Goal: Task Accomplishment & Management: Manage account settings

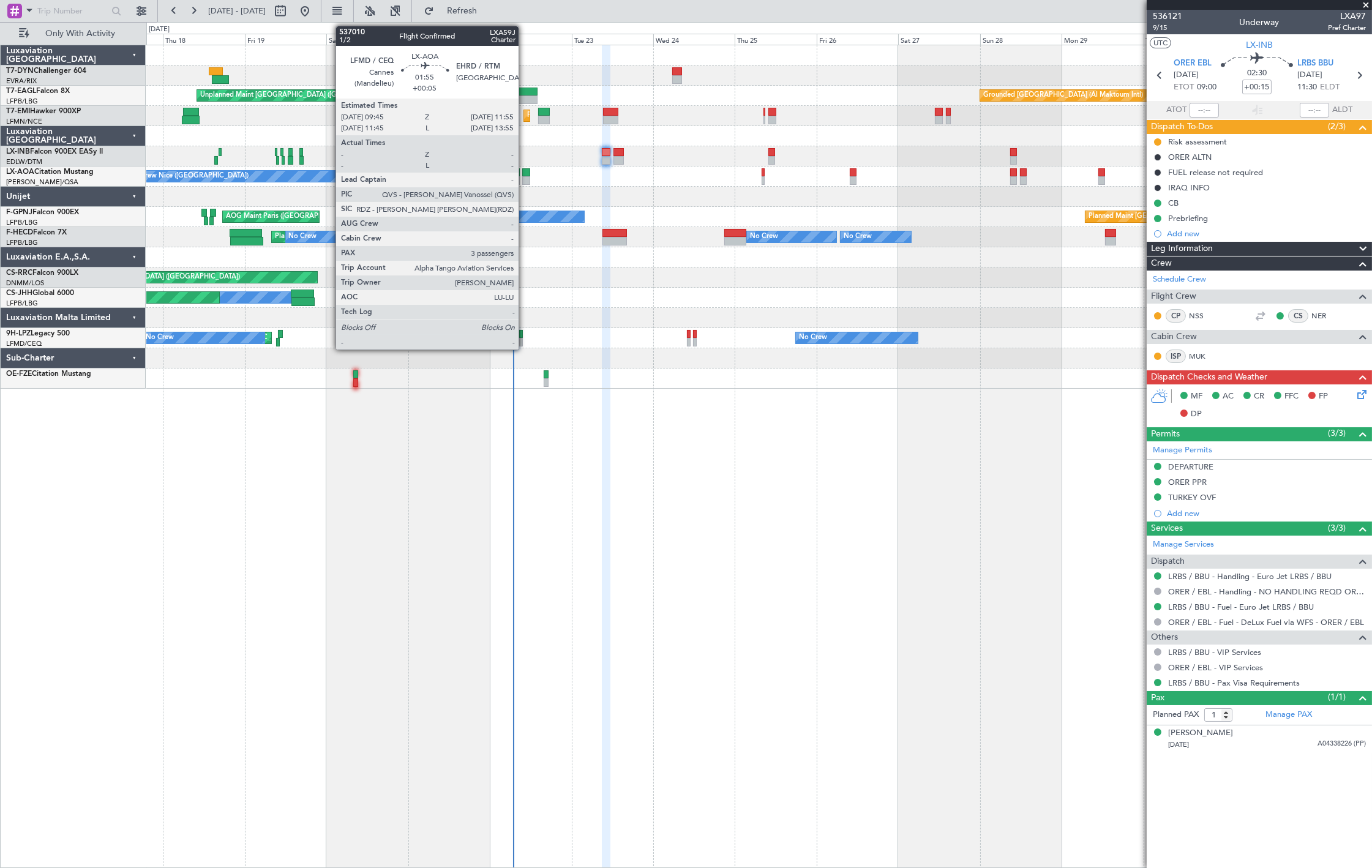
click at [525, 174] on div at bounding box center [526, 172] width 8 height 9
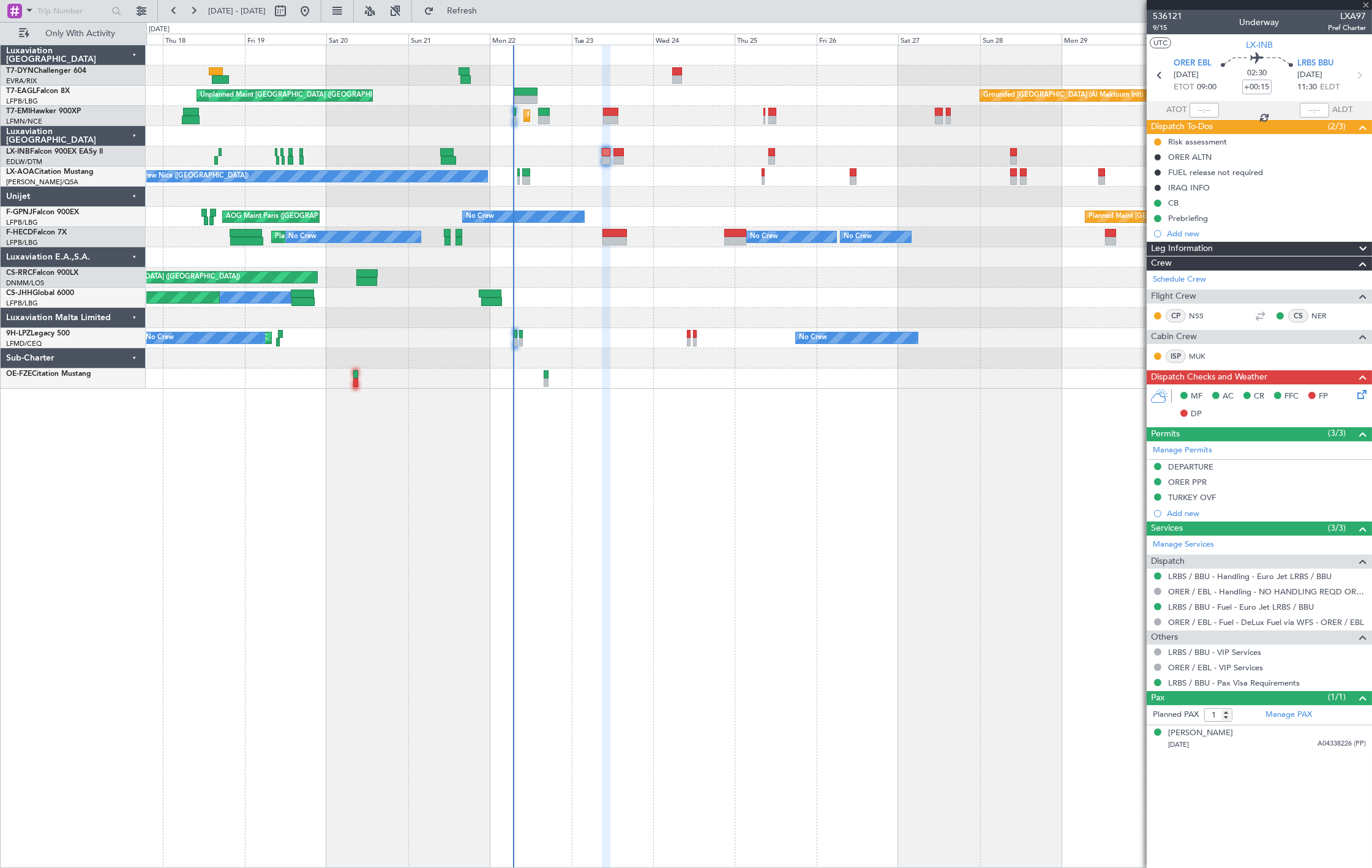
type input "+00:05"
type input "3"
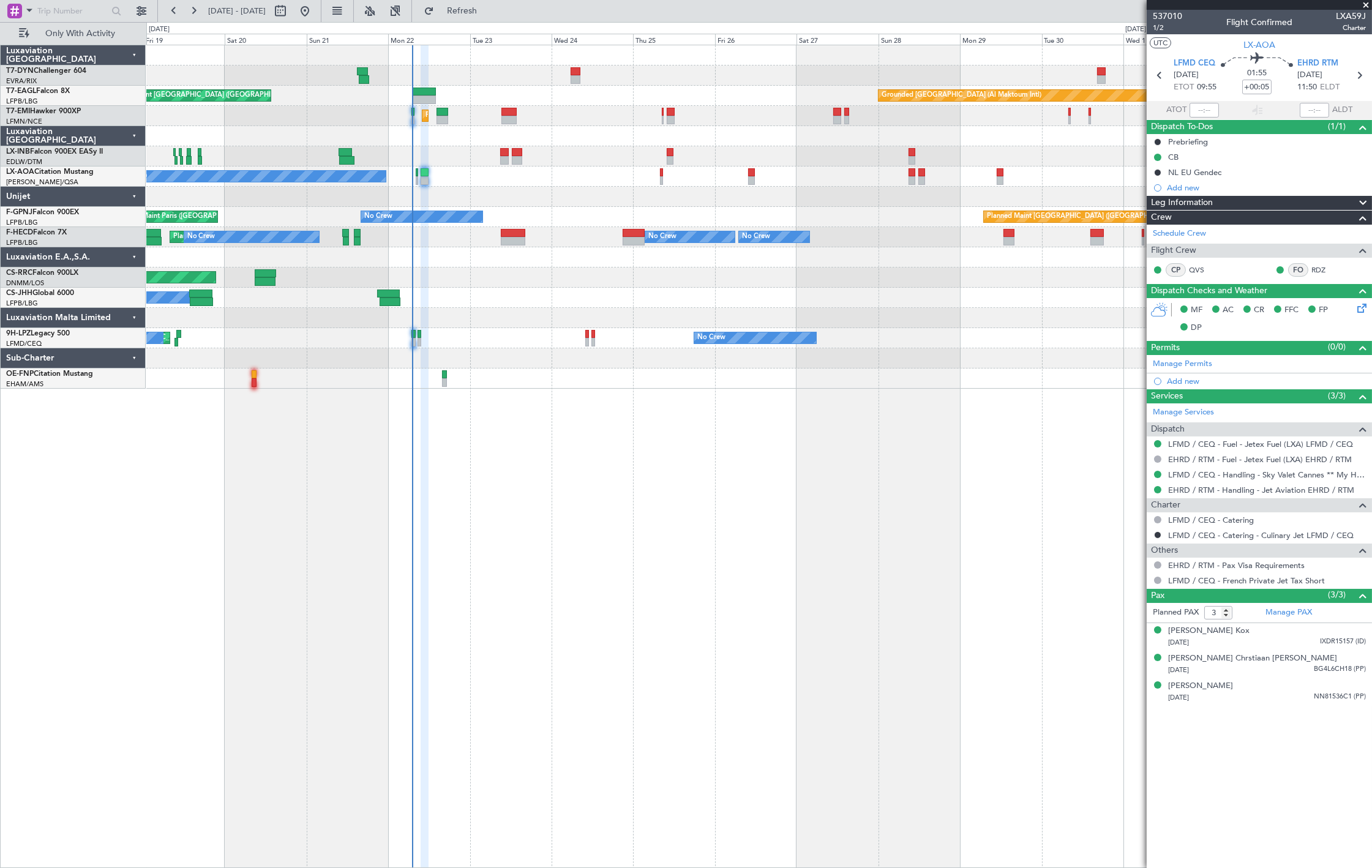
click at [533, 545] on div "Unplanned Maint [GEOGRAPHIC_DATA] (Riga Intl) Unplanned Maint [GEOGRAPHIC_DATA]…" at bounding box center [759, 456] width 1226 height 823
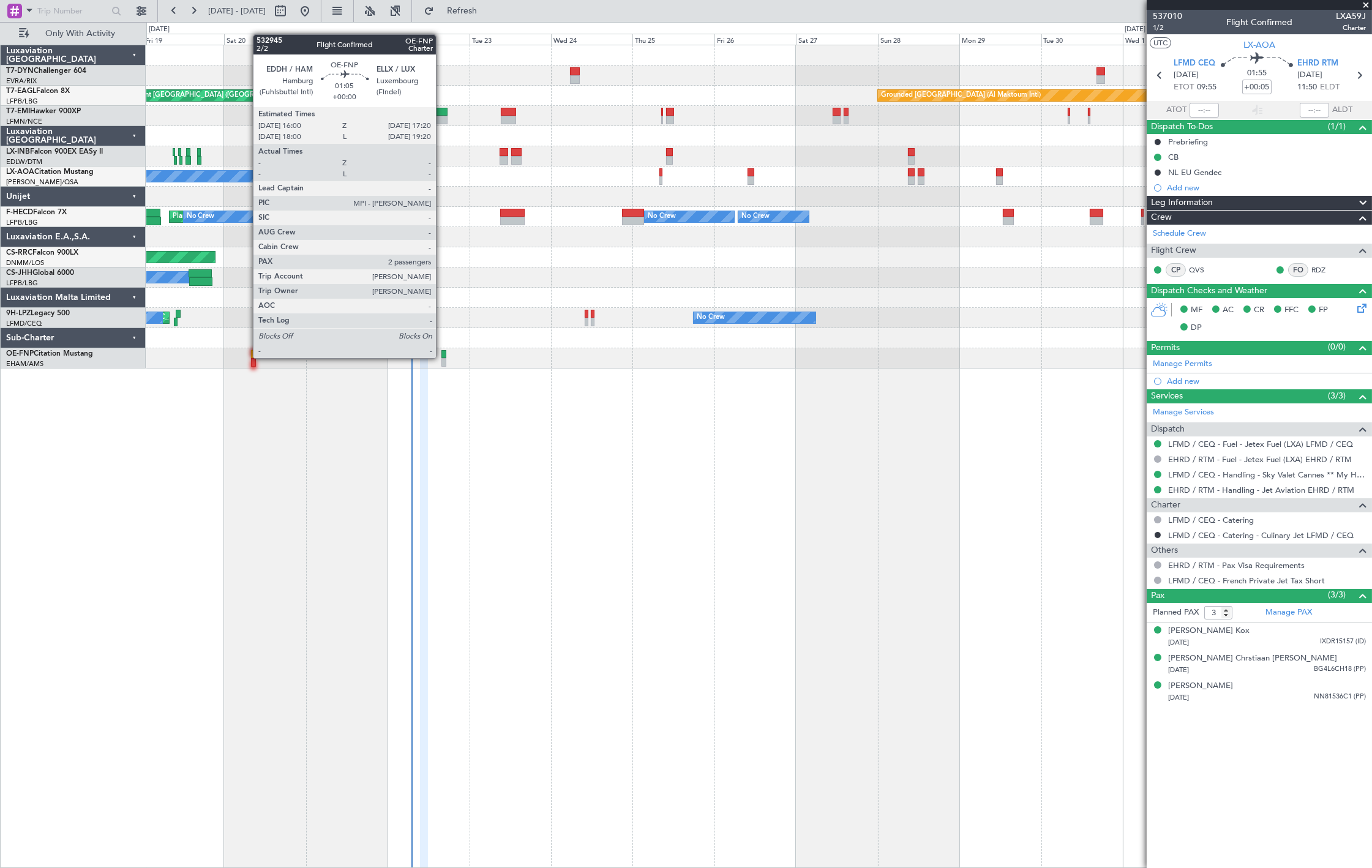
click at [442, 356] on div at bounding box center [443, 354] width 5 height 9
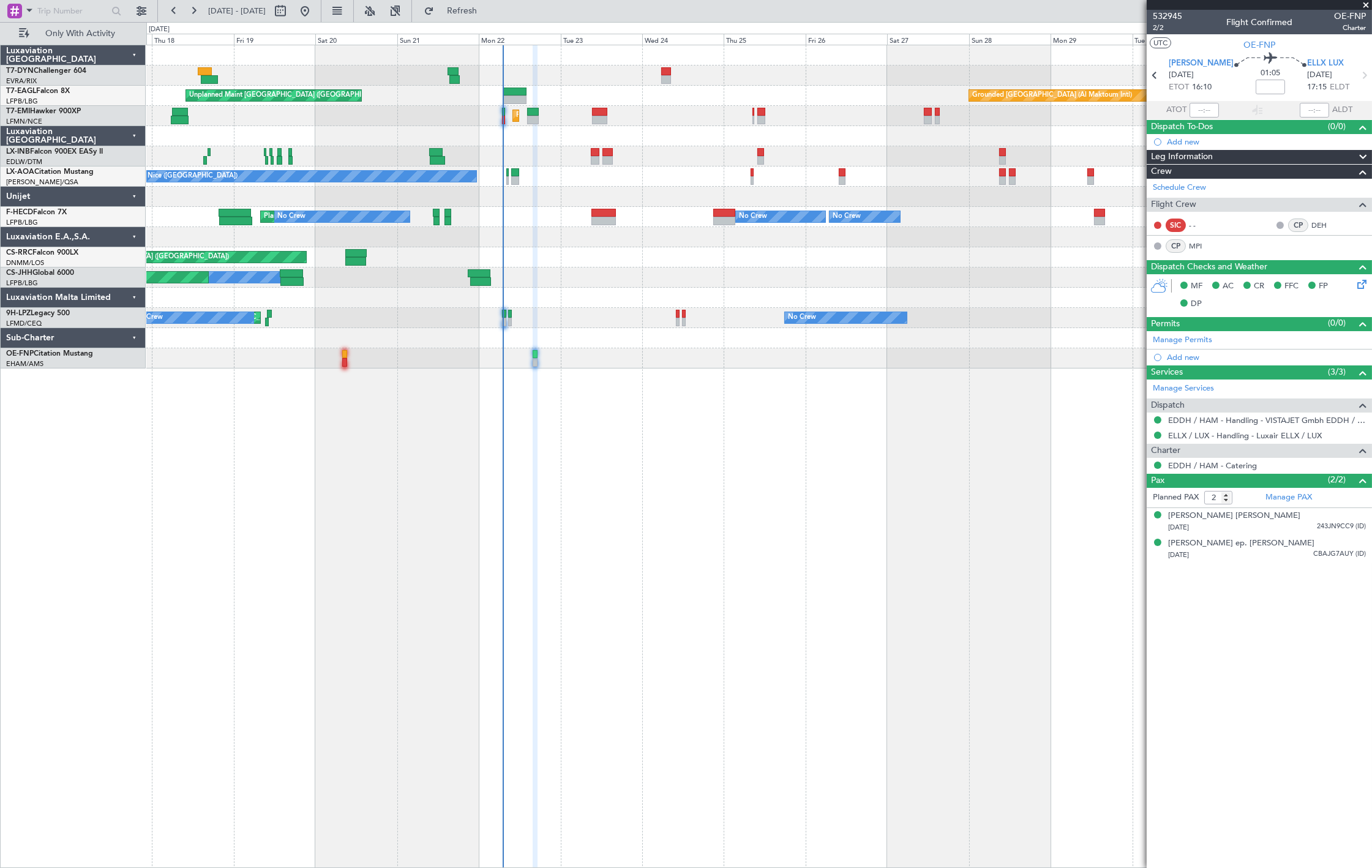
click at [519, 400] on div "Unplanned Maint [GEOGRAPHIC_DATA] (Riga Intl) Unplanned Maint [GEOGRAPHIC_DATA]…" at bounding box center [759, 456] width 1226 height 823
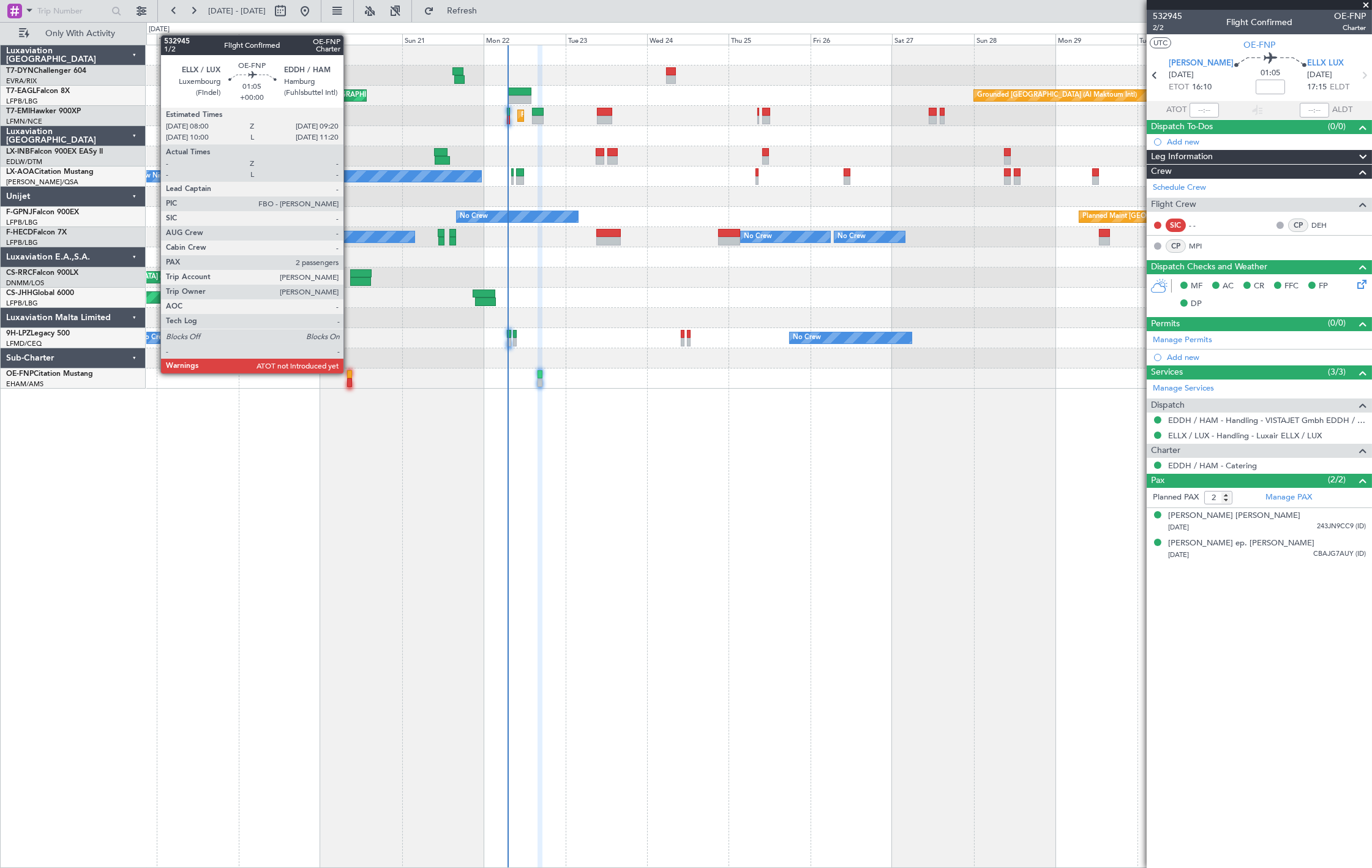
click at [350, 372] on div at bounding box center [349, 375] width 5 height 9
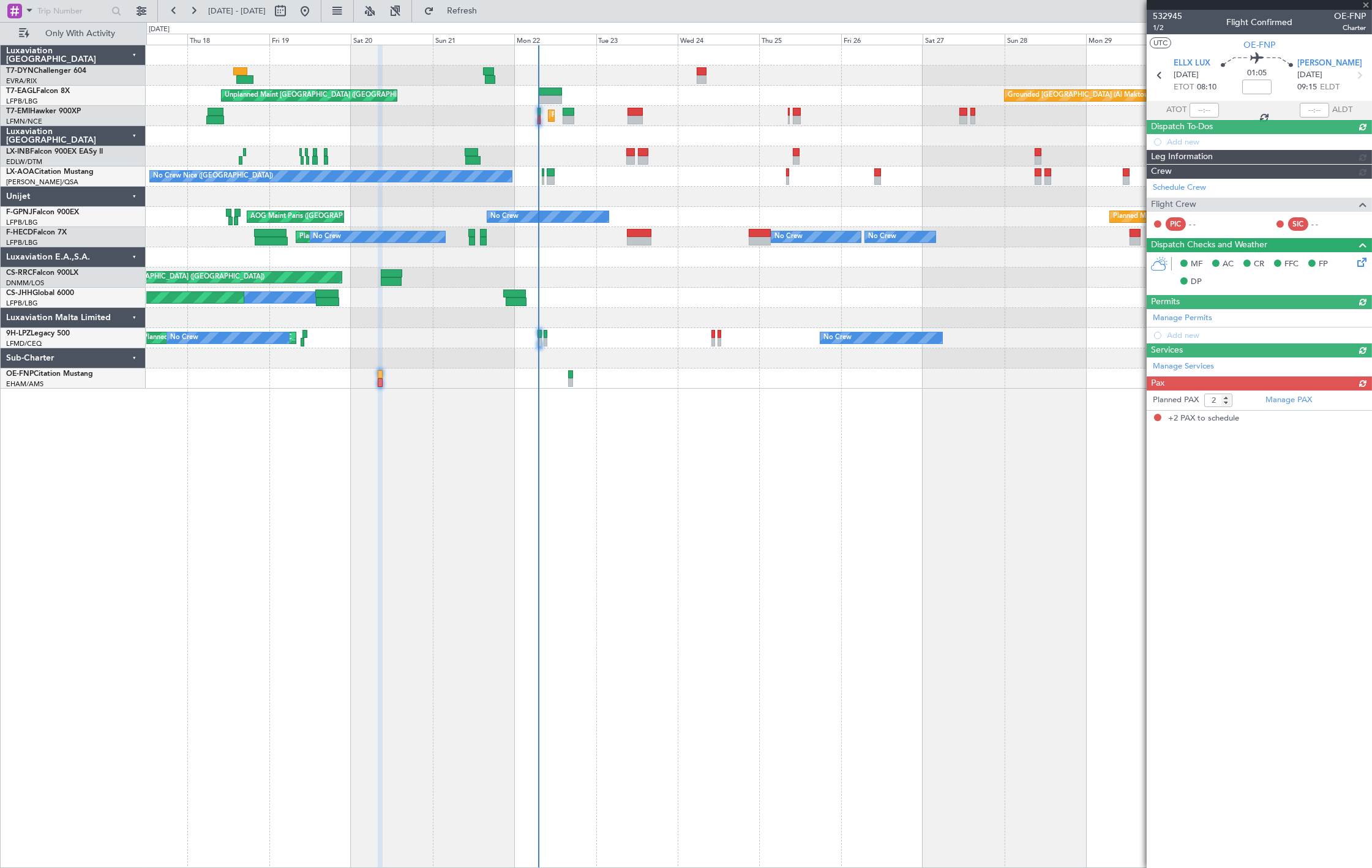
click at [435, 447] on div "Unplanned Maint [GEOGRAPHIC_DATA] (Riga Intl) Unplanned Maint [GEOGRAPHIC_DATA]…" at bounding box center [759, 456] width 1226 height 823
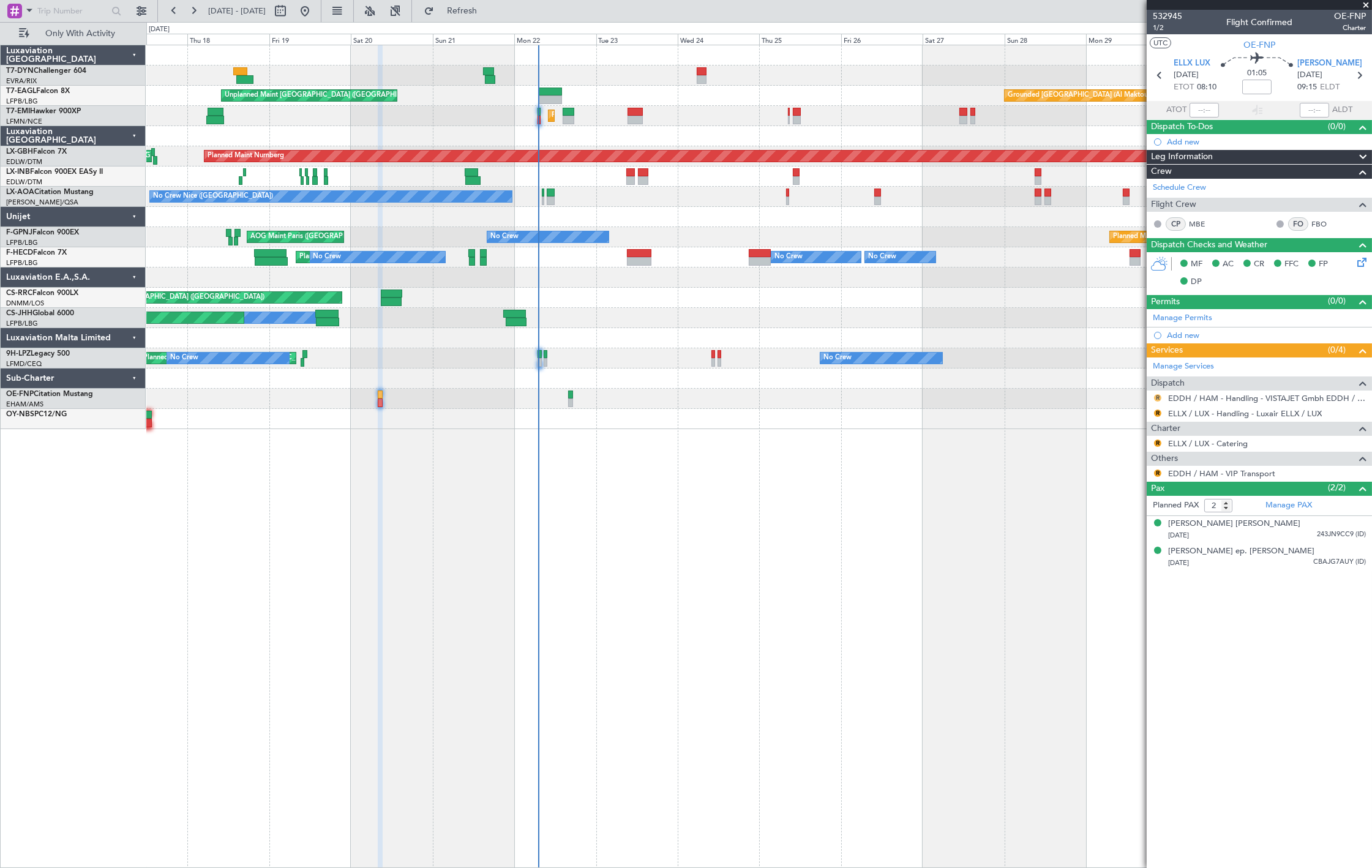
click at [1155, 398] on button "R" at bounding box center [1157, 398] width 7 height 7
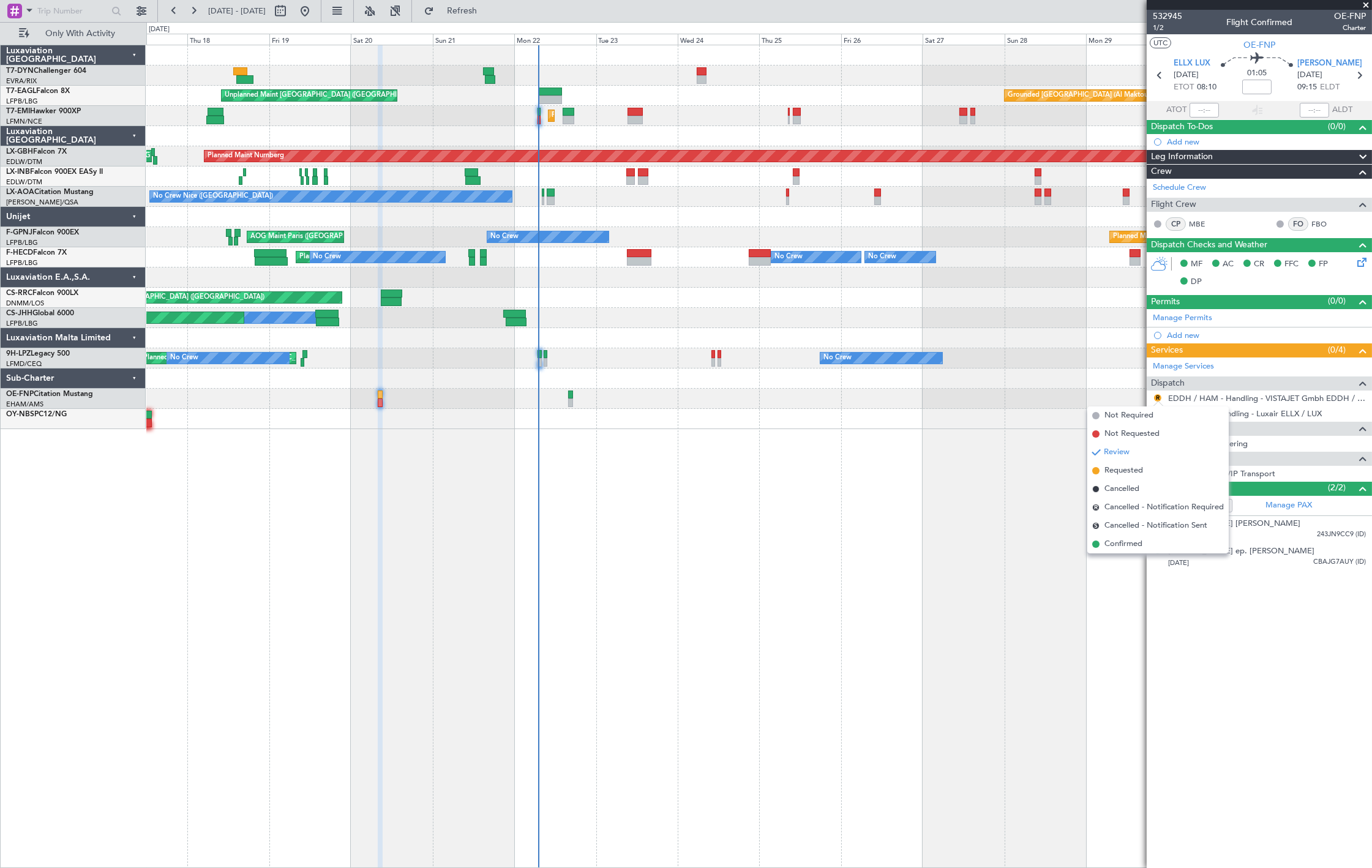
click at [1135, 546] on span "Confirmed" at bounding box center [1123, 544] width 38 height 13
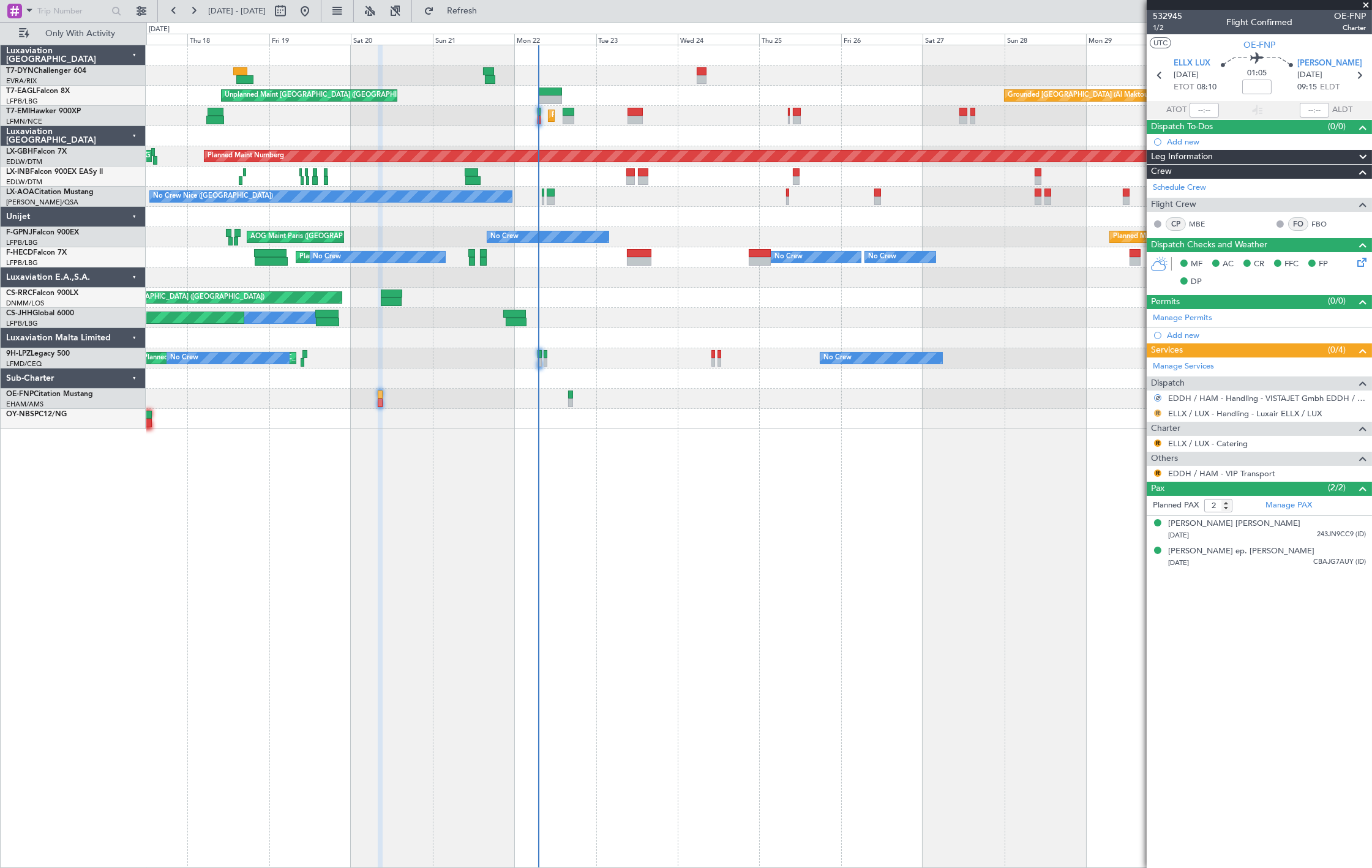
click at [1158, 414] on button "R" at bounding box center [1157, 413] width 7 height 7
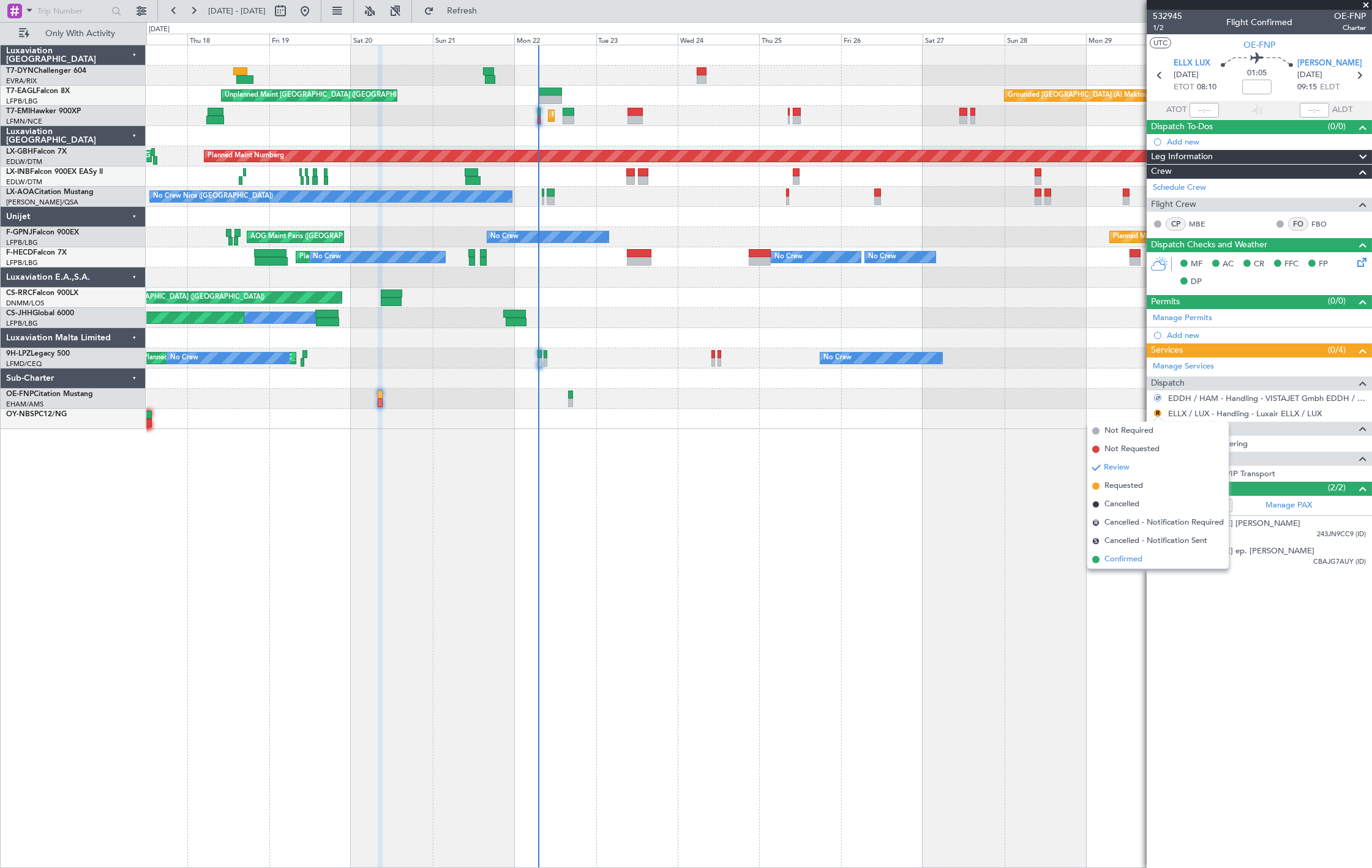
click at [1124, 556] on span "Confirmed" at bounding box center [1123, 560] width 38 height 13
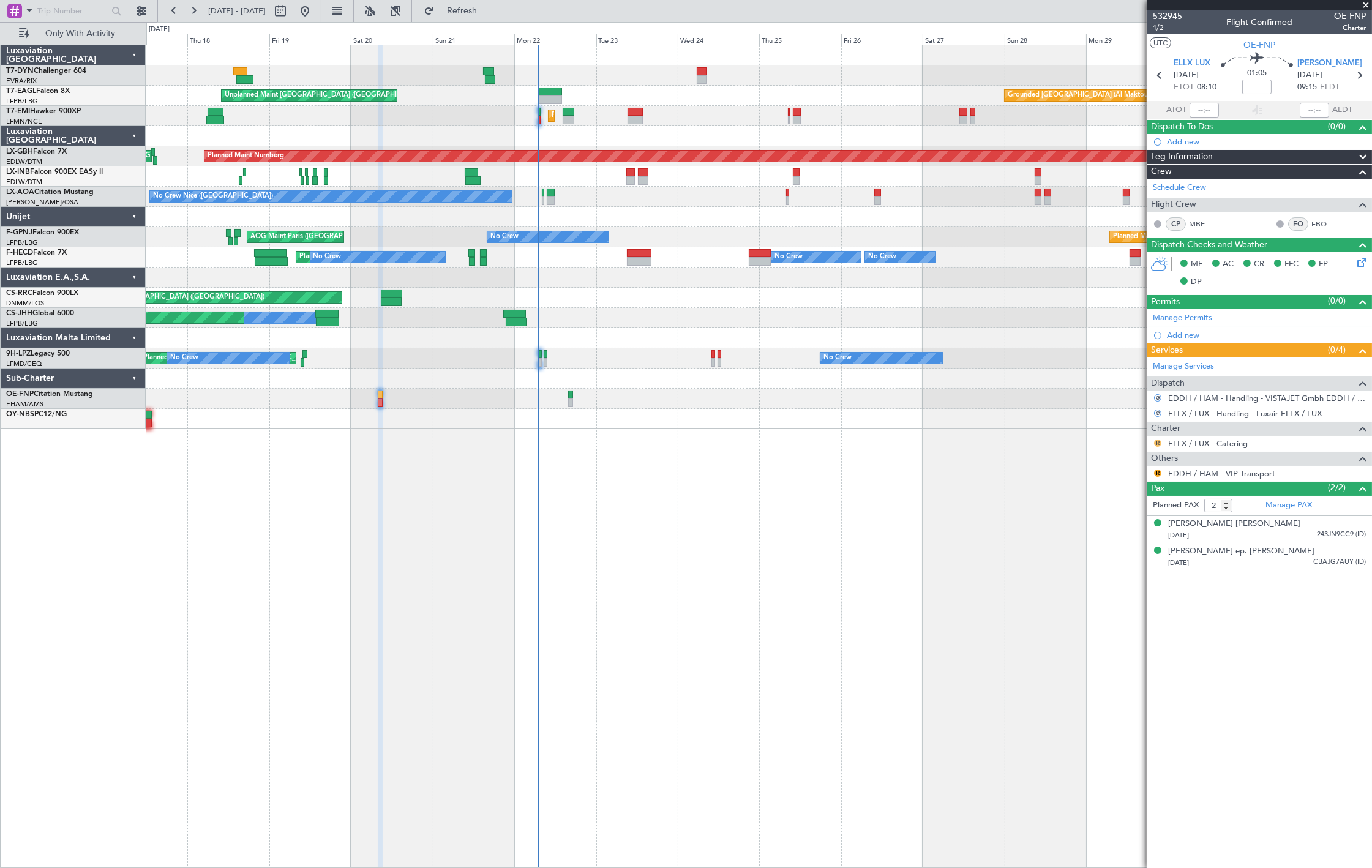
click at [1157, 445] on button "R" at bounding box center [1157, 443] width 7 height 7
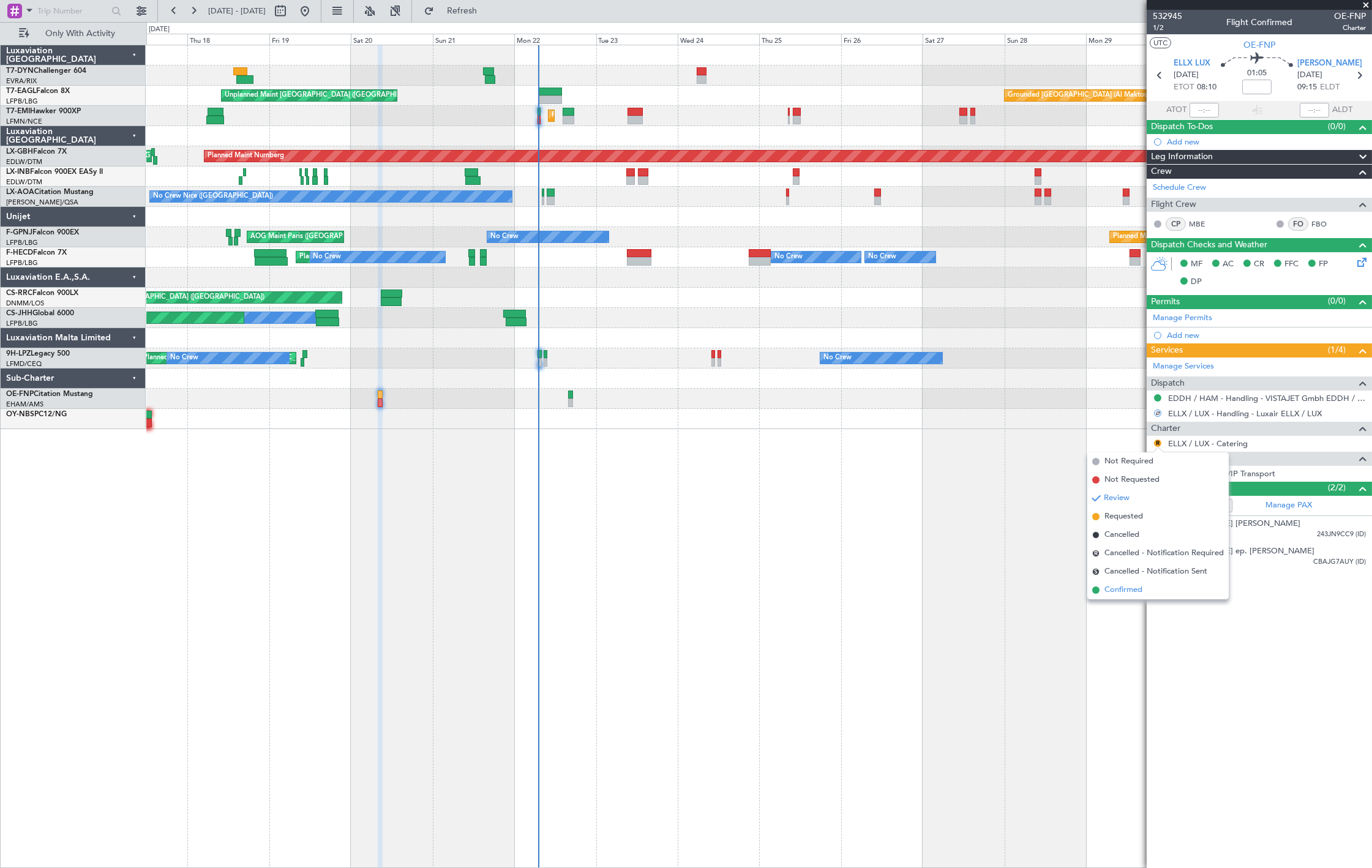
click at [1133, 588] on span "Confirmed" at bounding box center [1123, 590] width 38 height 13
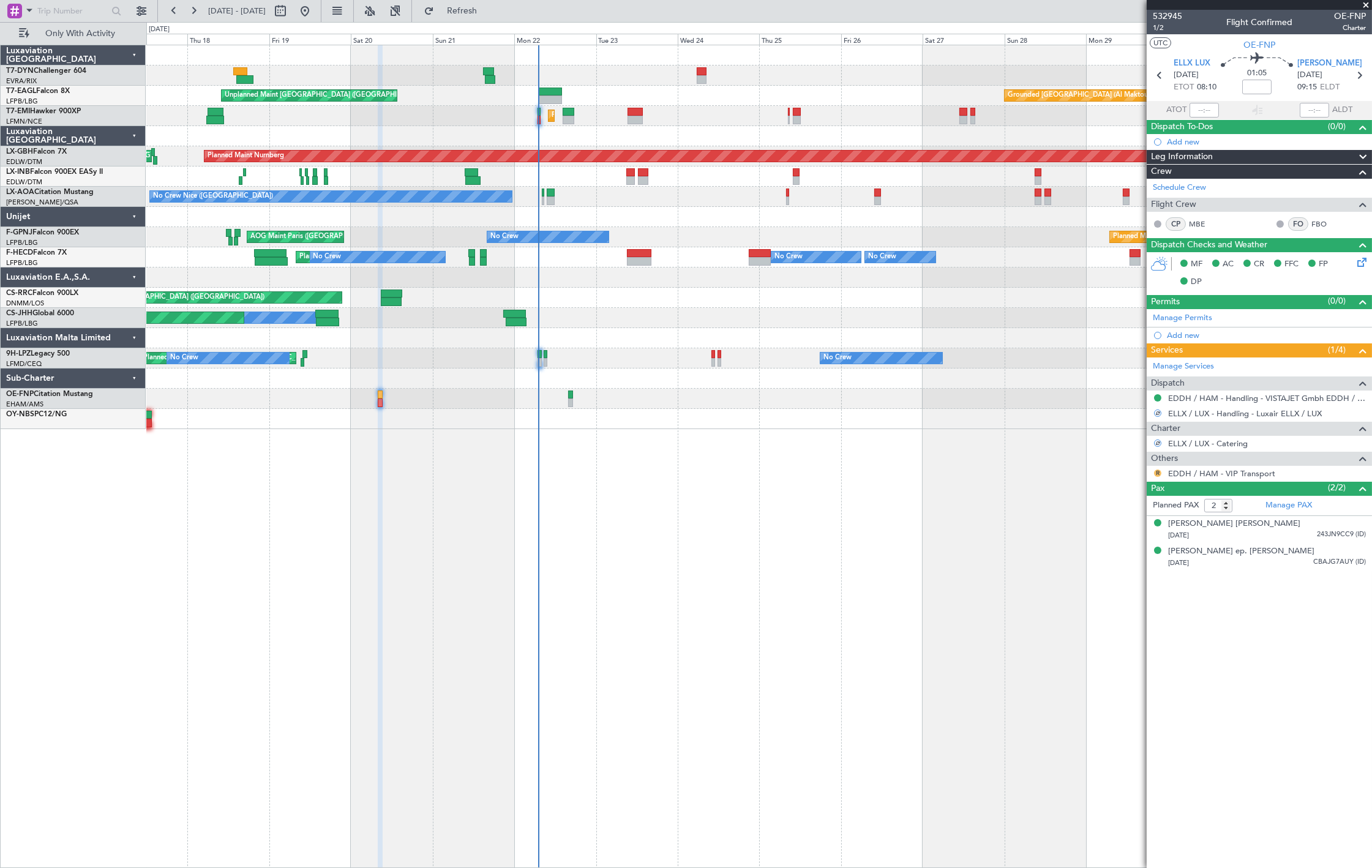
click at [1155, 474] on button "R" at bounding box center [1157, 473] width 7 height 7
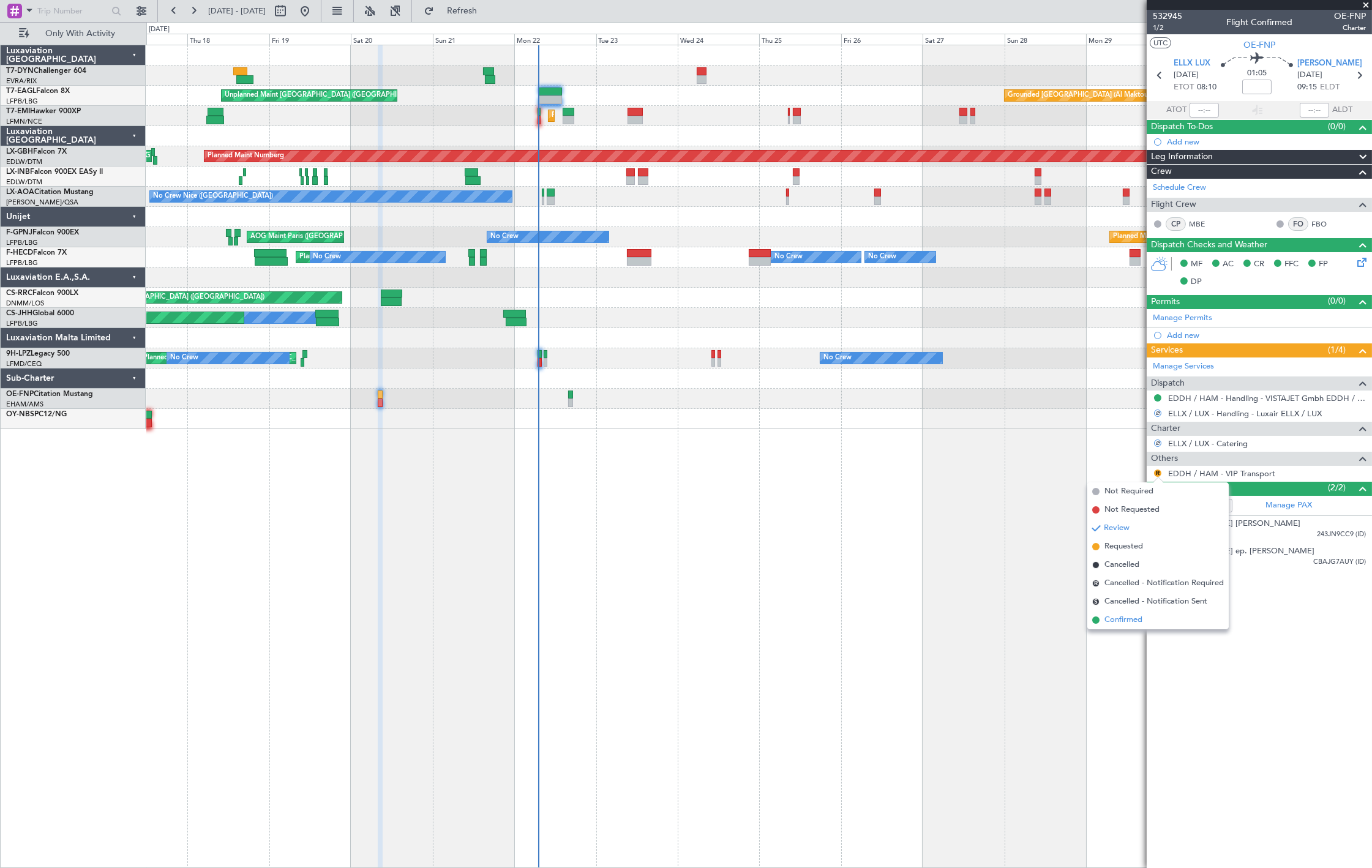
click at [1137, 620] on span "Confirmed" at bounding box center [1123, 620] width 38 height 13
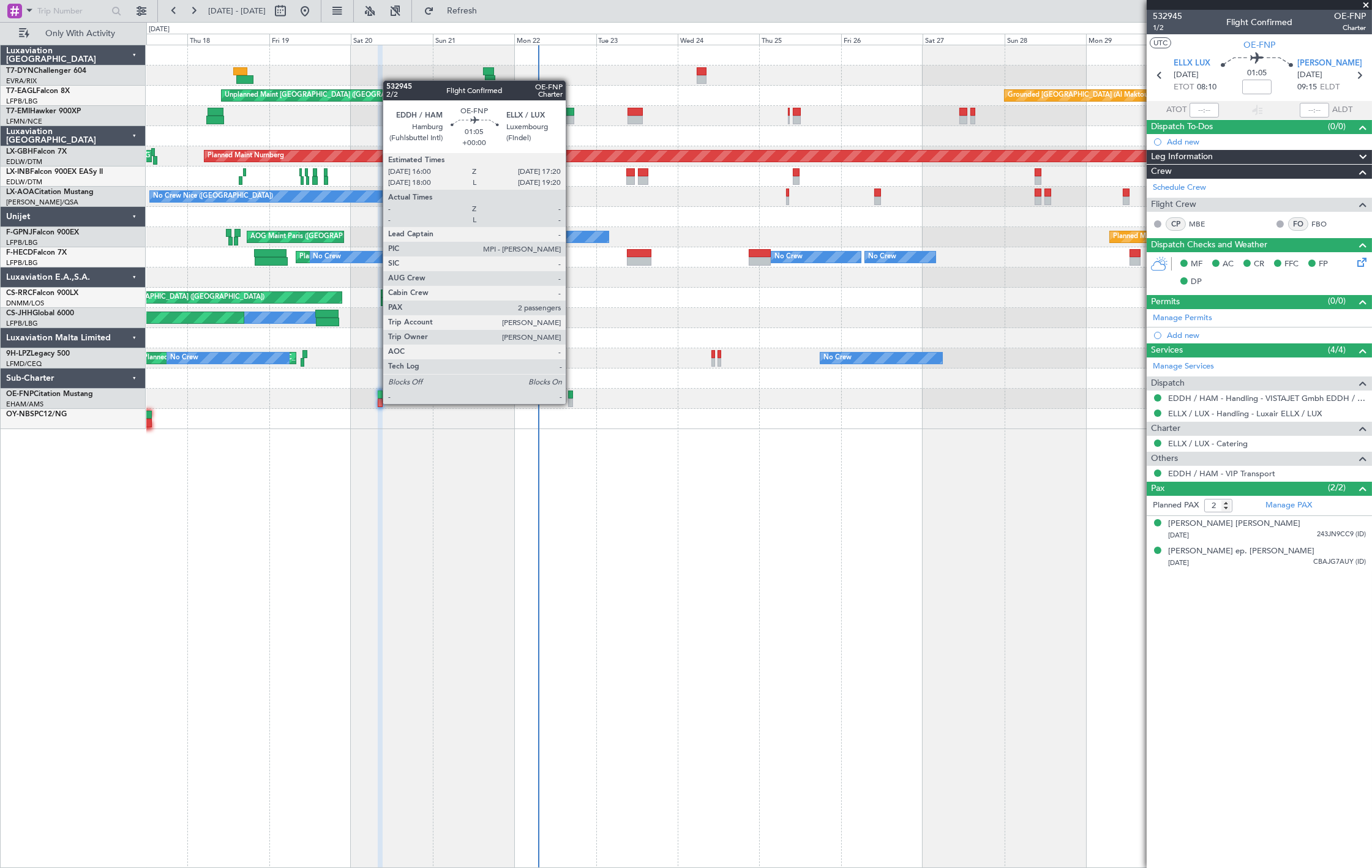
click at [572, 403] on div at bounding box center [570, 402] width 5 height 9
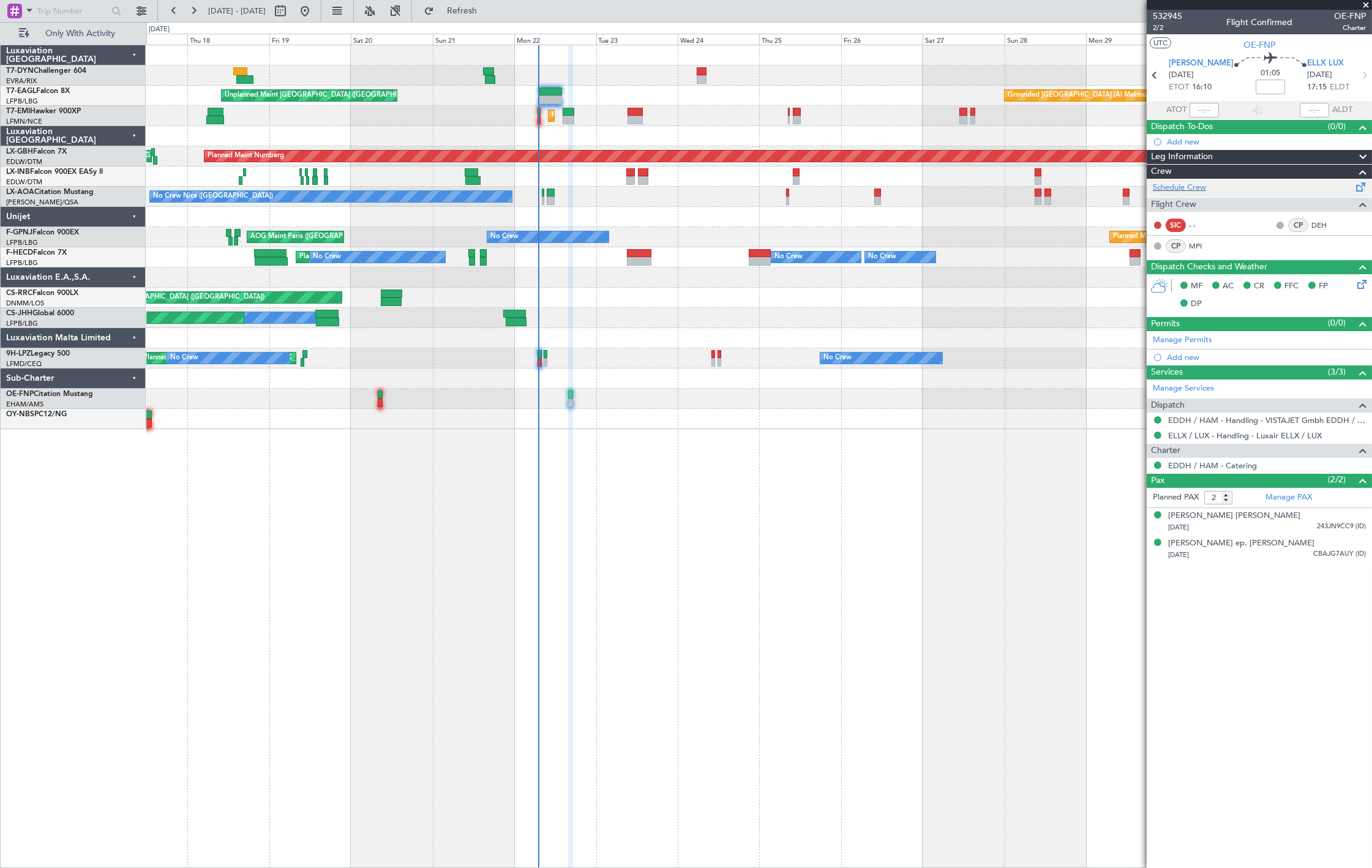
click at [1207, 186] on div "Schedule Crew" at bounding box center [1259, 188] width 225 height 18
click at [1303, 499] on link "Manage PAX" at bounding box center [1289, 497] width 46 height 13
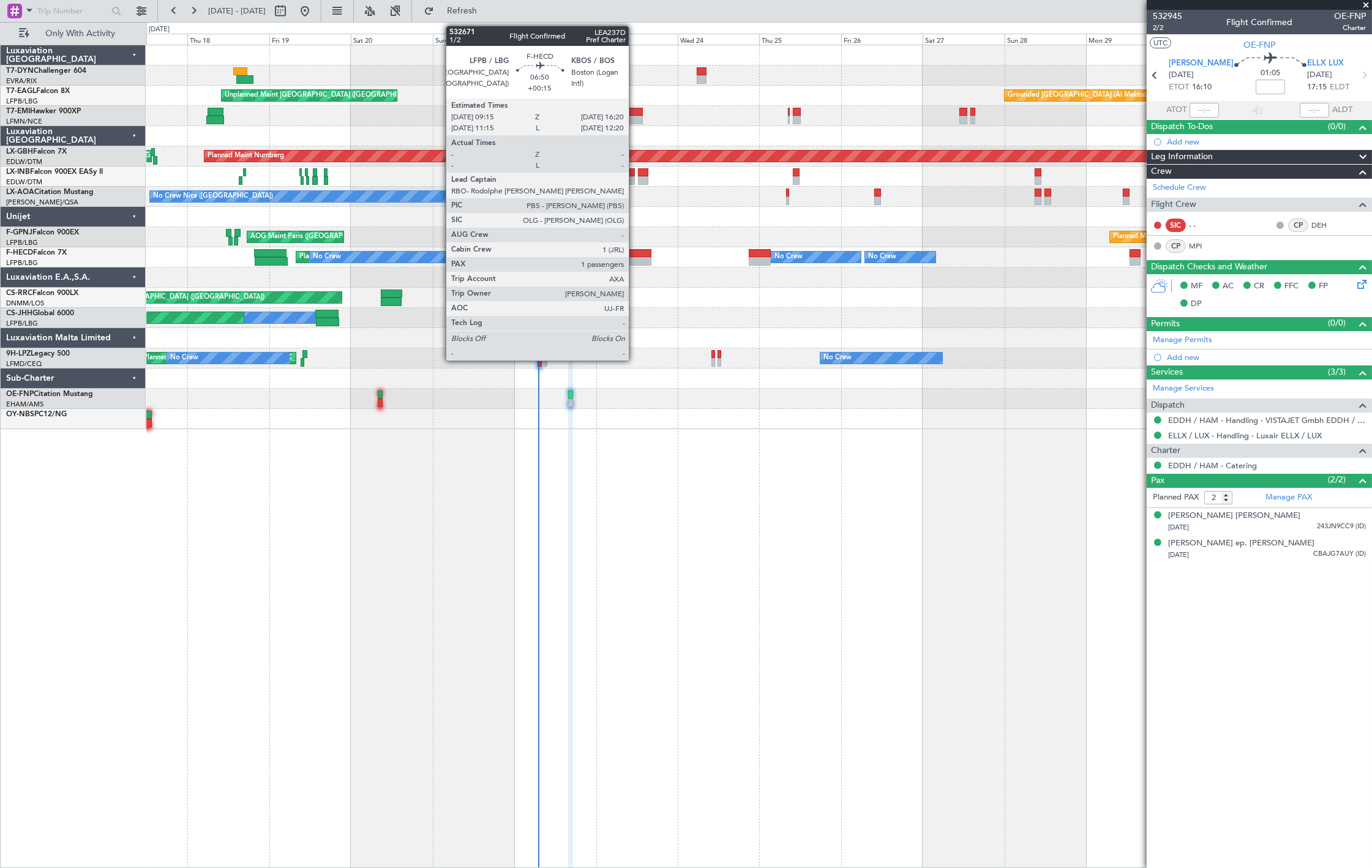
click at [638, 260] on div at bounding box center [639, 261] width 24 height 9
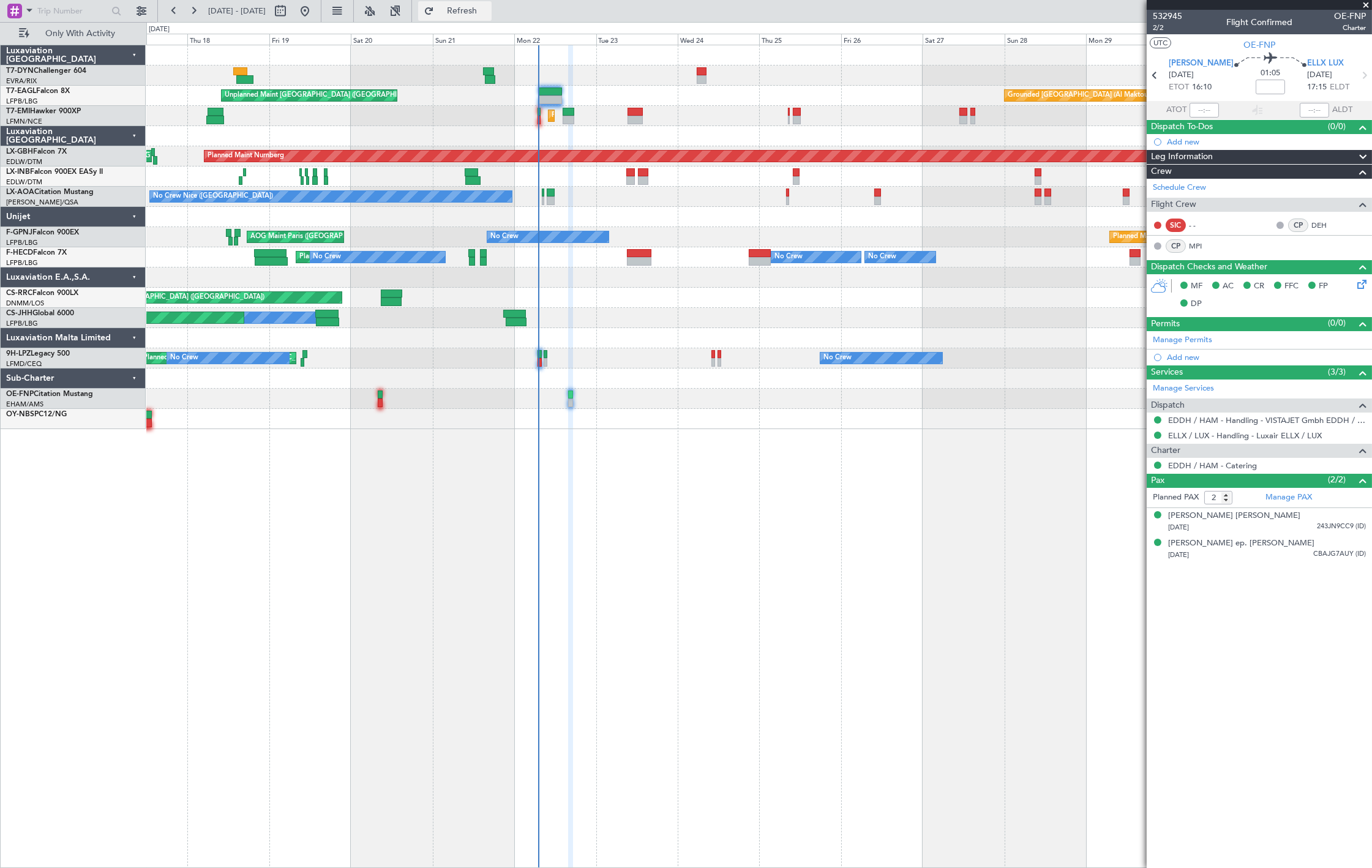
click at [492, 16] on button "Refresh" at bounding box center [455, 11] width 73 height 20
click at [1294, 493] on link "Manage PAX" at bounding box center [1289, 497] width 46 height 13
click at [492, 16] on button "Refresh" at bounding box center [455, 11] width 73 height 20
click at [1176, 11] on span "532945" at bounding box center [1168, 16] width 29 height 13
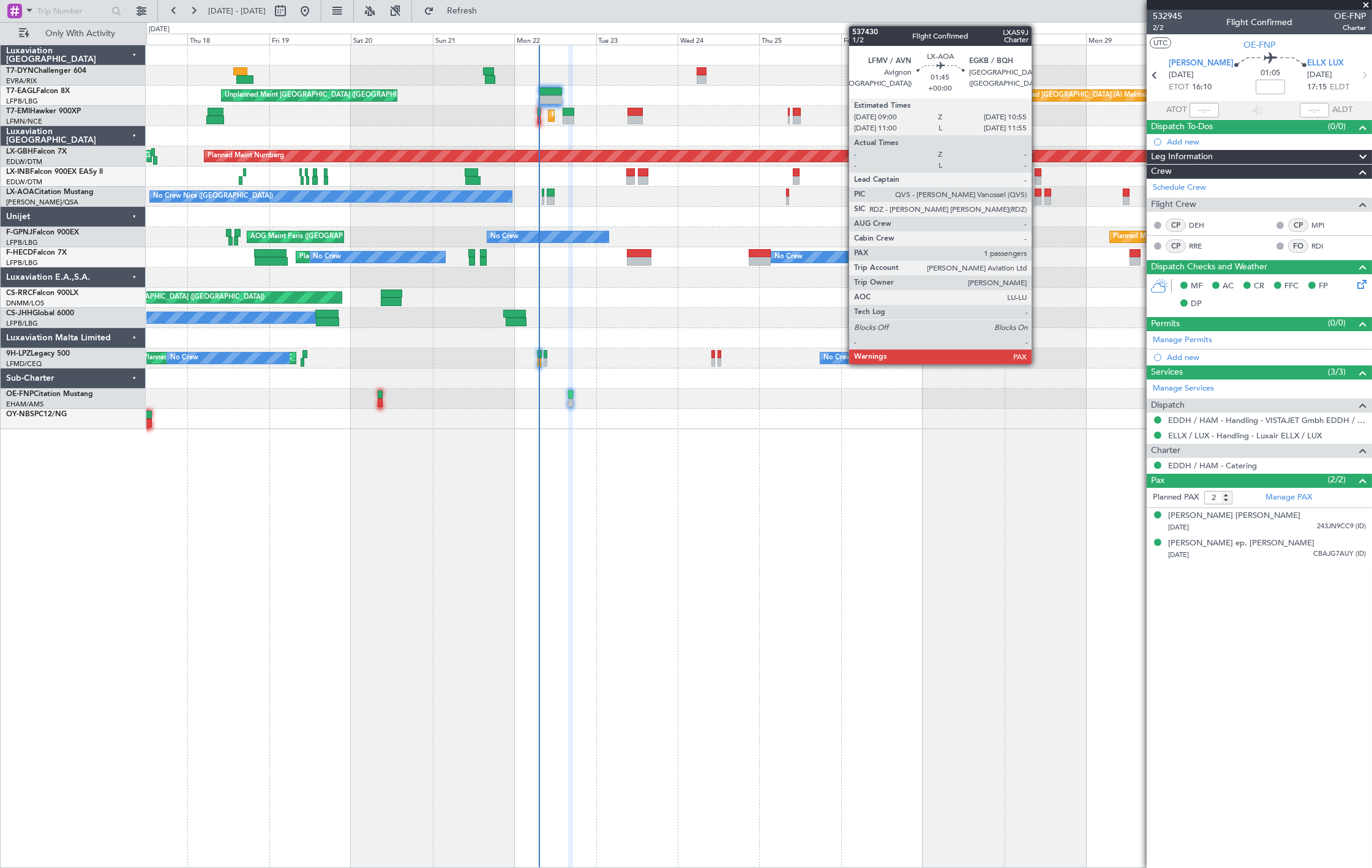
click at [1038, 192] on div at bounding box center [1038, 192] width 7 height 9
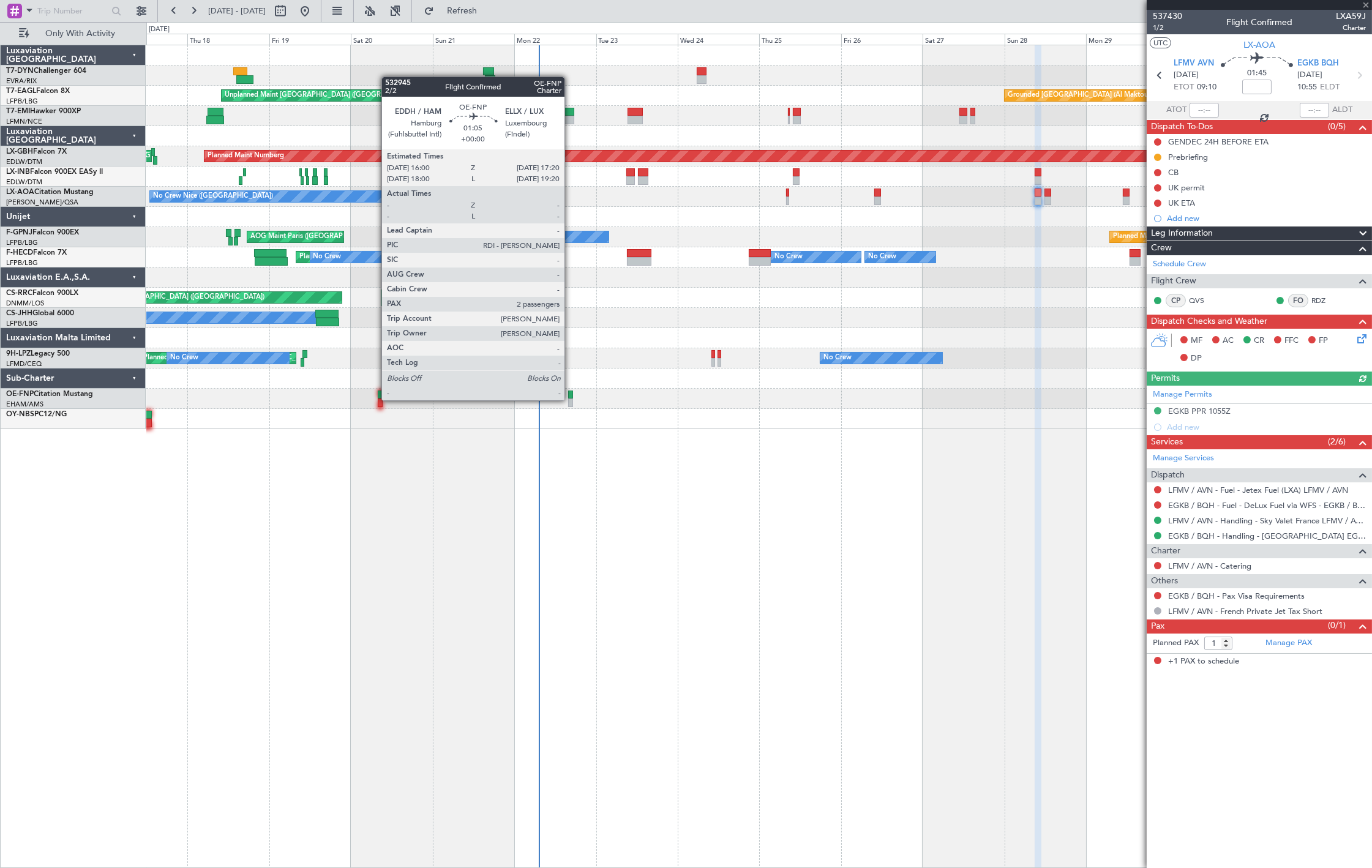
click at [570, 399] on div at bounding box center [570, 402] width 5 height 9
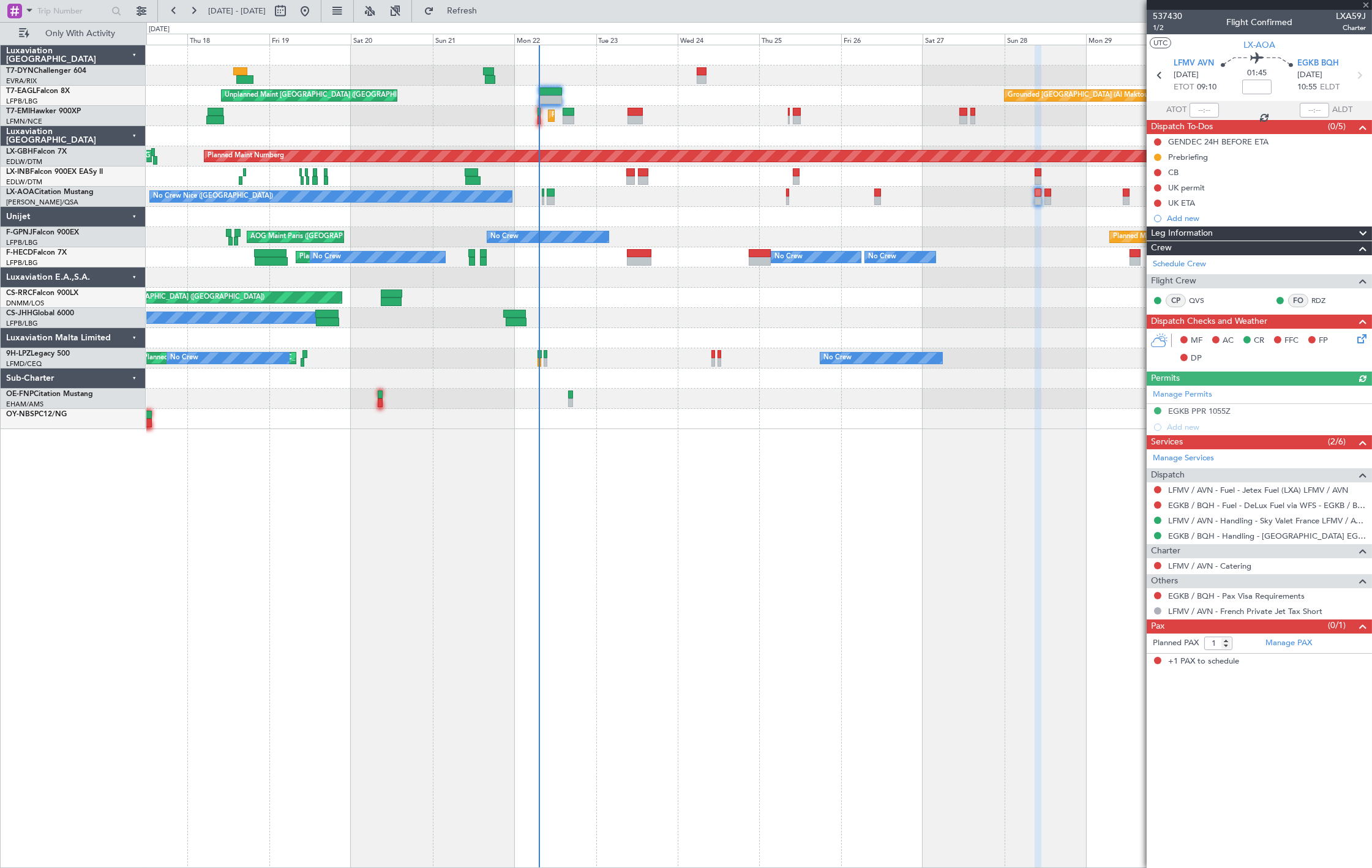
type input "2"
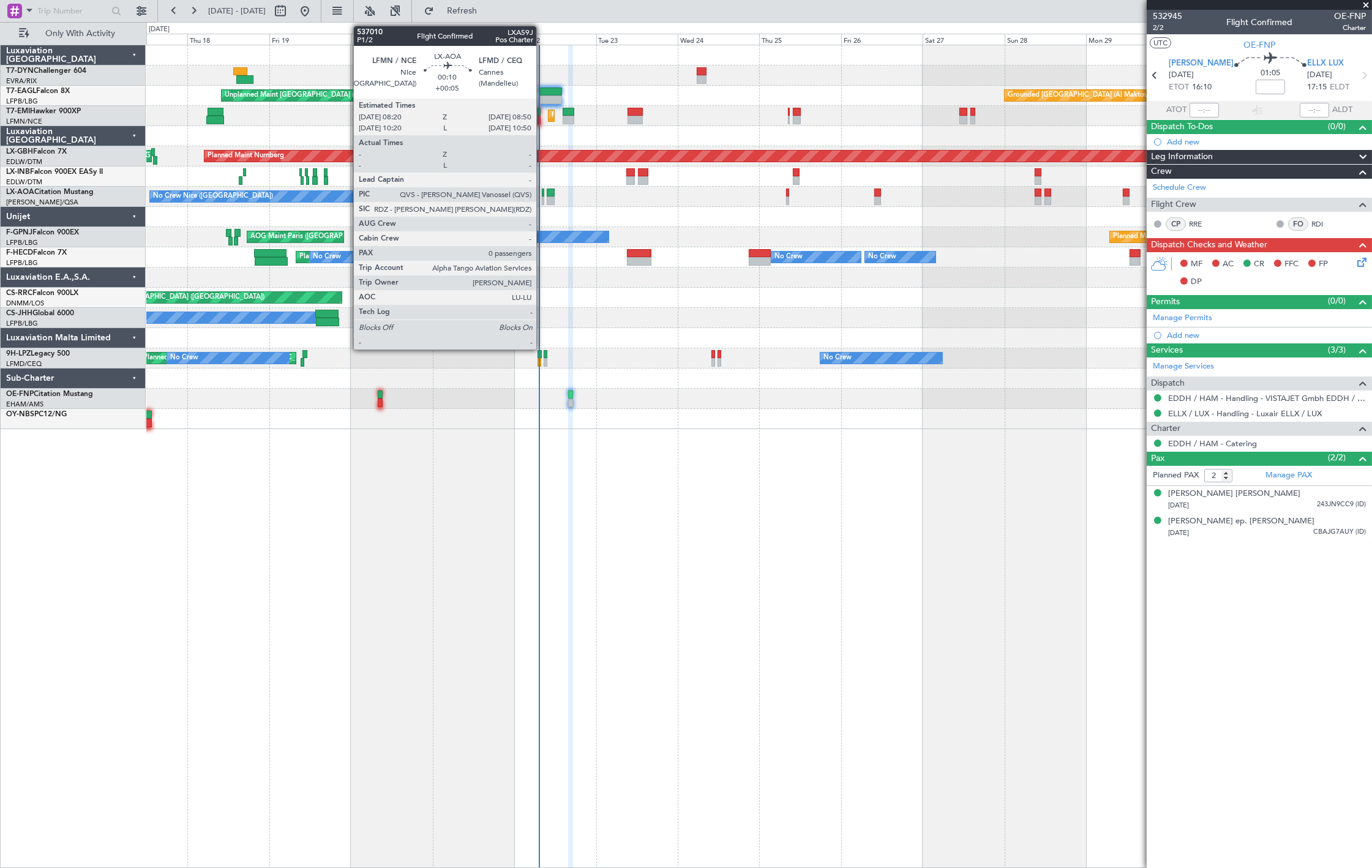
click at [543, 199] on div at bounding box center [543, 200] width 2 height 9
type input "+00:05"
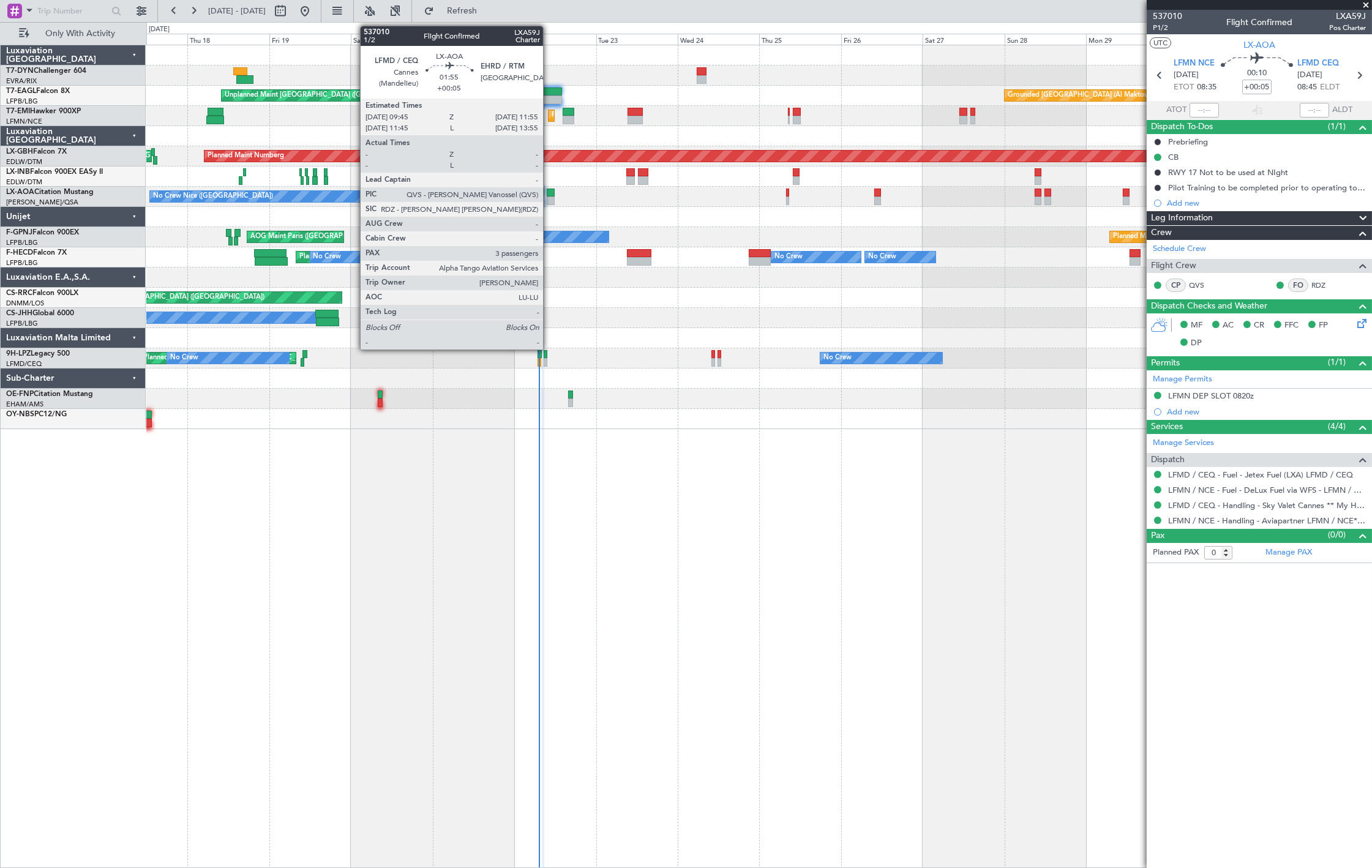
click at [549, 198] on div at bounding box center [551, 200] width 8 height 9
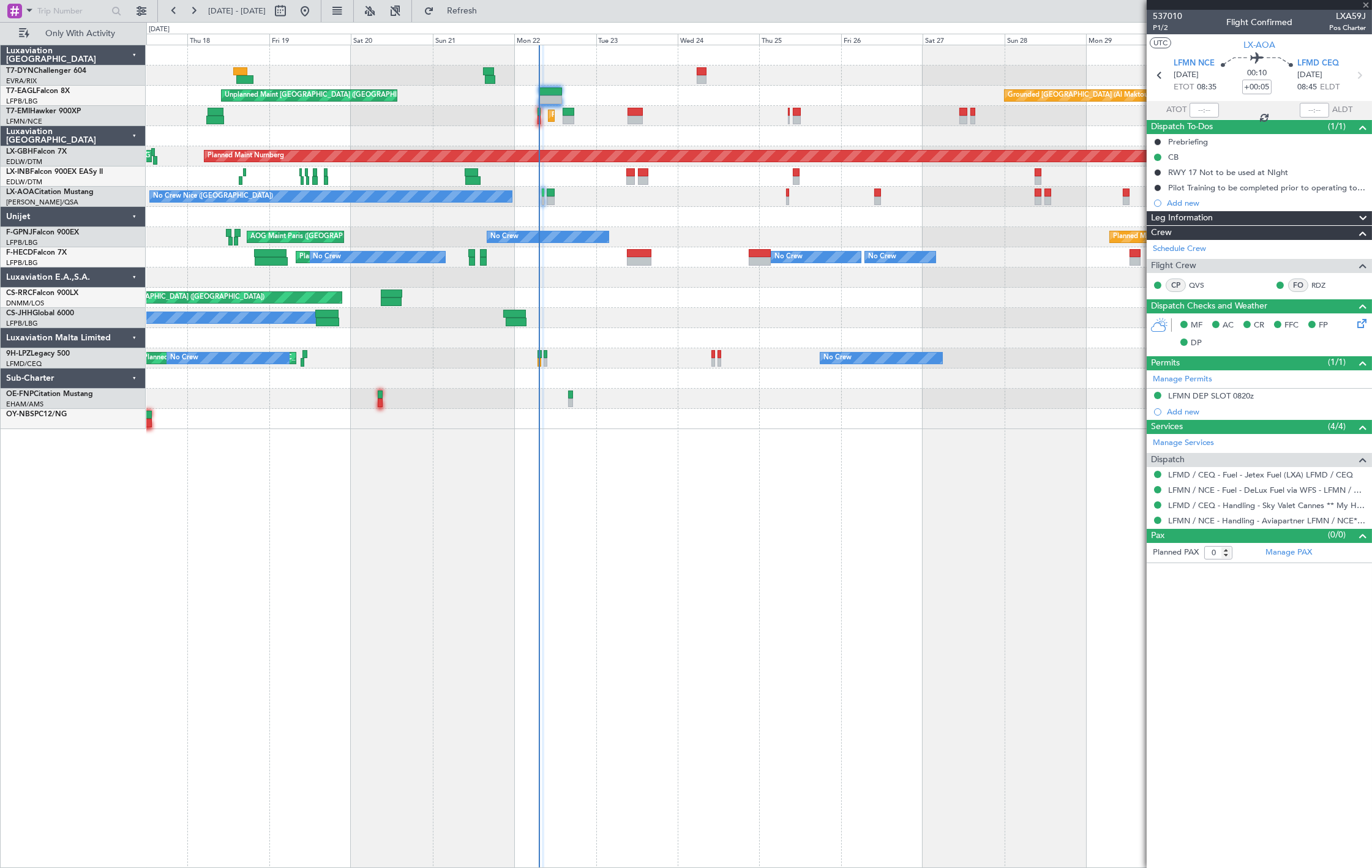
type input "3"
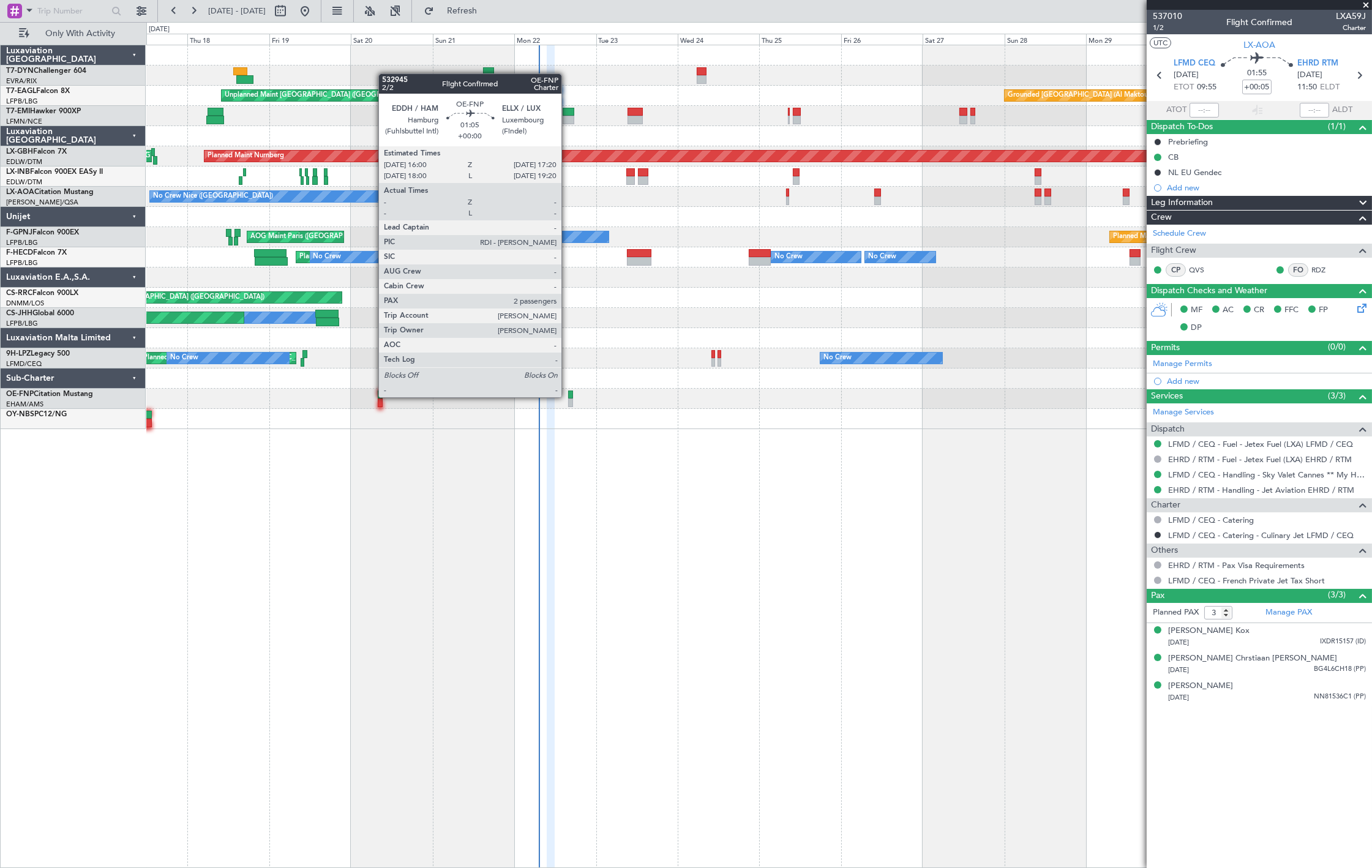
click at [568, 396] on div at bounding box center [570, 394] width 5 height 9
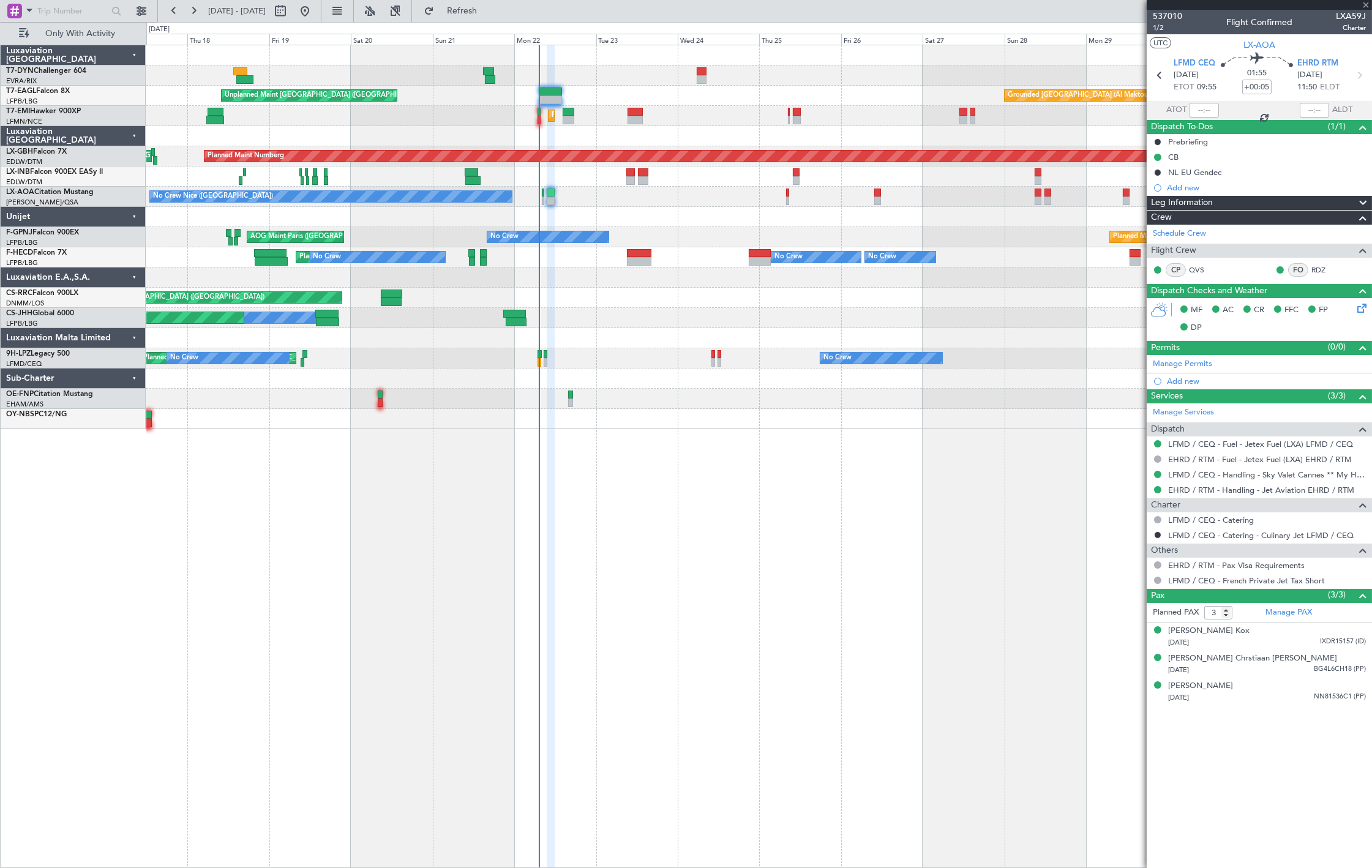
type input "2"
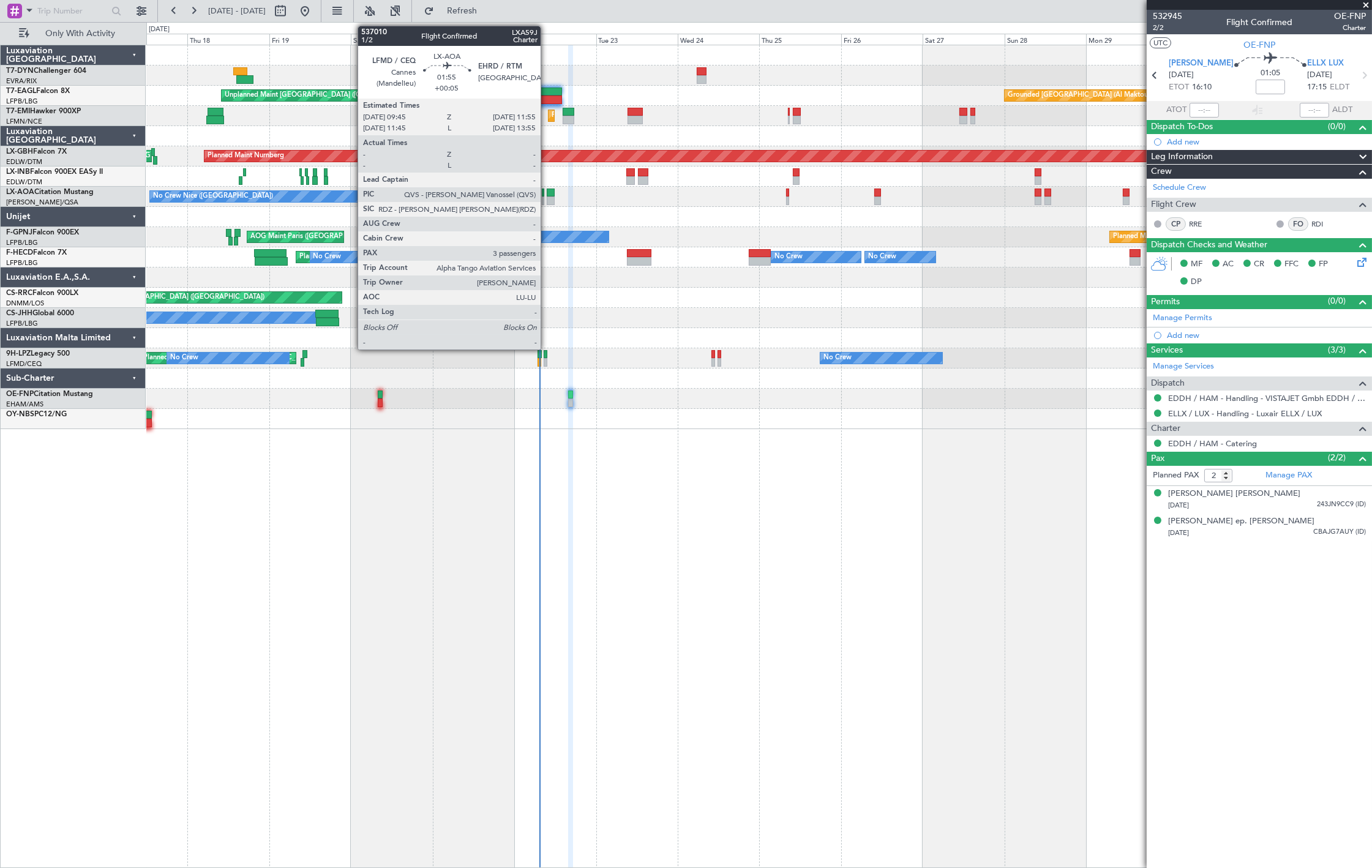
click at [547, 196] on div at bounding box center [551, 200] width 8 height 9
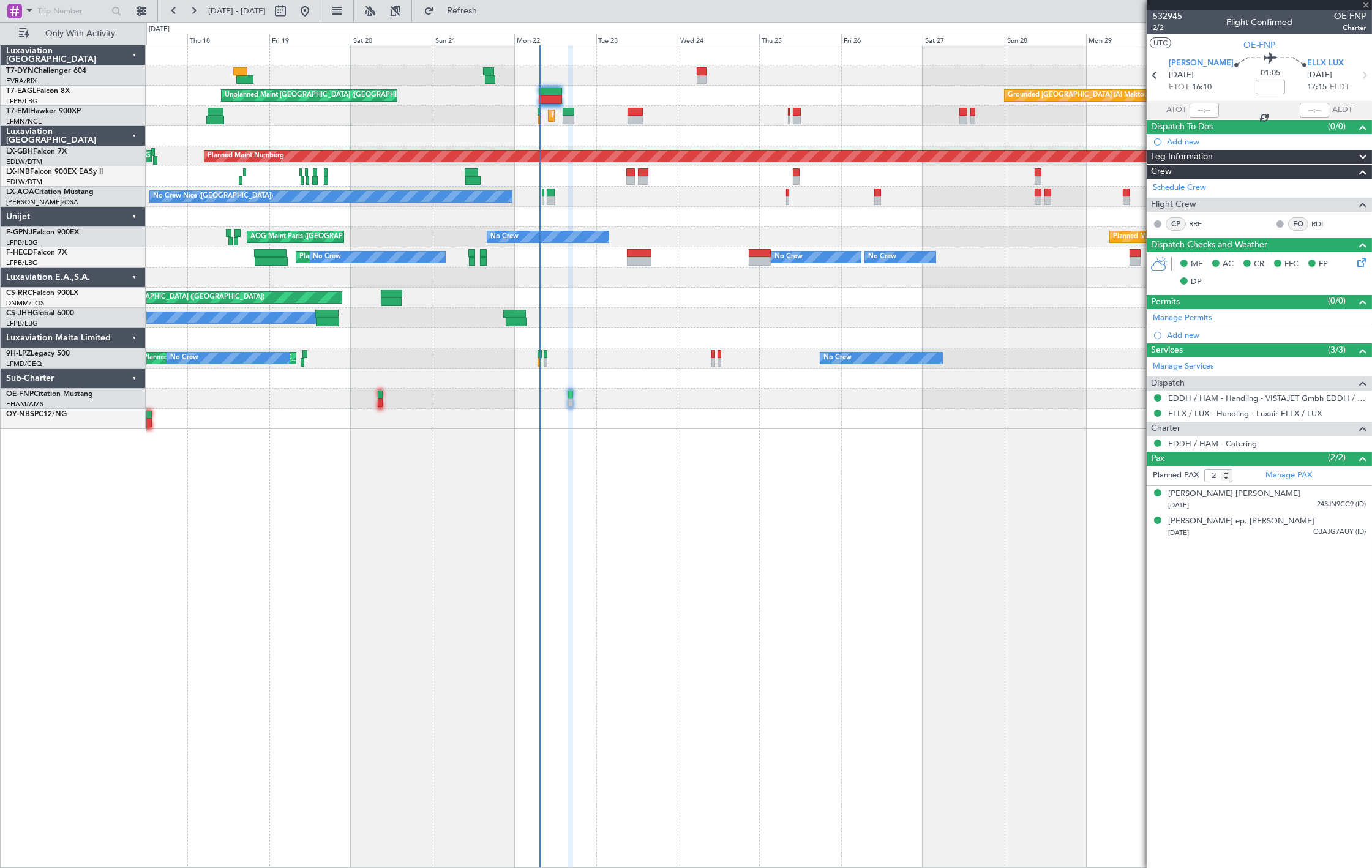
type input "+00:05"
type input "3"
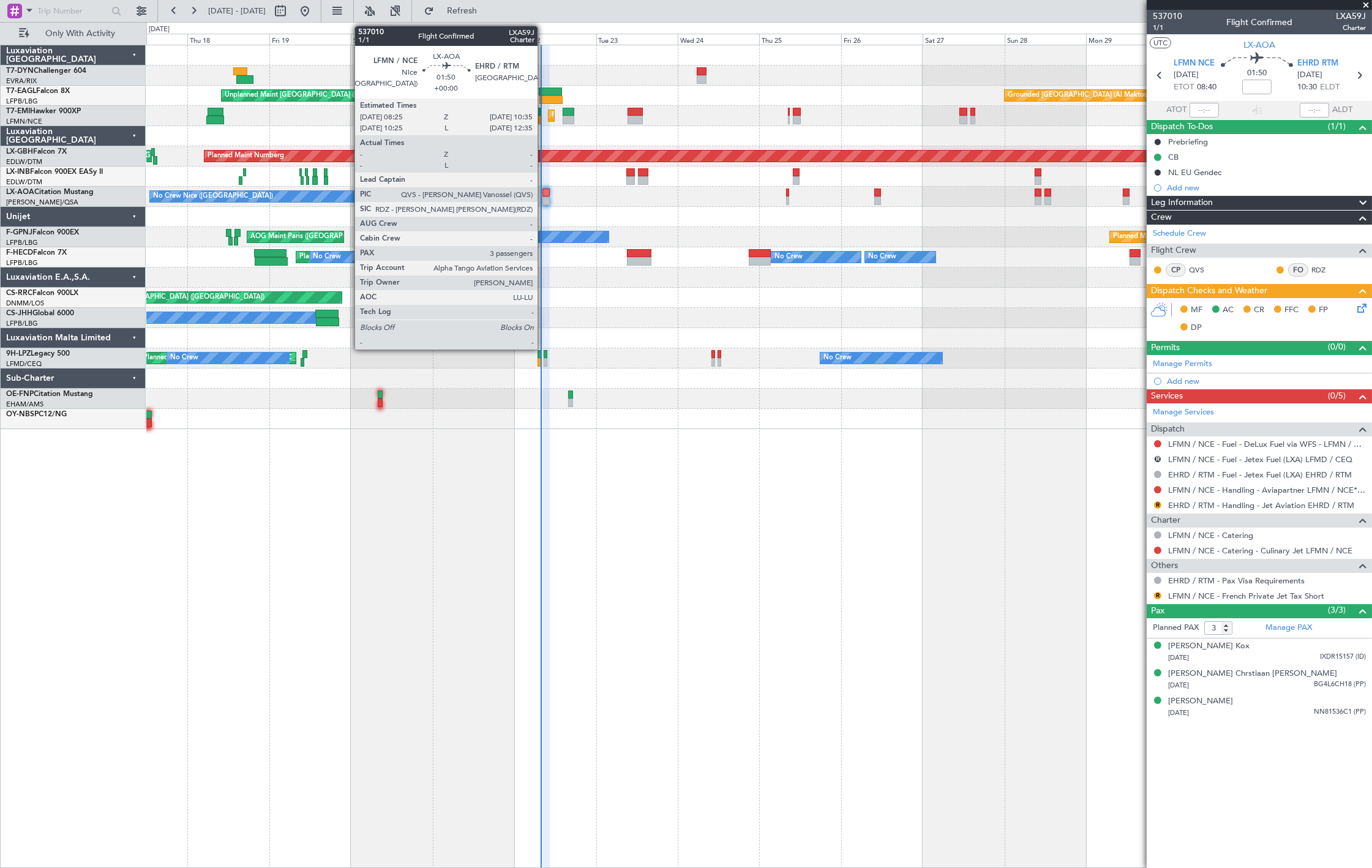
click at [544, 196] on div at bounding box center [547, 200] width 8 height 9
click at [548, 194] on div at bounding box center [547, 192] width 8 height 9
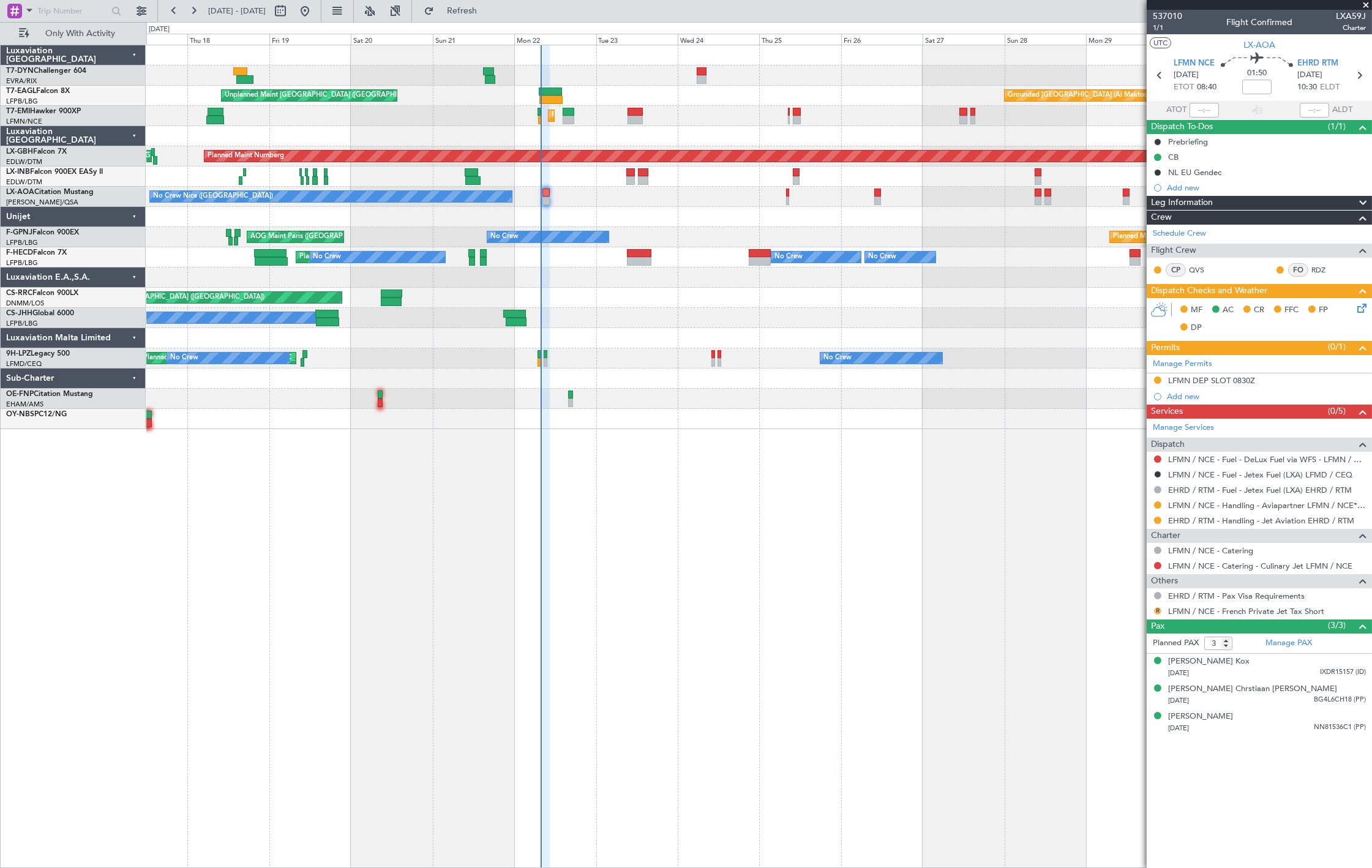
click at [1157, 612] on button "R" at bounding box center [1157, 610] width 7 height 7
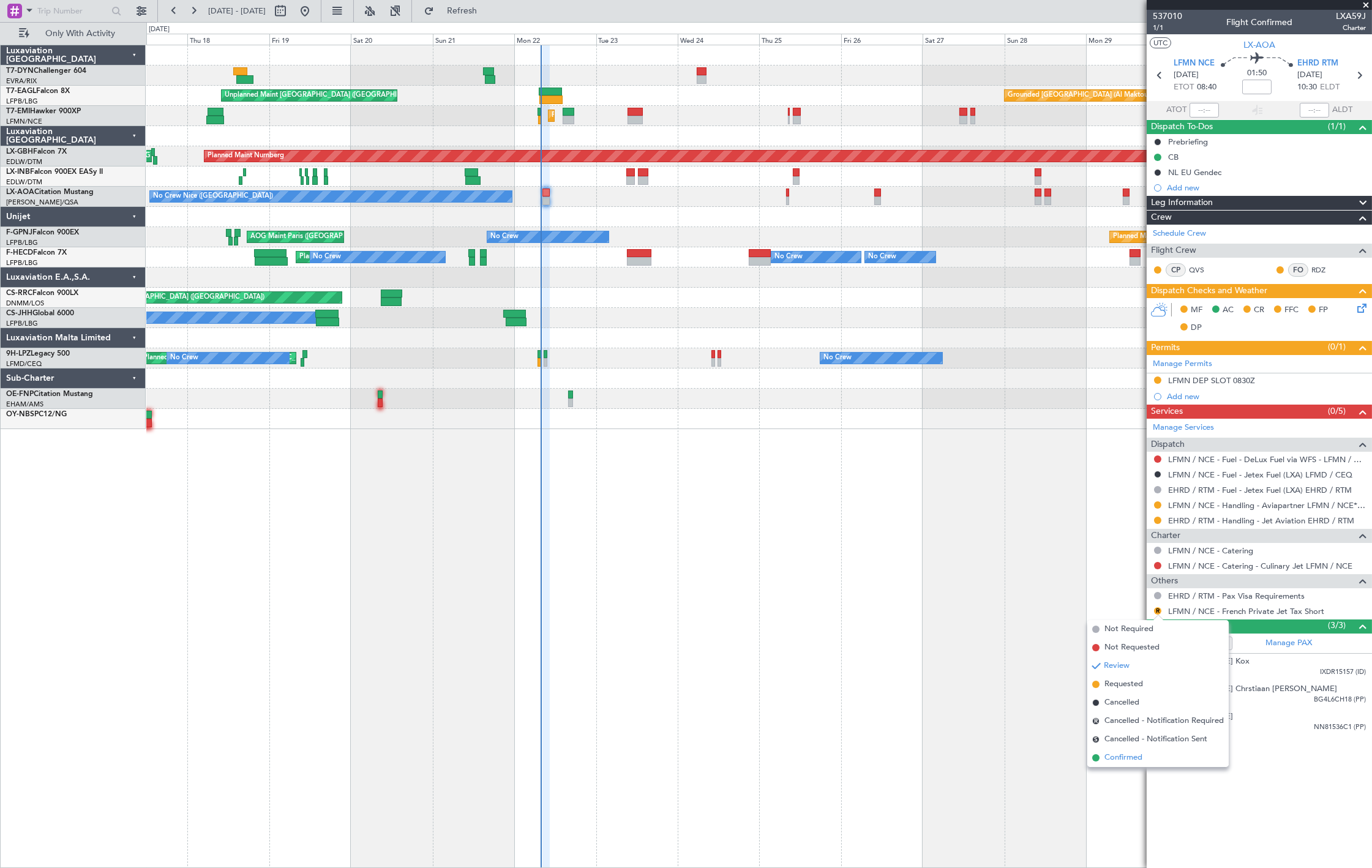
click at [1137, 754] on span "Confirmed" at bounding box center [1123, 758] width 38 height 13
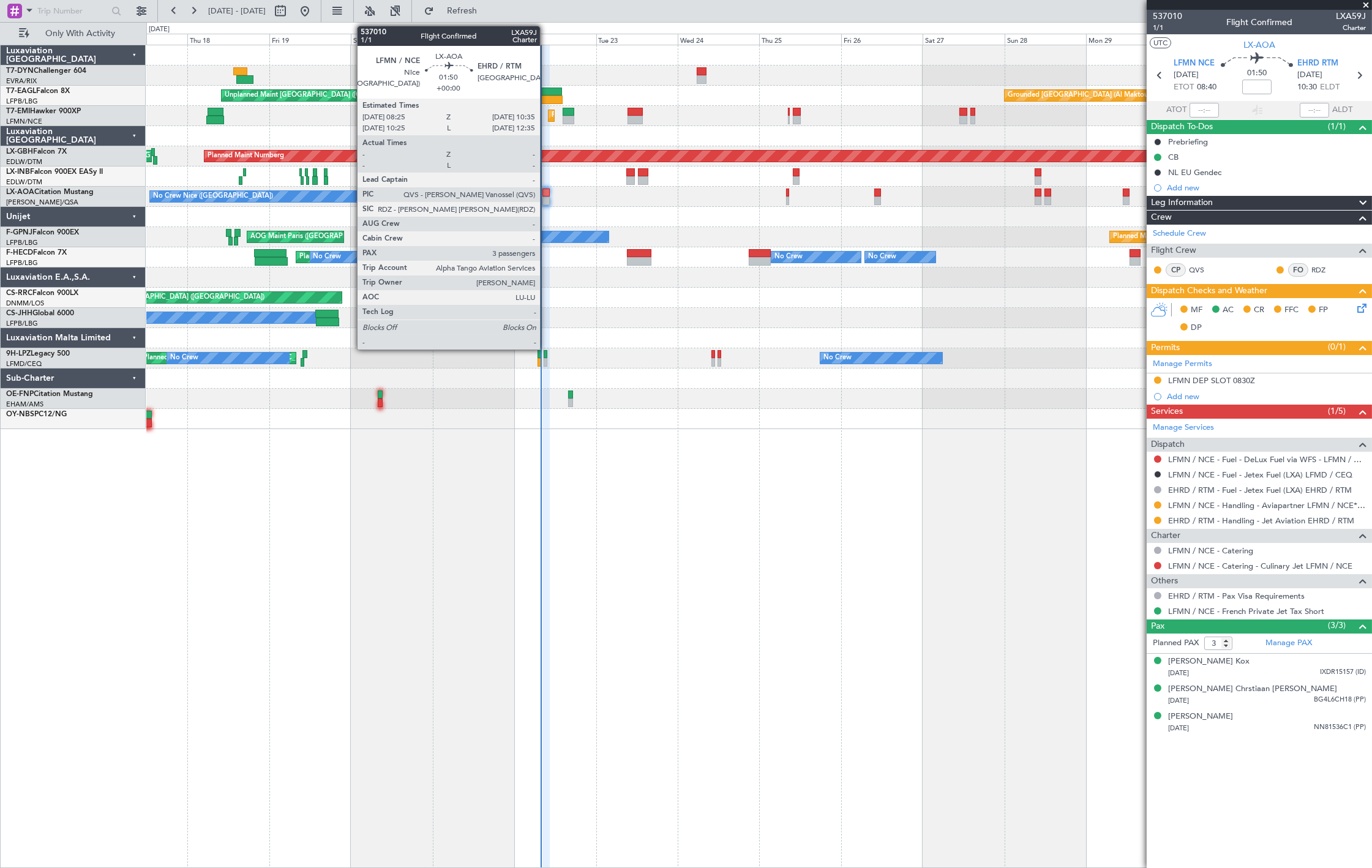
click at [546, 194] on div at bounding box center [547, 192] width 8 height 9
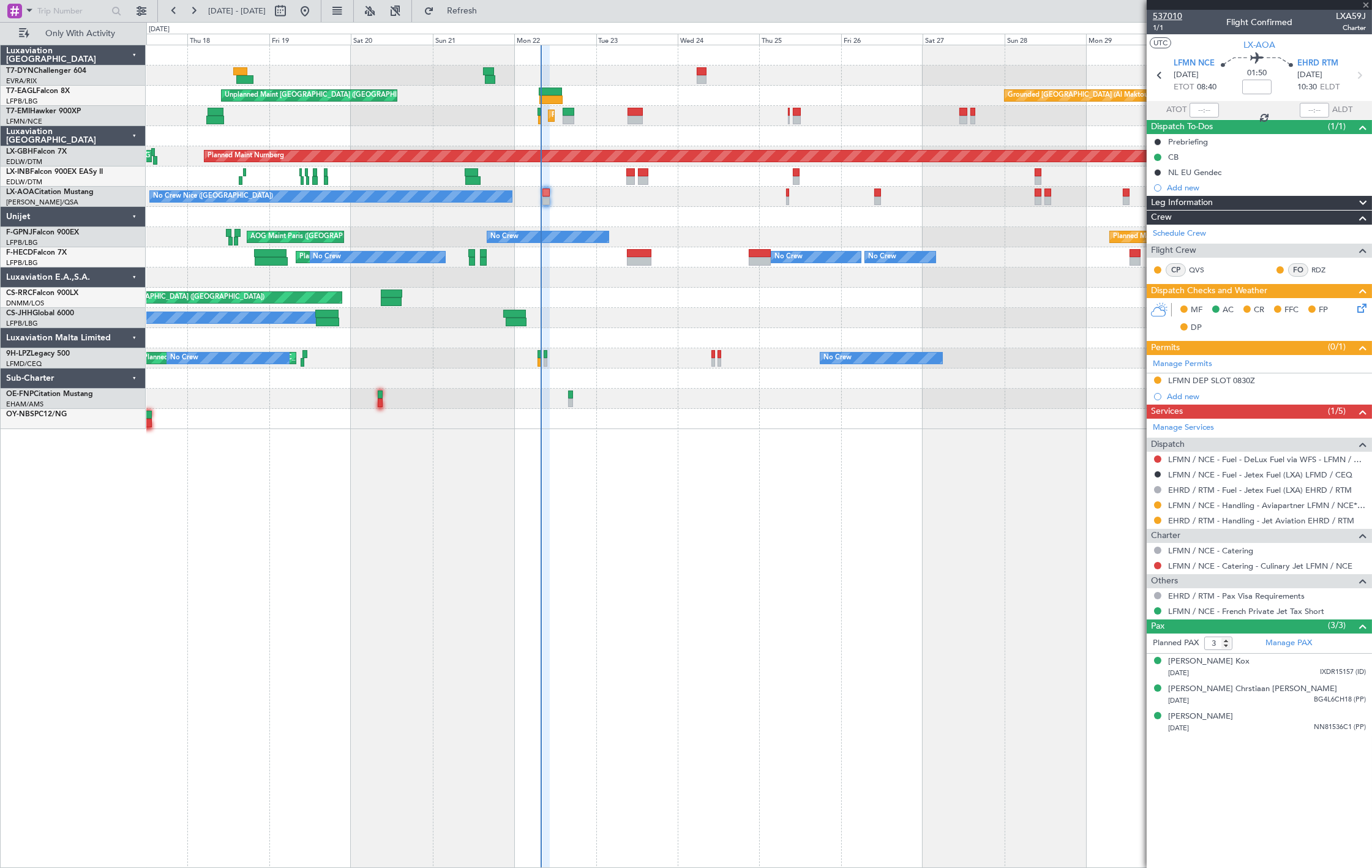
click at [1165, 14] on span "537010" at bounding box center [1168, 16] width 29 height 13
click at [1164, 30] on mat-tooltip-component "Trip Number" at bounding box center [1167, 38] width 61 height 32
click at [541, 196] on div "Planned Maint Nice ([GEOGRAPHIC_DATA]) No [GEOGRAPHIC_DATA] ([GEOGRAPHIC_DATA])…" at bounding box center [759, 197] width 1225 height 20
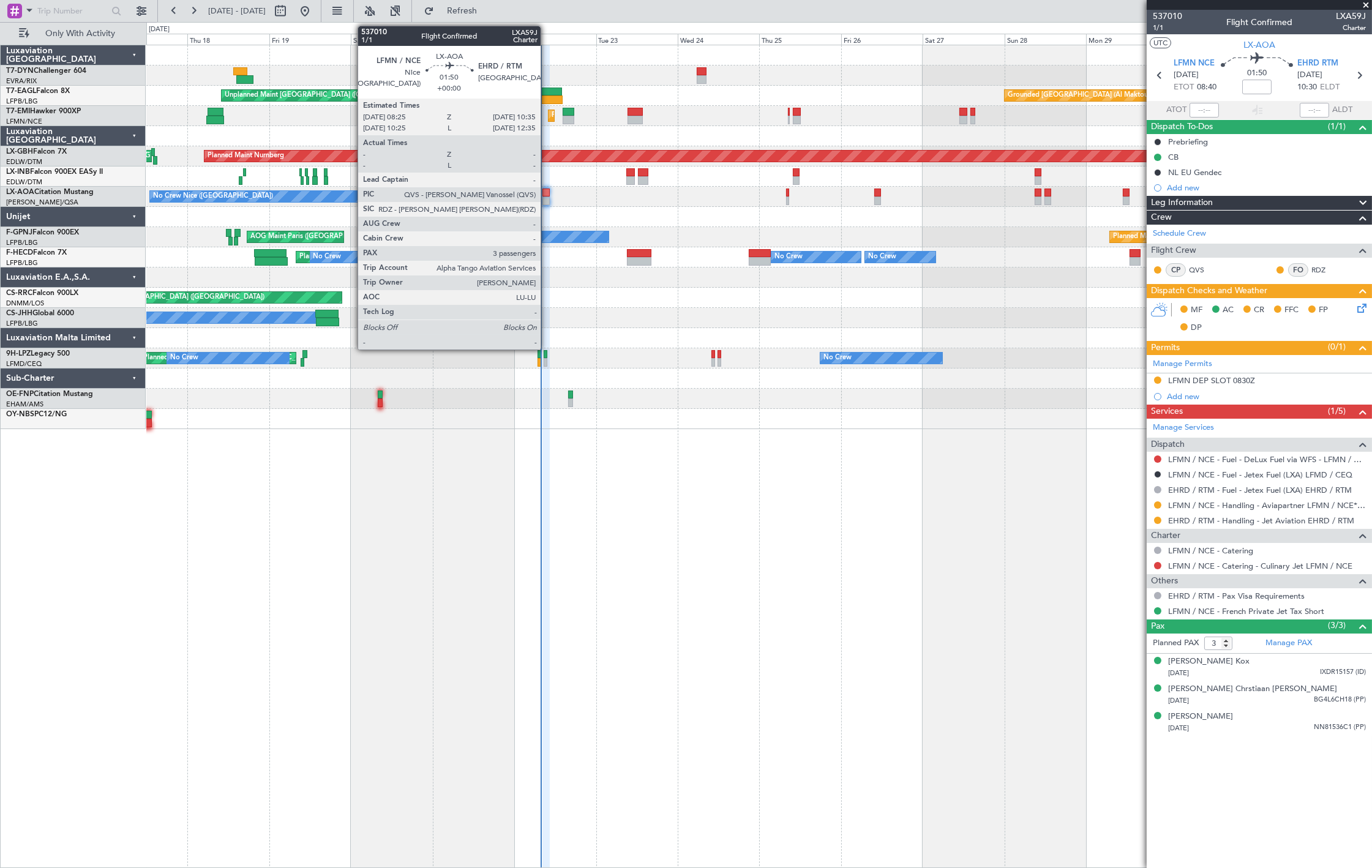
click at [547, 196] on div at bounding box center [547, 192] width 8 height 9
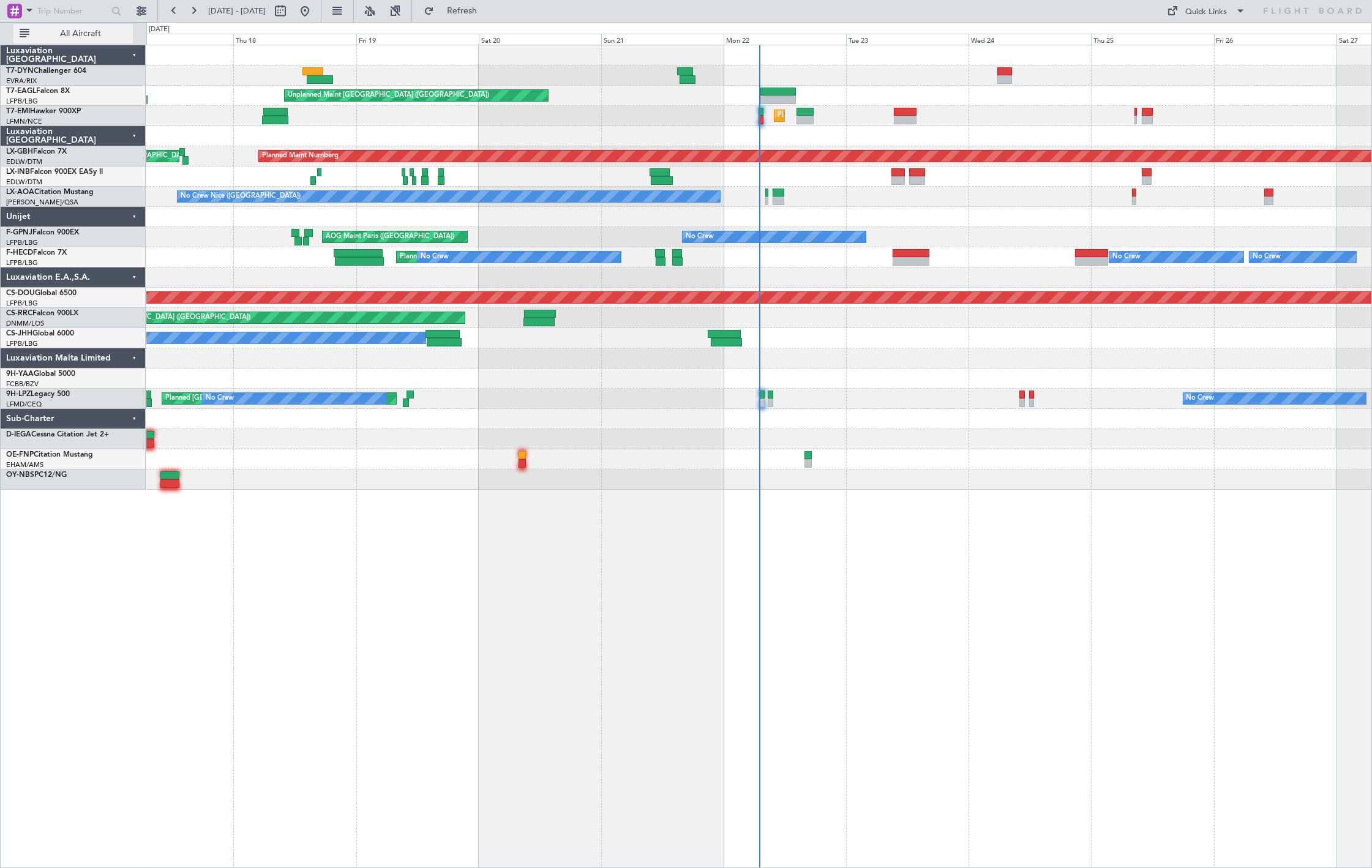
click at [115, 25] on button "All Aircraft" at bounding box center [73, 34] width 120 height 20
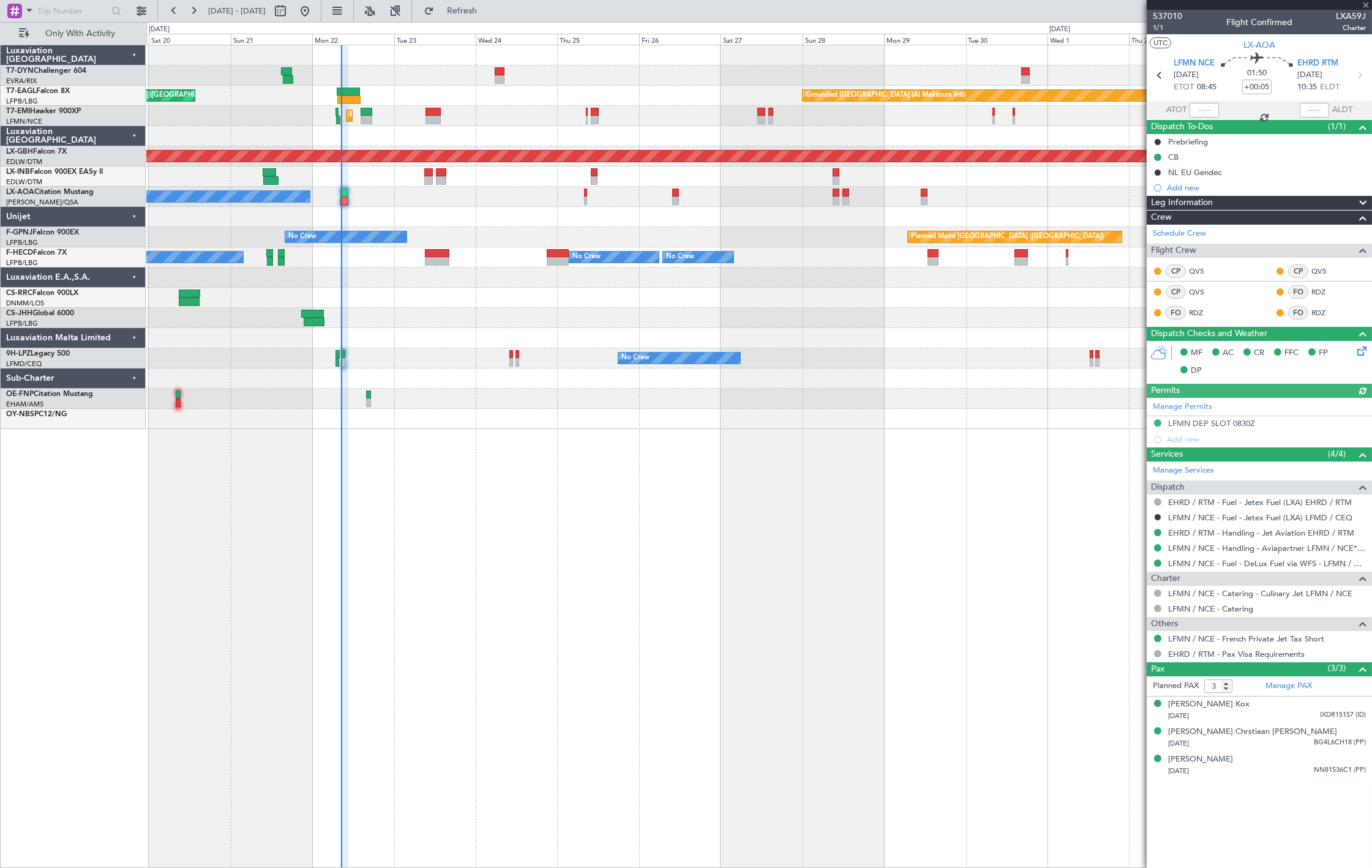
click at [530, 247] on div "Unplanned Maint [GEOGRAPHIC_DATA] (Riga Intl) Unplanned Maint [GEOGRAPHIC_DATA]…" at bounding box center [759, 237] width 1225 height 384
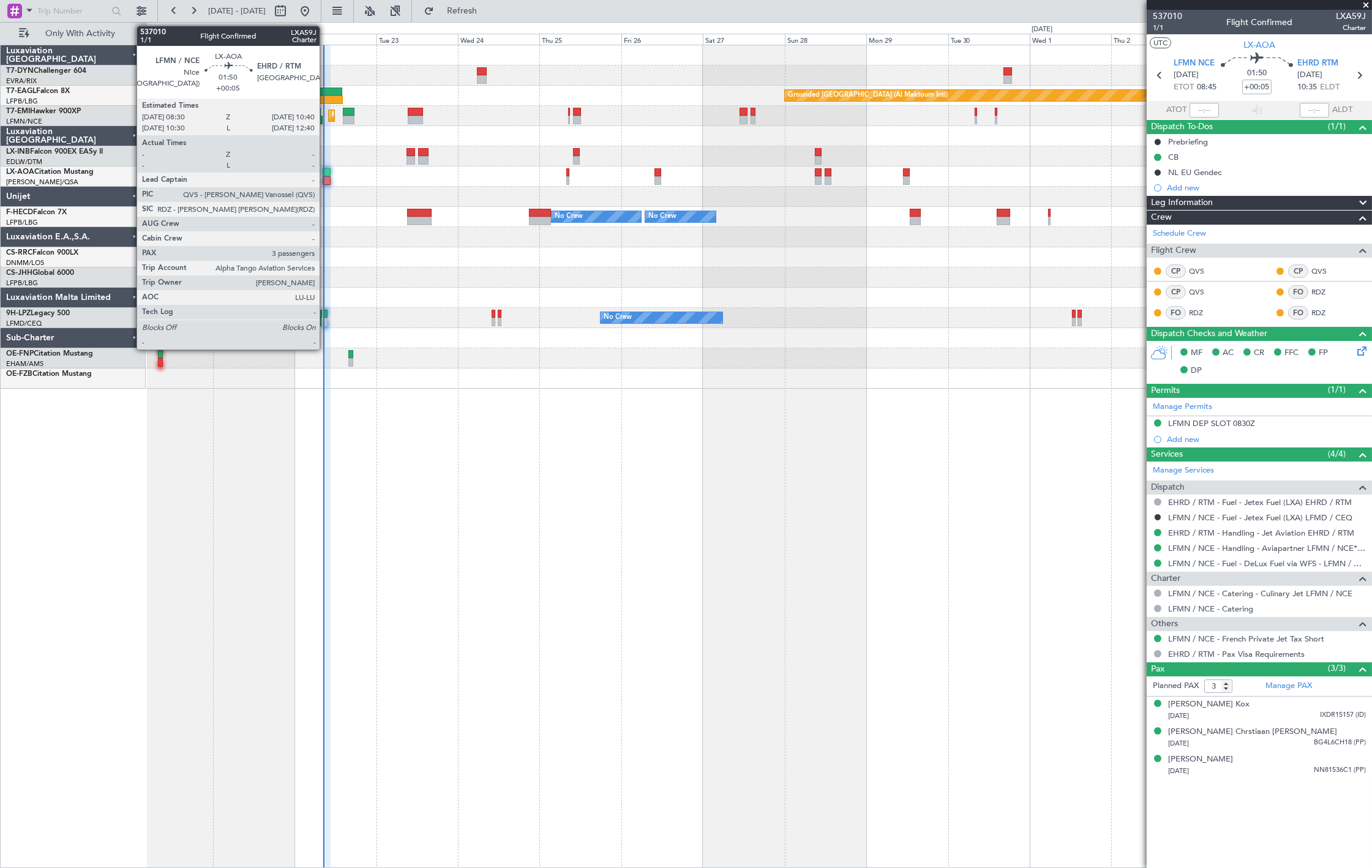
click at [326, 179] on div at bounding box center [326, 180] width 8 height 9
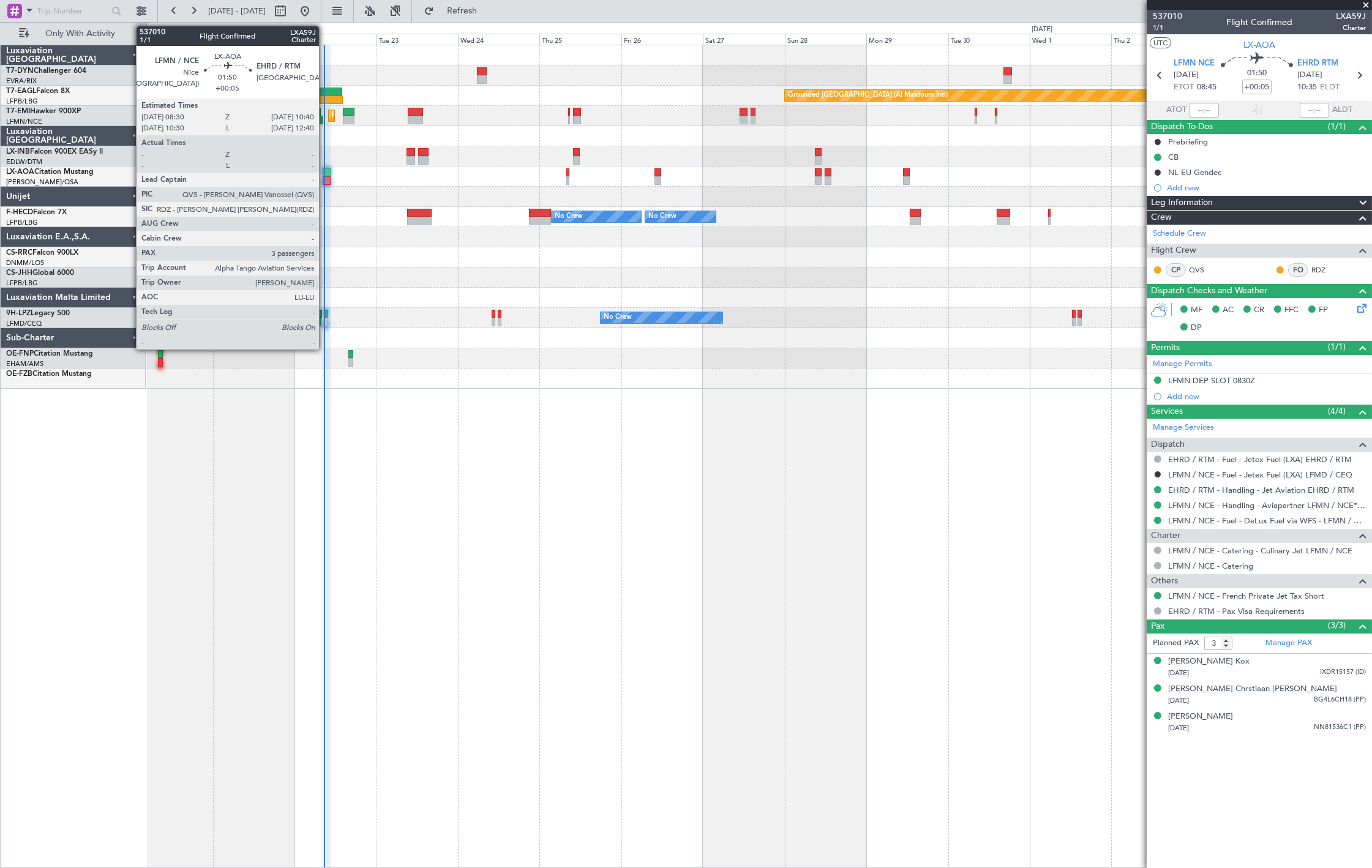
click at [325, 178] on div at bounding box center [326, 180] width 8 height 9
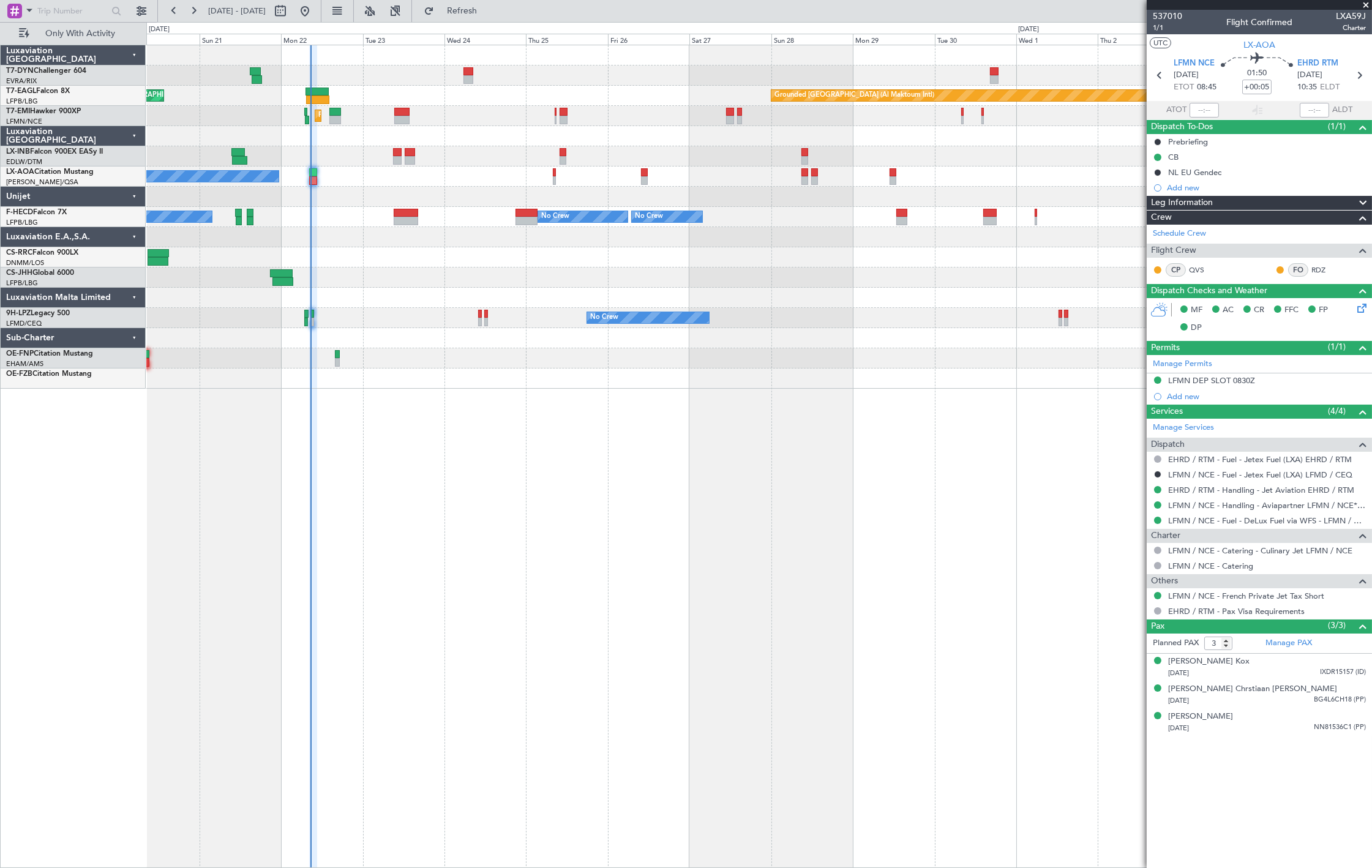
click at [413, 207] on div "Grounded [GEOGRAPHIC_DATA] (Al Maktoum Intl) Unplanned Maint [GEOGRAPHIC_DATA] …" at bounding box center [759, 217] width 1225 height 344
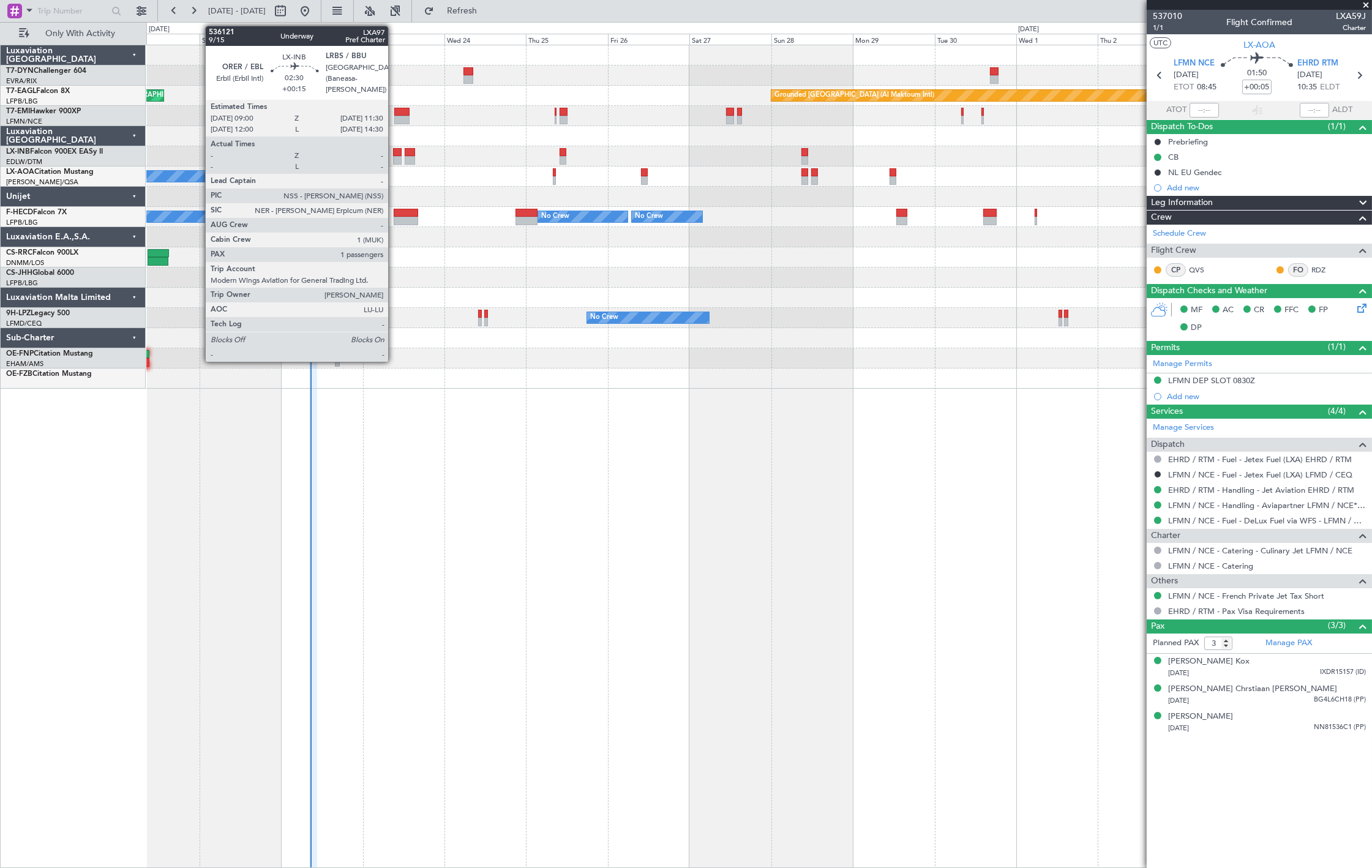
click at [395, 159] on div at bounding box center [397, 160] width 9 height 9
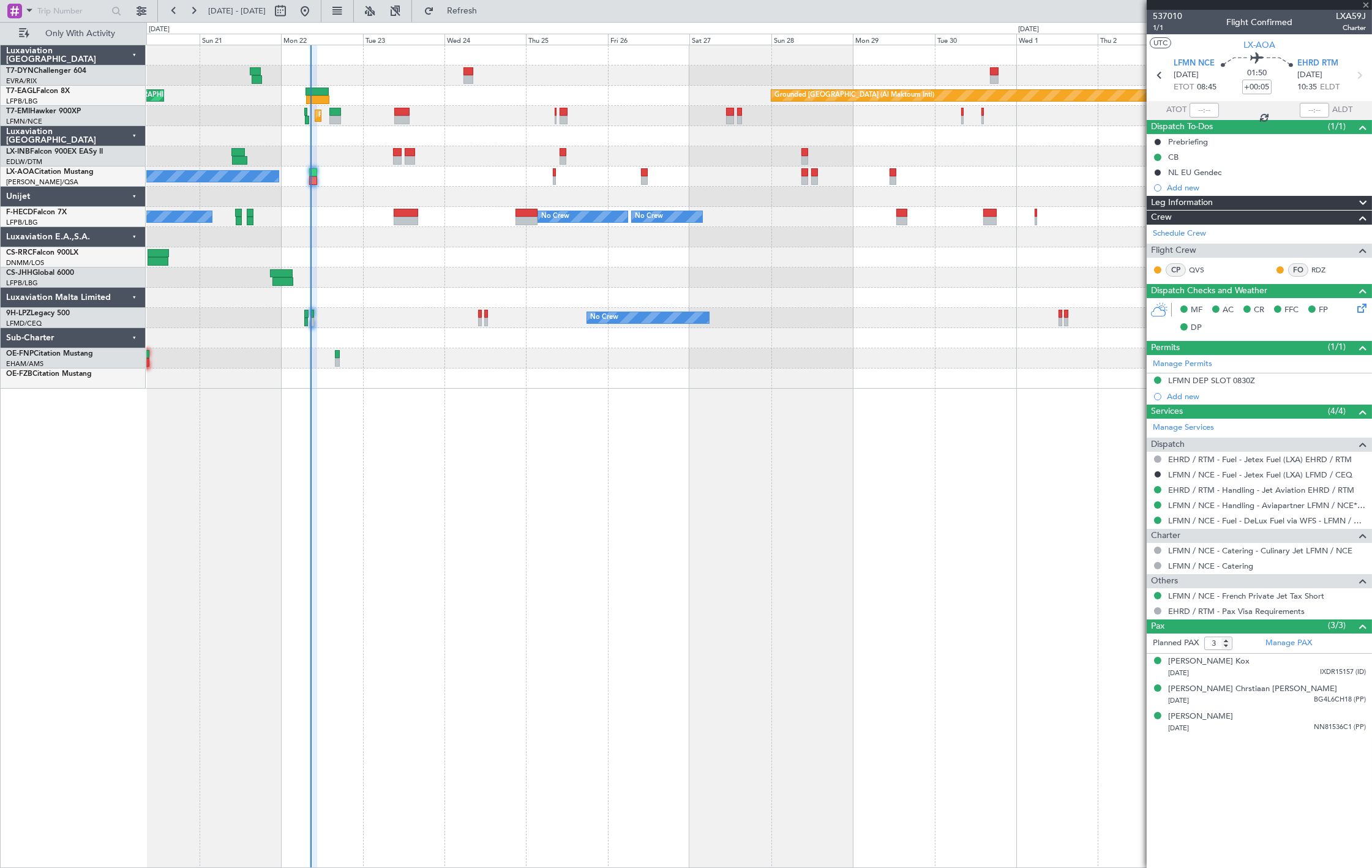
type input "+00:15"
type input "1"
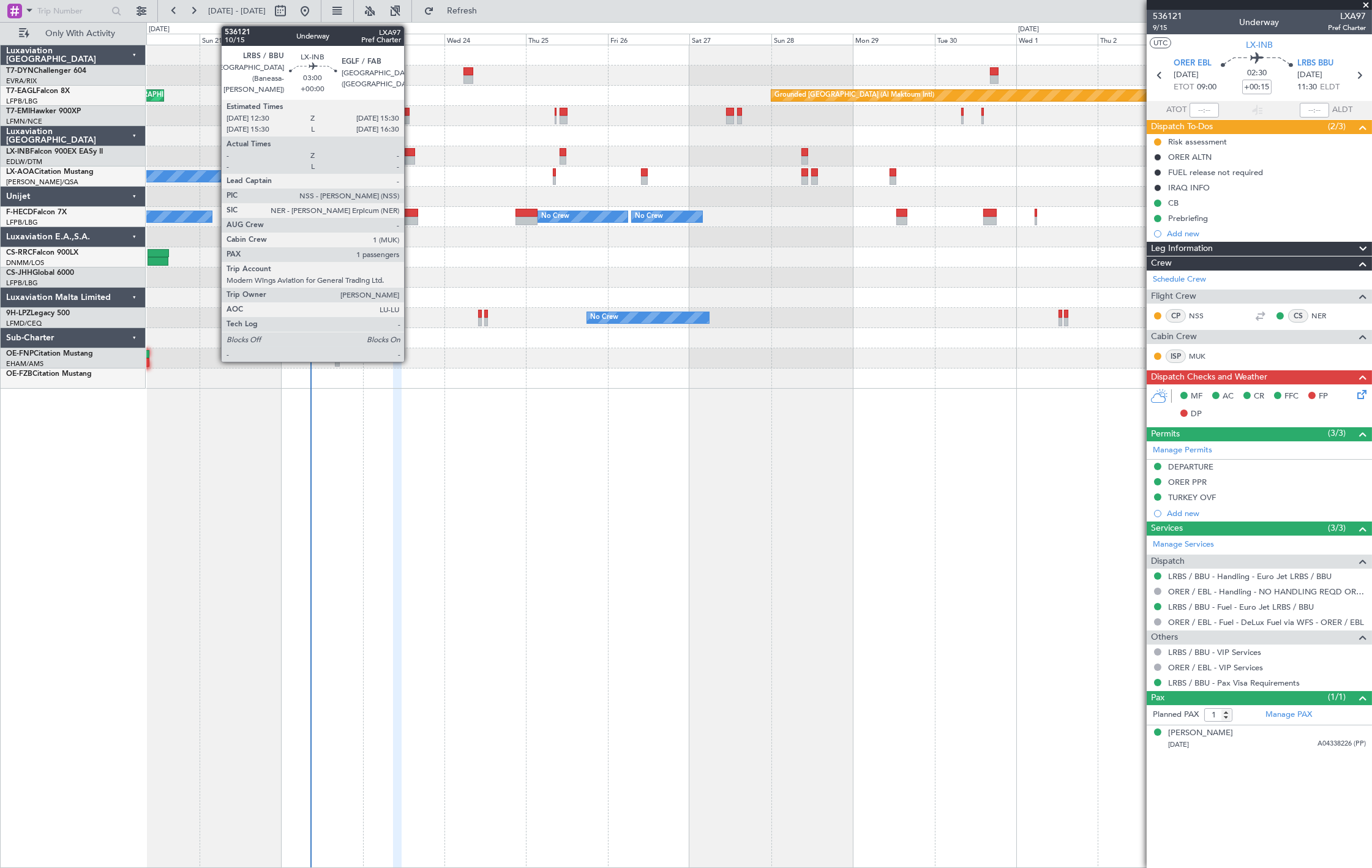
click at [410, 163] on div at bounding box center [410, 160] width 11 height 9
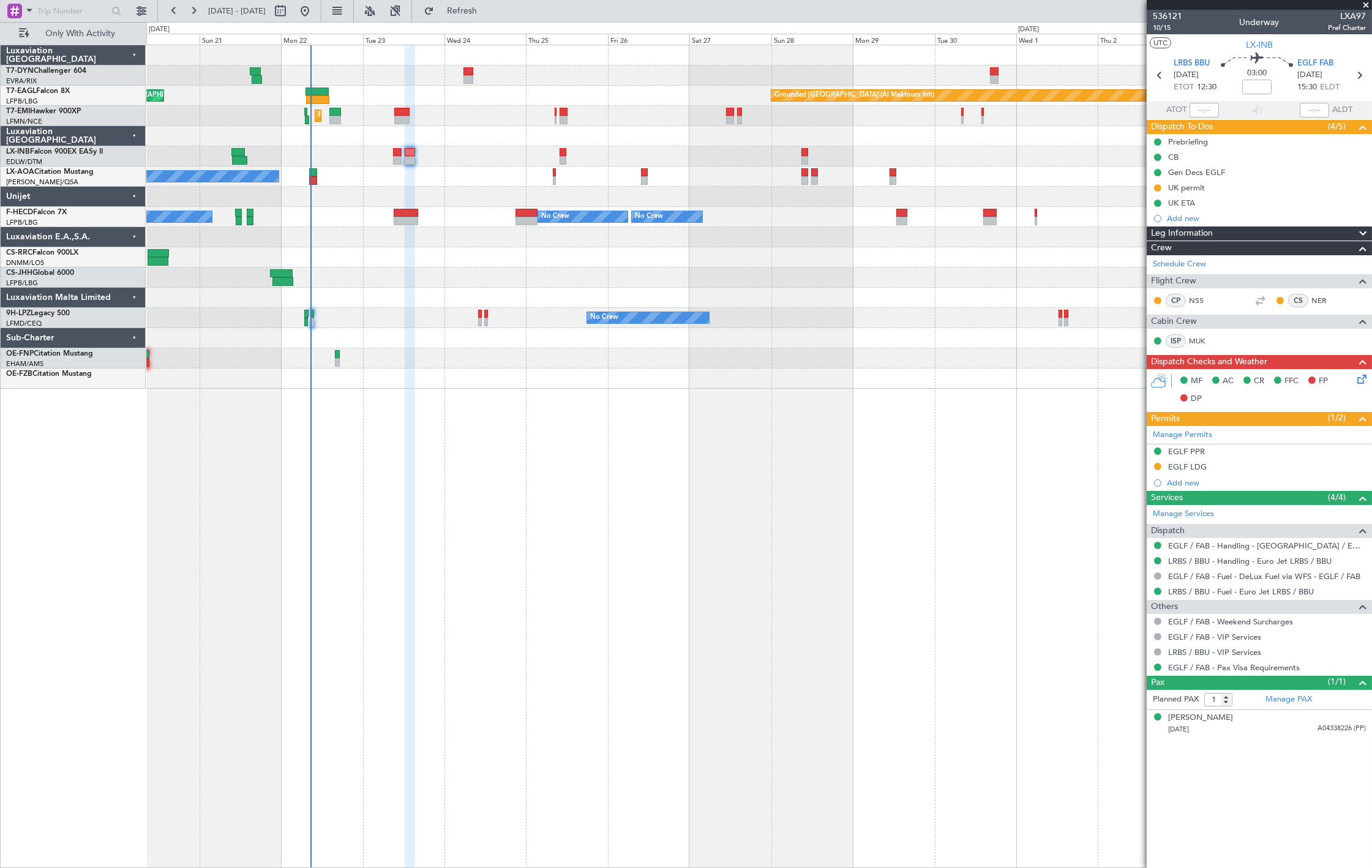
click at [311, 173] on div at bounding box center [313, 172] width 8 height 9
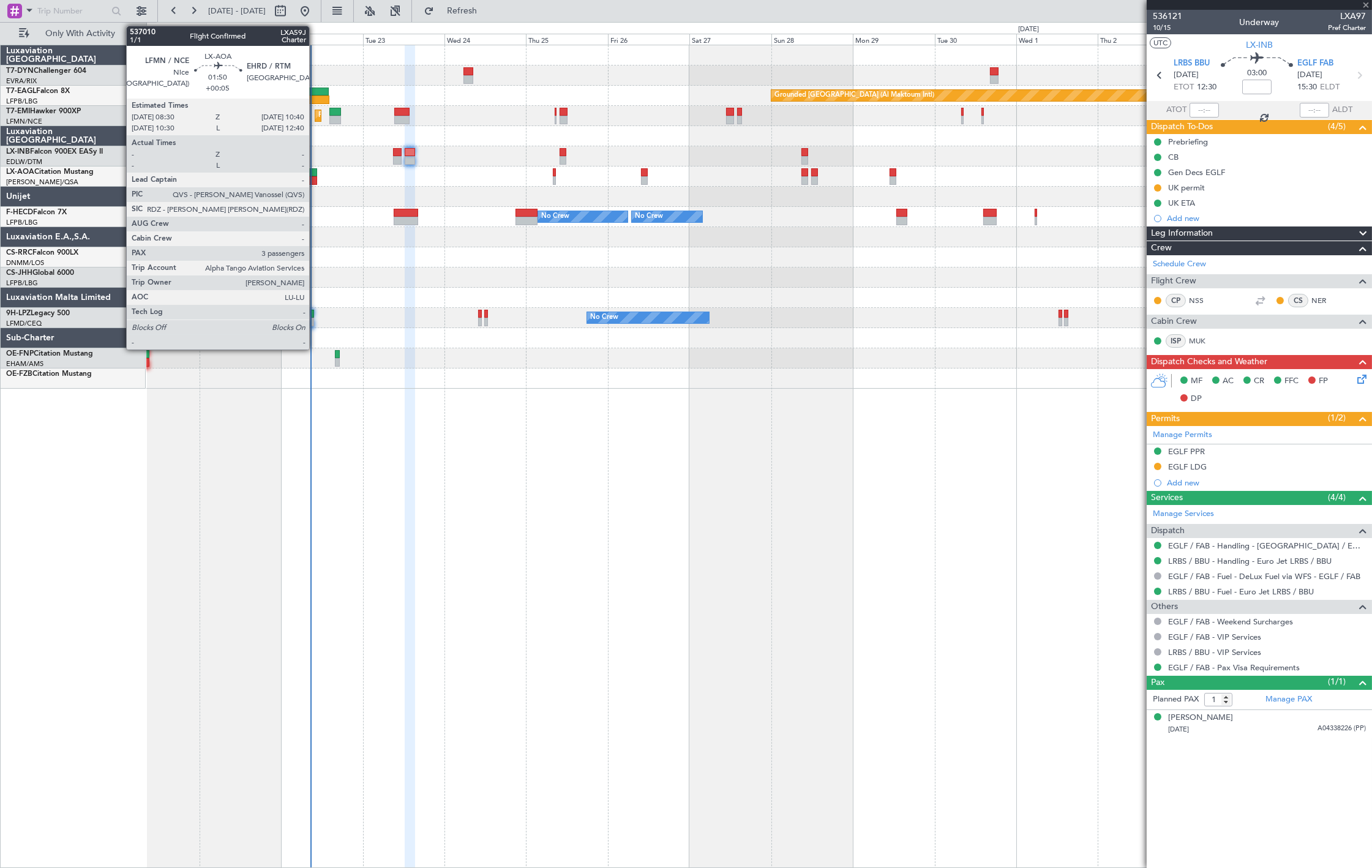
type input "+00:05"
type input "3"
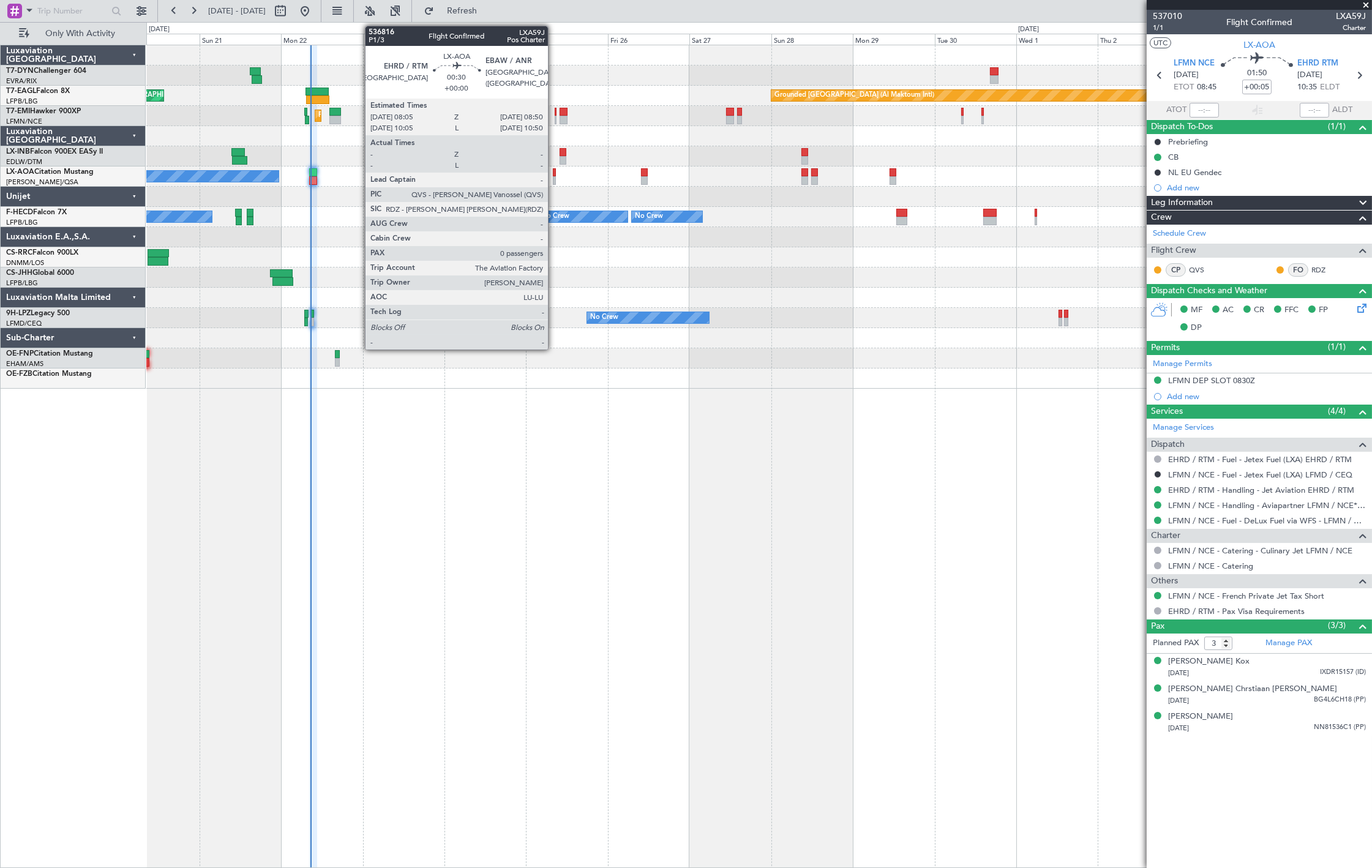
click at [554, 173] on div at bounding box center [554, 172] width 3 height 9
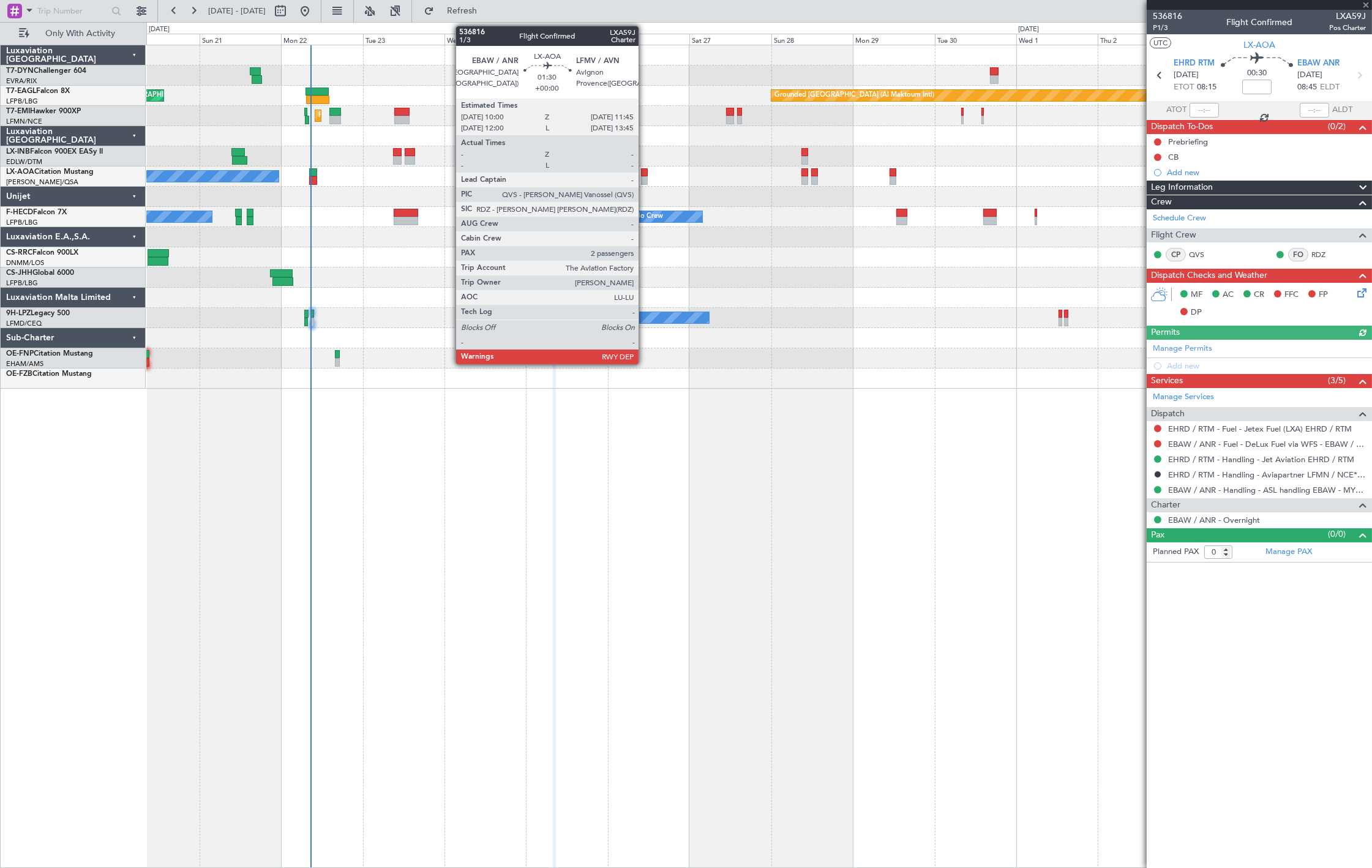
click at [645, 176] on div at bounding box center [644, 180] width 6 height 9
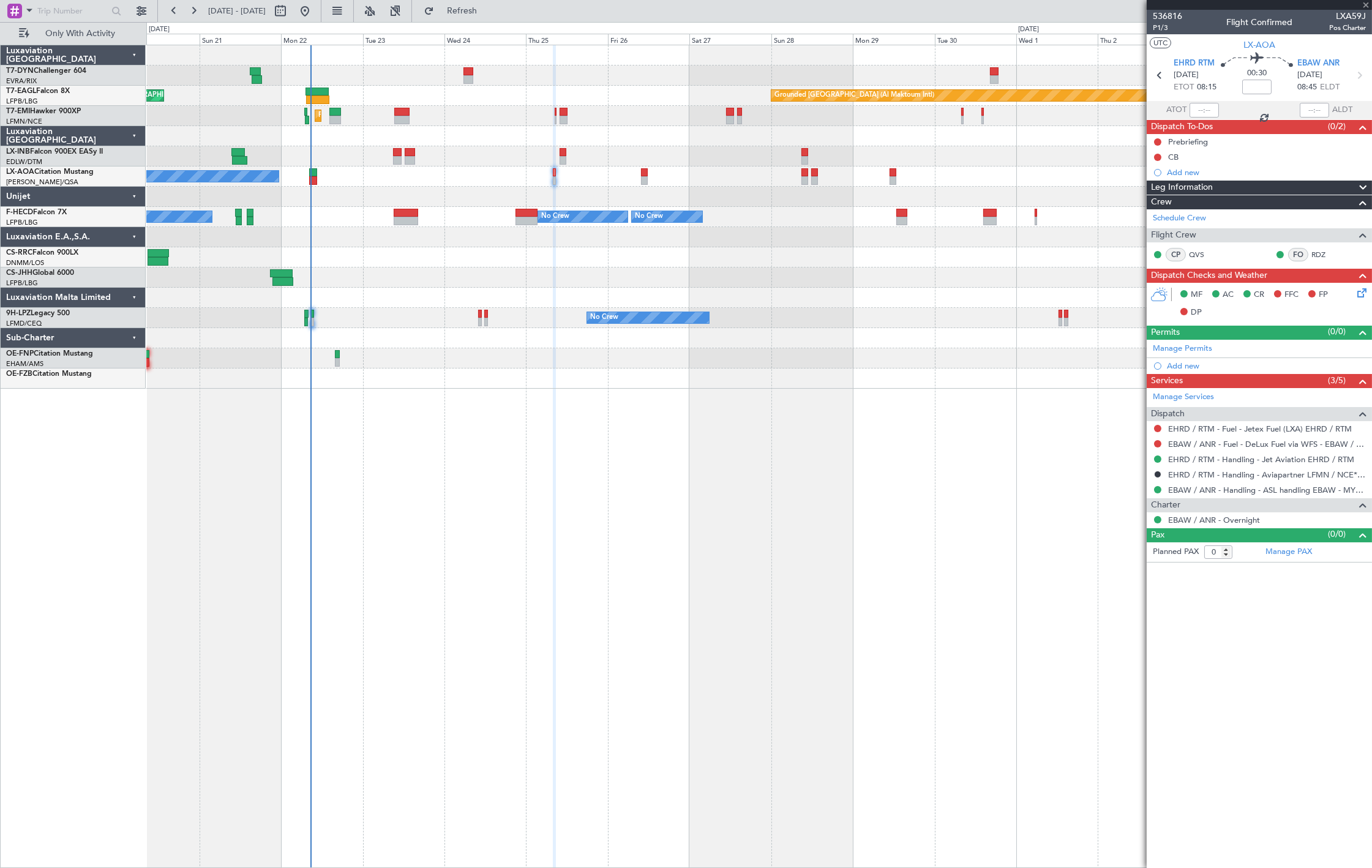
type input "2"
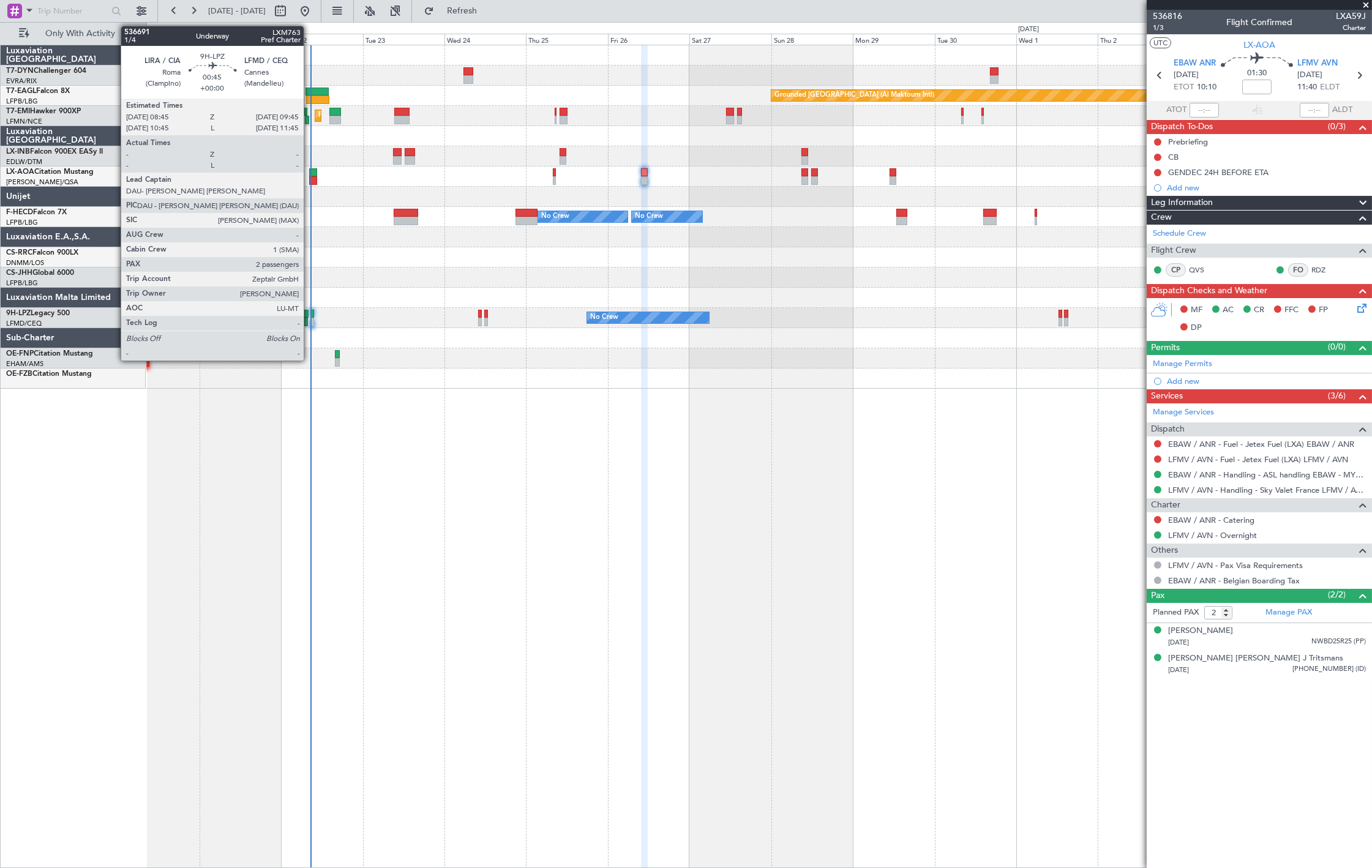
click at [311, 318] on div at bounding box center [313, 322] width 4 height 9
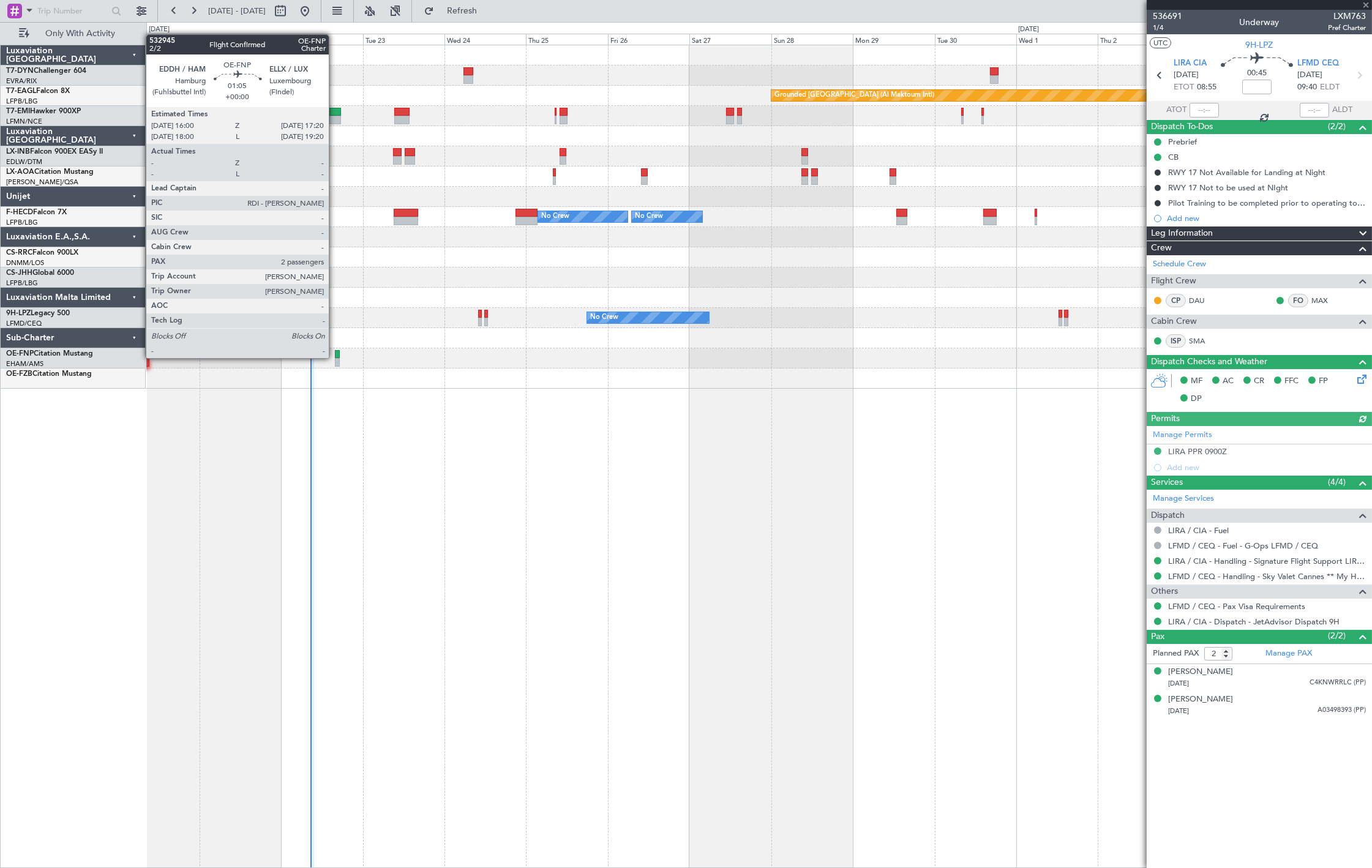
click at [335, 357] on div at bounding box center [337, 354] width 5 height 9
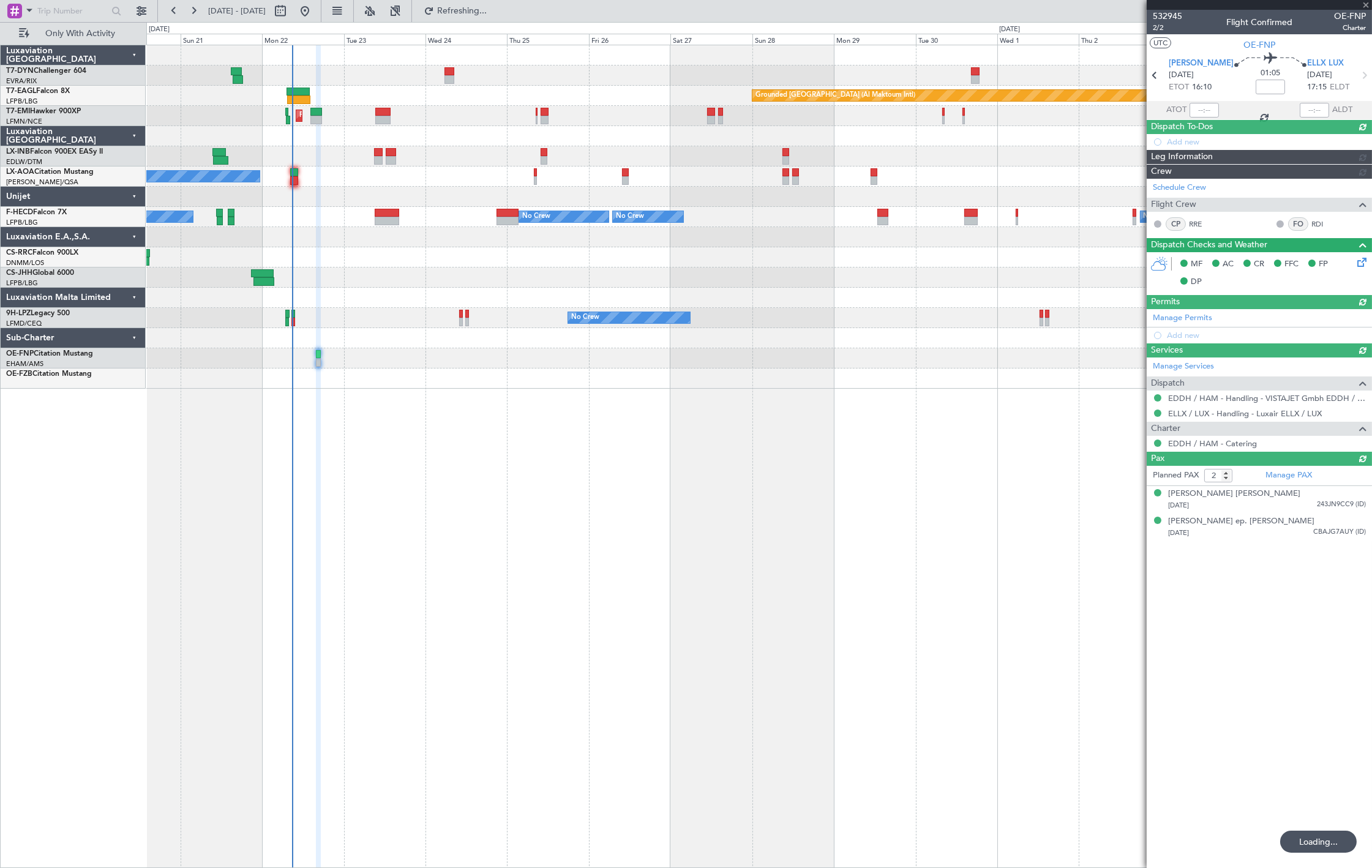
click at [325, 155] on div at bounding box center [759, 156] width 1225 height 20
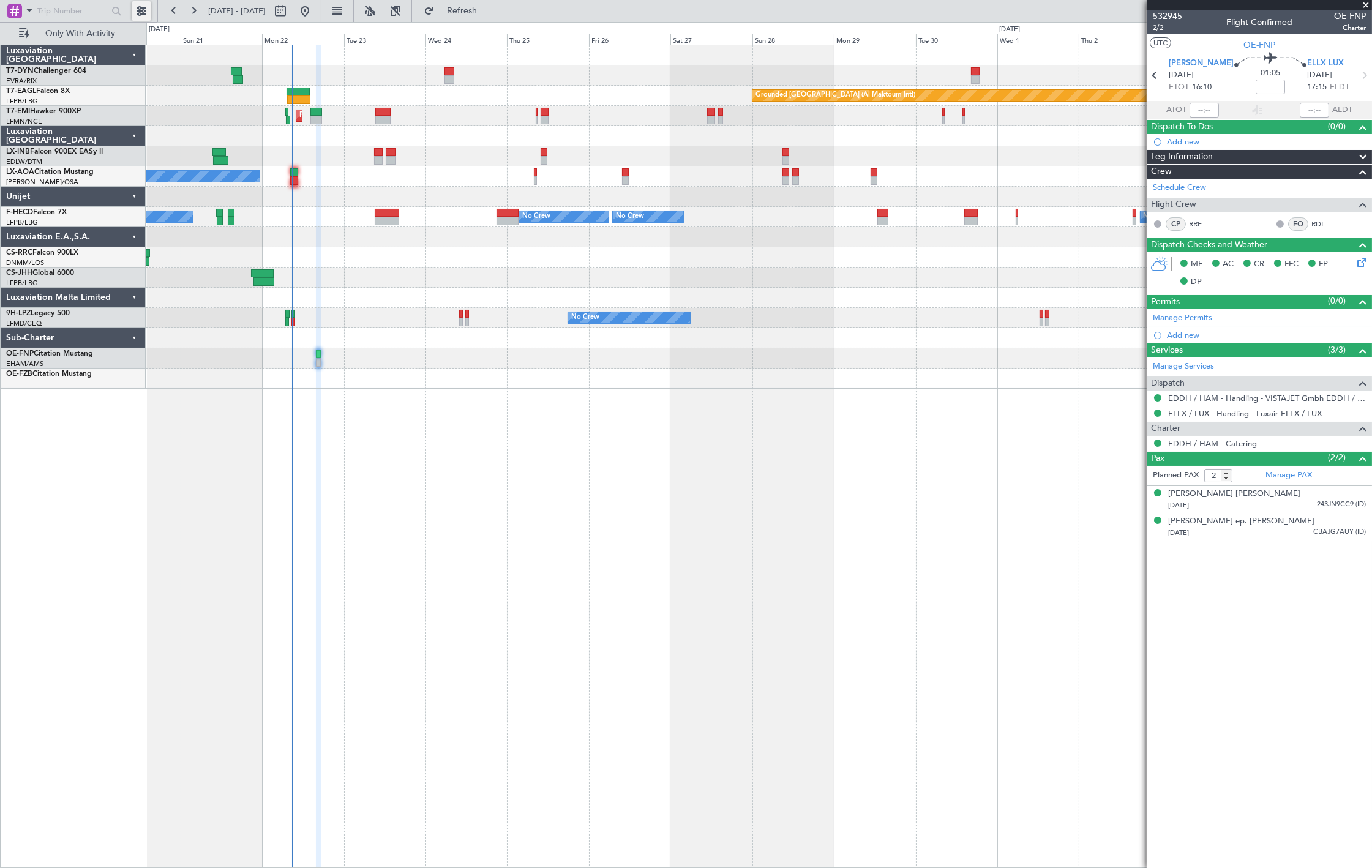
click at [141, 9] on button at bounding box center [141, 11] width 20 height 20
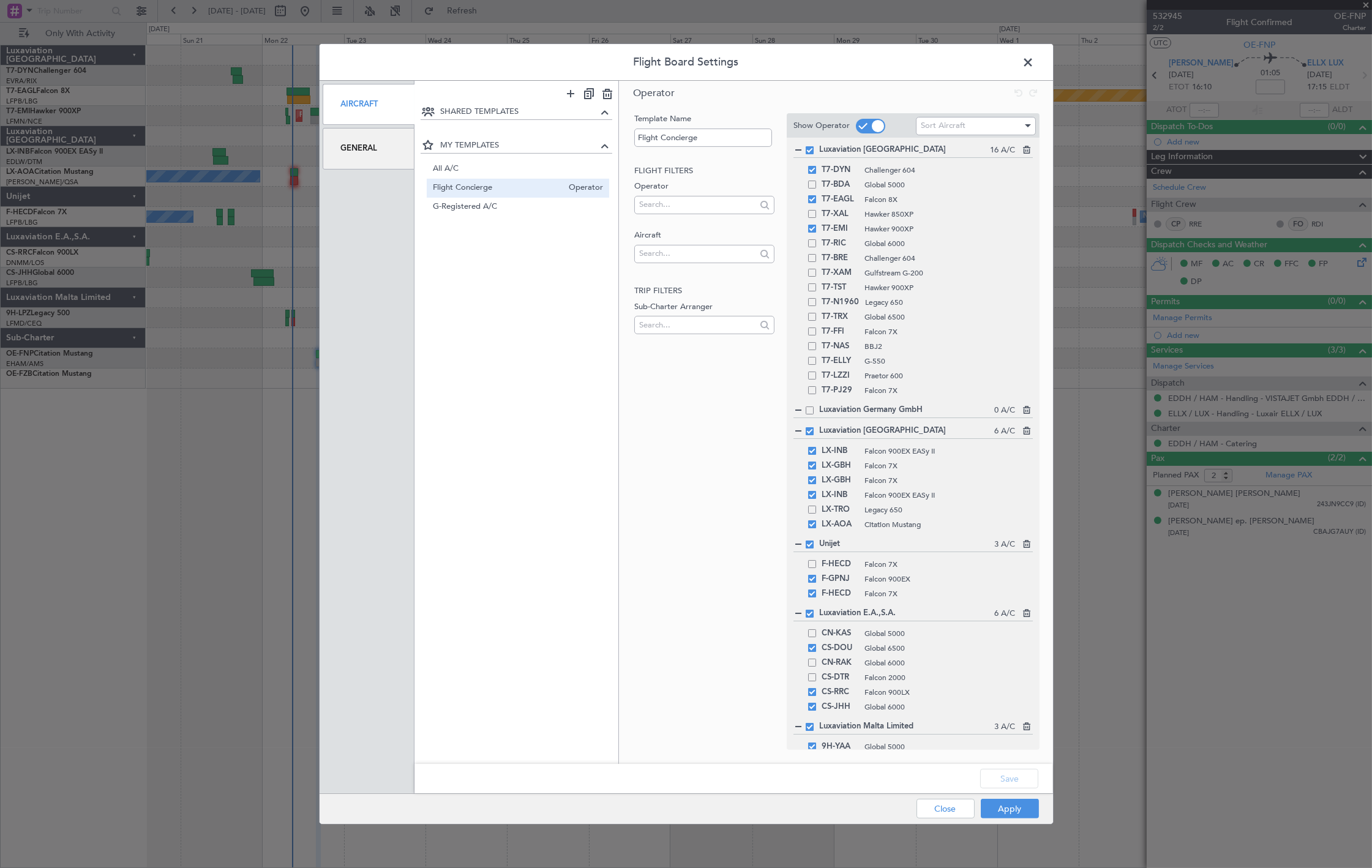
drag, startPoint x: 539, startPoint y: 211, endPoint x: 670, endPoint y: 283, distance: 149.5
click at [539, 212] on span "G-Registered A/C" at bounding box center [518, 206] width 171 height 13
type input "G-Registered A/C"
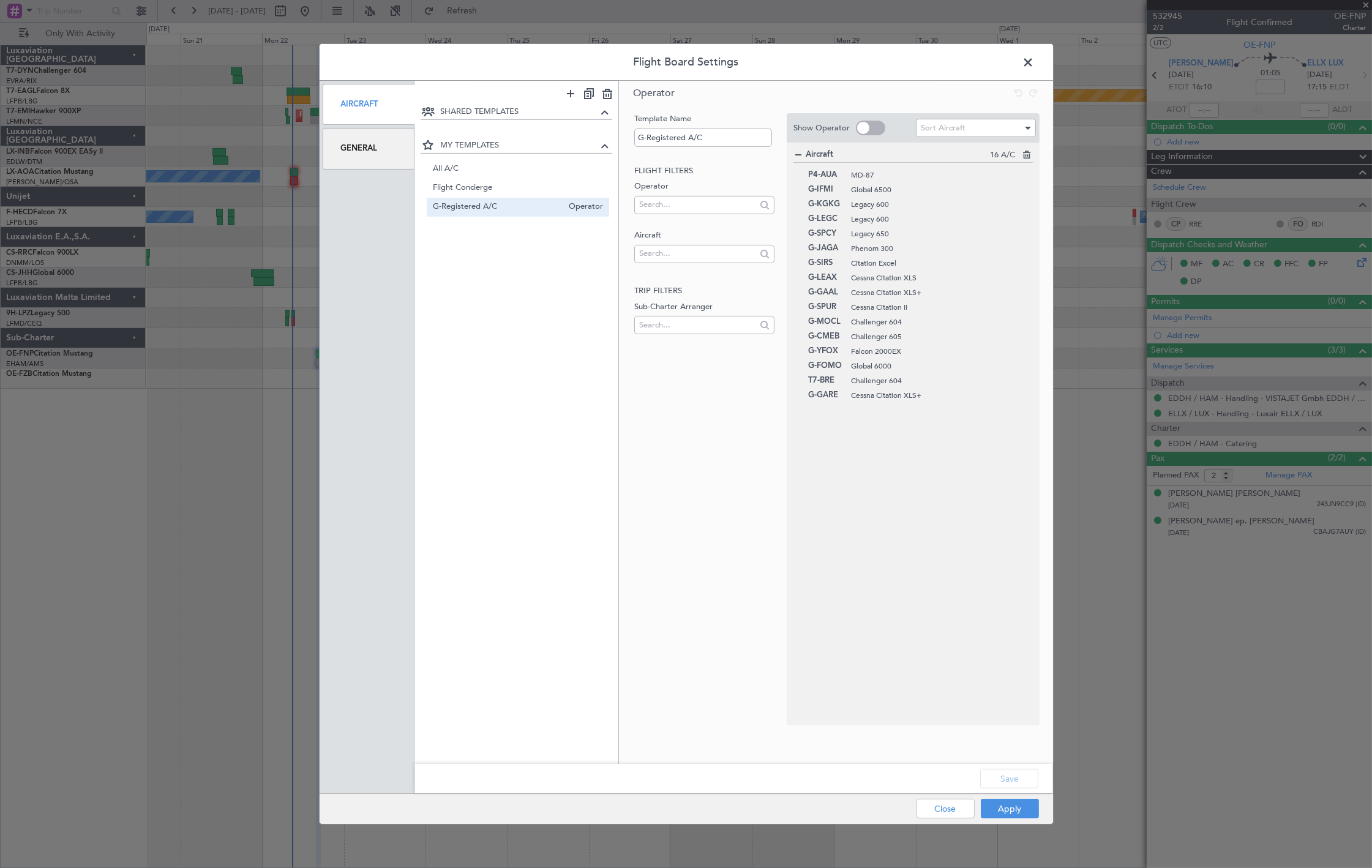
click at [1024, 827] on div "Flight Board Settings Aircraft General SHARED TEMPLATES MY TEMPLATES All A/C Op…" at bounding box center [686, 434] width 1372 height 868
click at [1024, 816] on button "Apply" at bounding box center [1010, 809] width 58 height 20
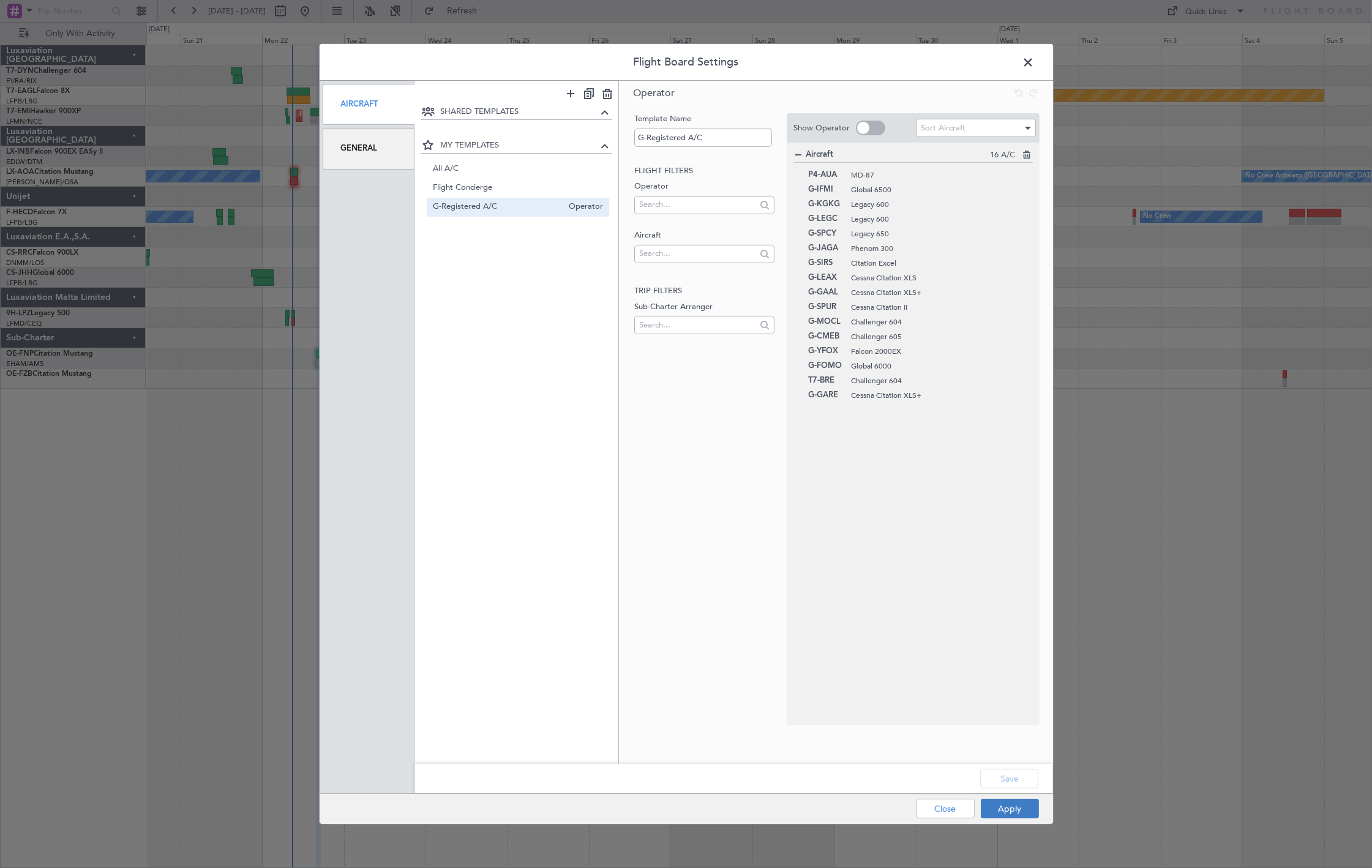
type input "0"
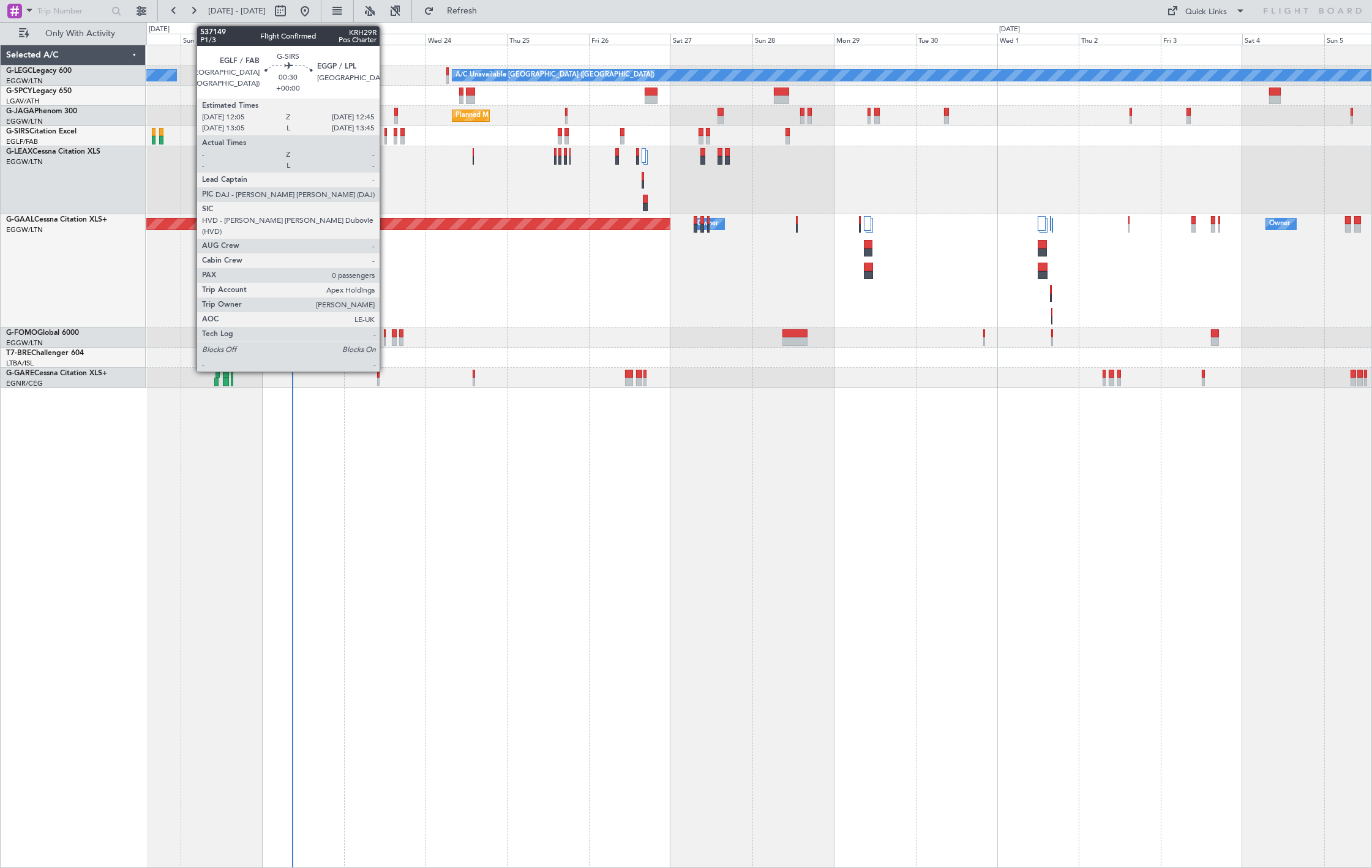
click at [386, 137] on div at bounding box center [386, 140] width 3 height 9
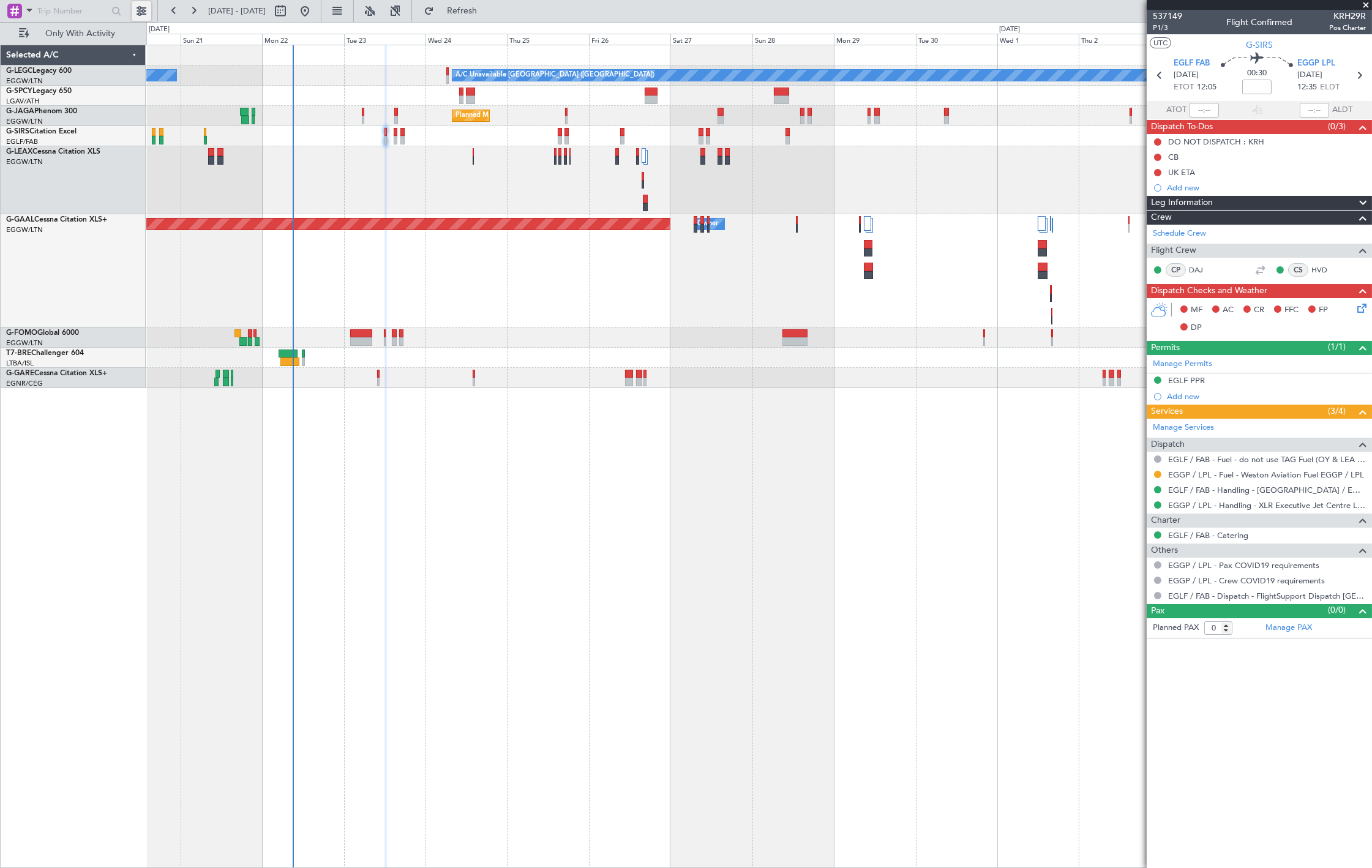
drag, startPoint x: 141, startPoint y: 15, endPoint x: 157, endPoint y: 26, distance: 19.4
click at [141, 15] on button at bounding box center [141, 11] width 20 height 20
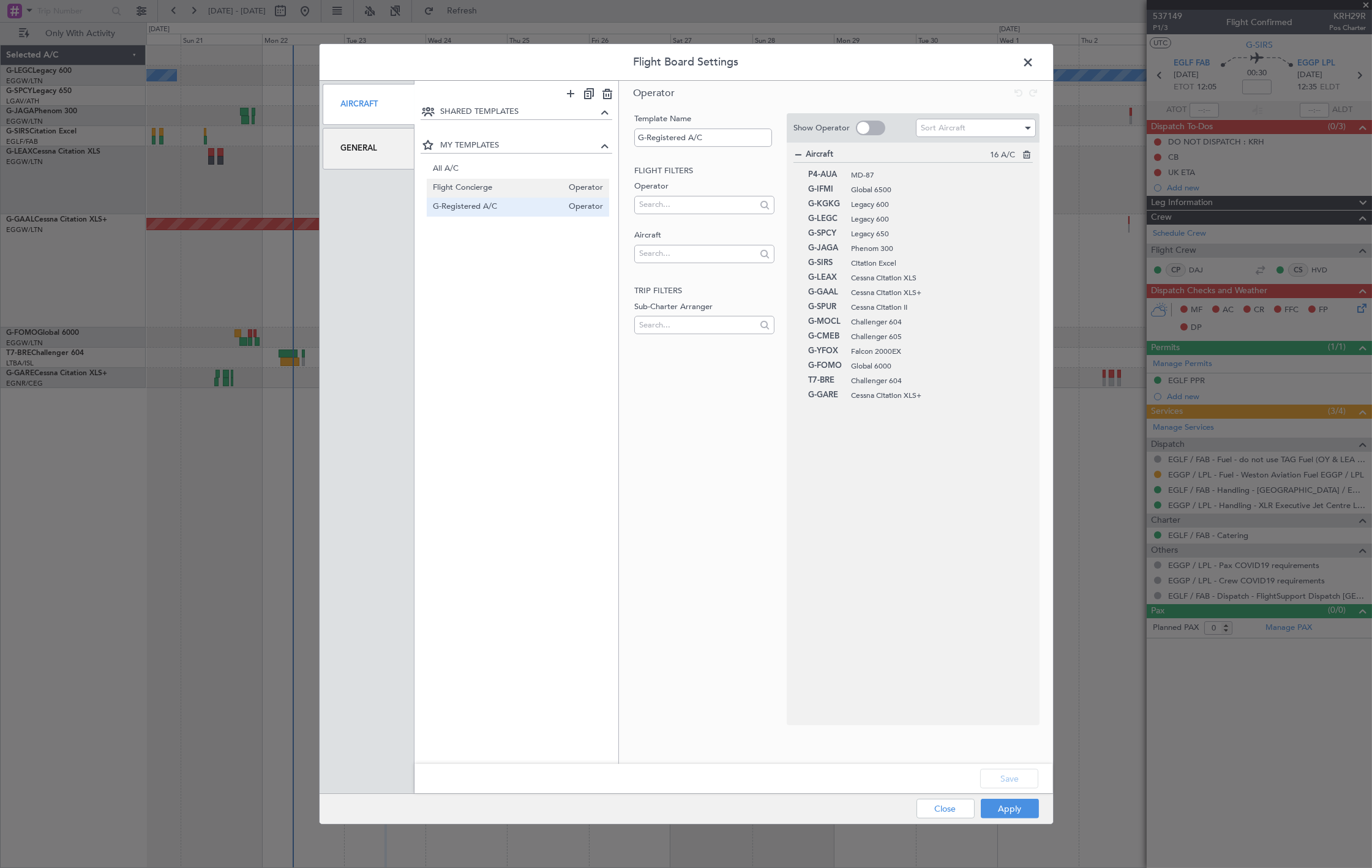
click at [519, 180] on div "Flight Concierge Operator" at bounding box center [518, 188] width 182 height 19
type input "Flight Concierge"
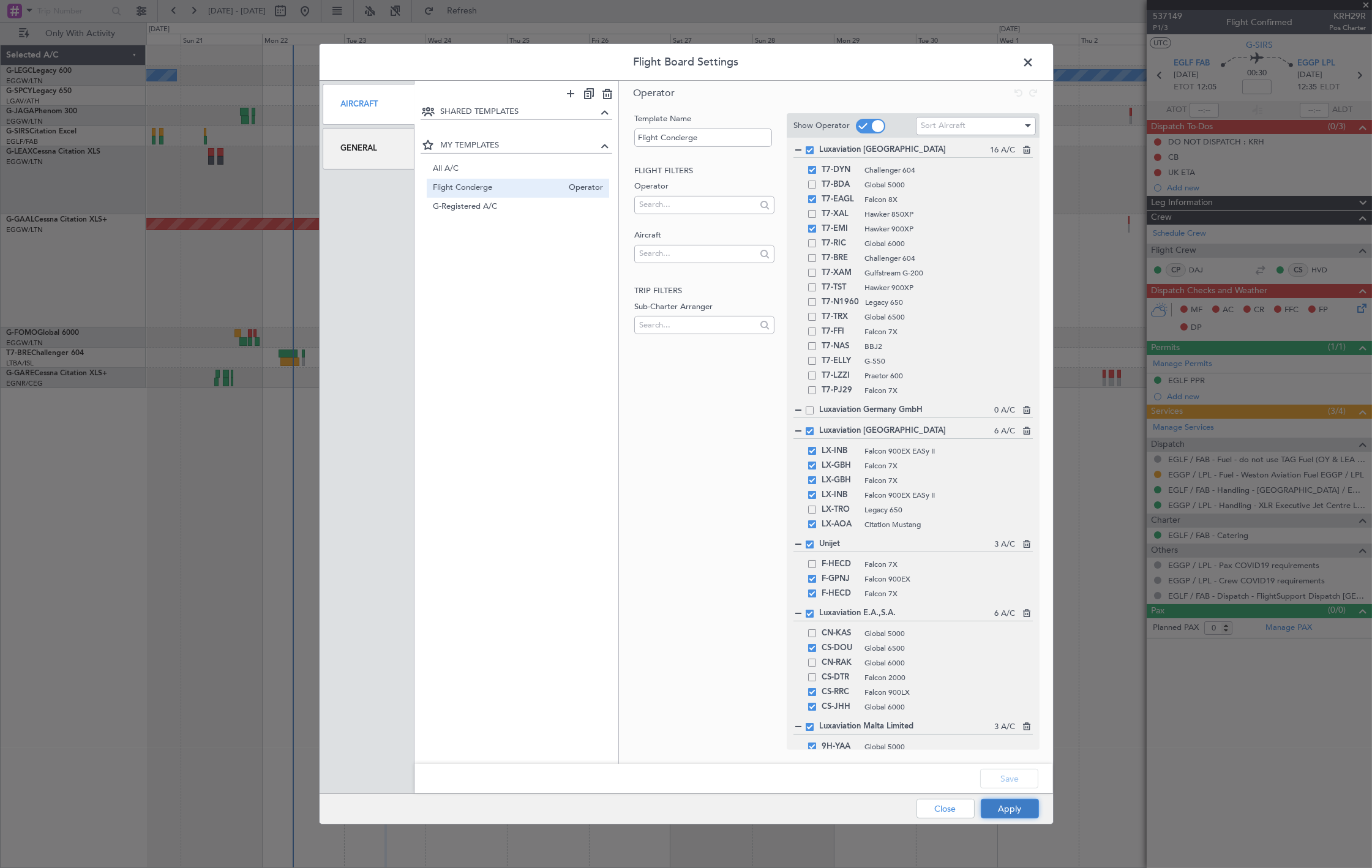
click at [1038, 815] on button "Apply" at bounding box center [1010, 809] width 58 height 20
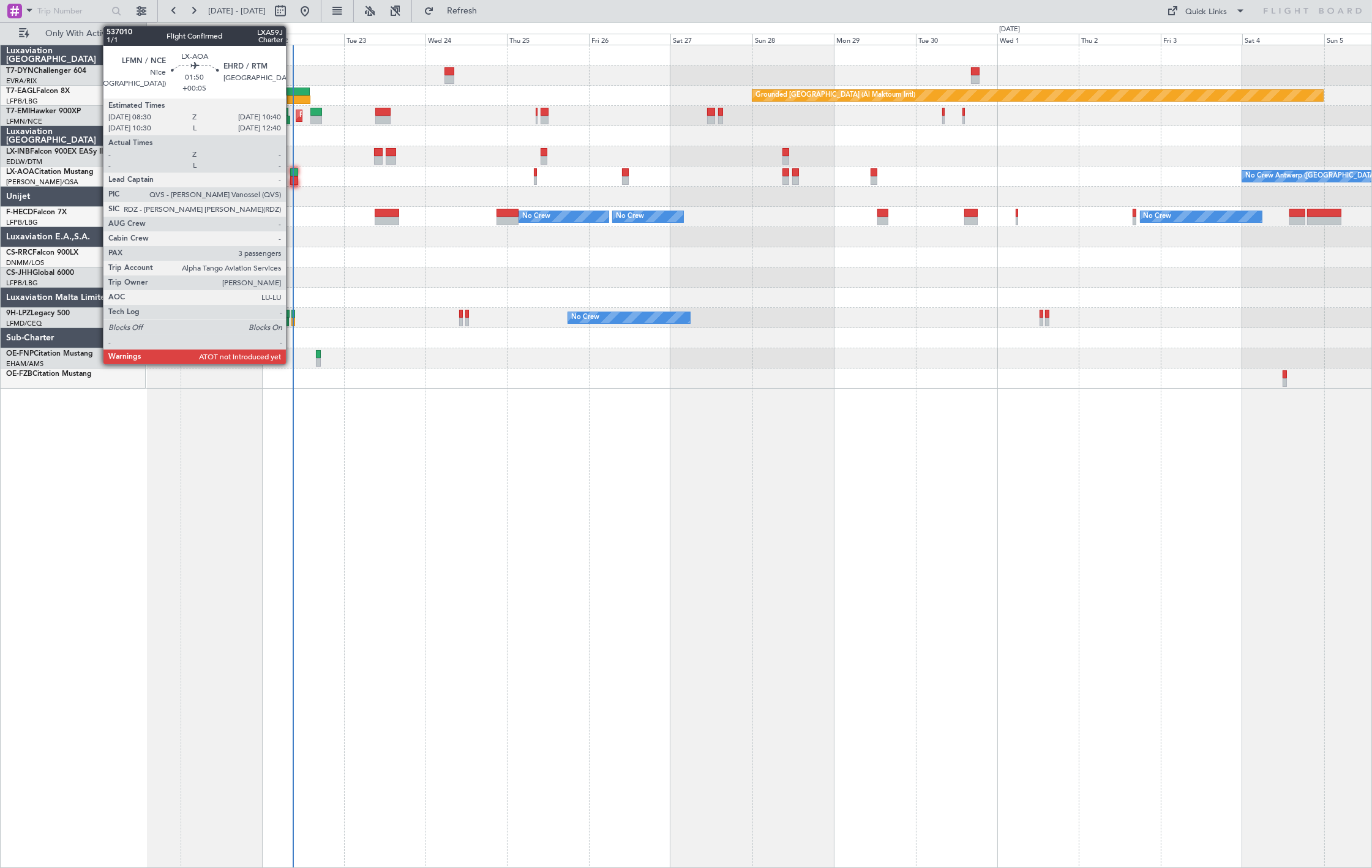
click at [292, 176] on div at bounding box center [294, 180] width 8 height 9
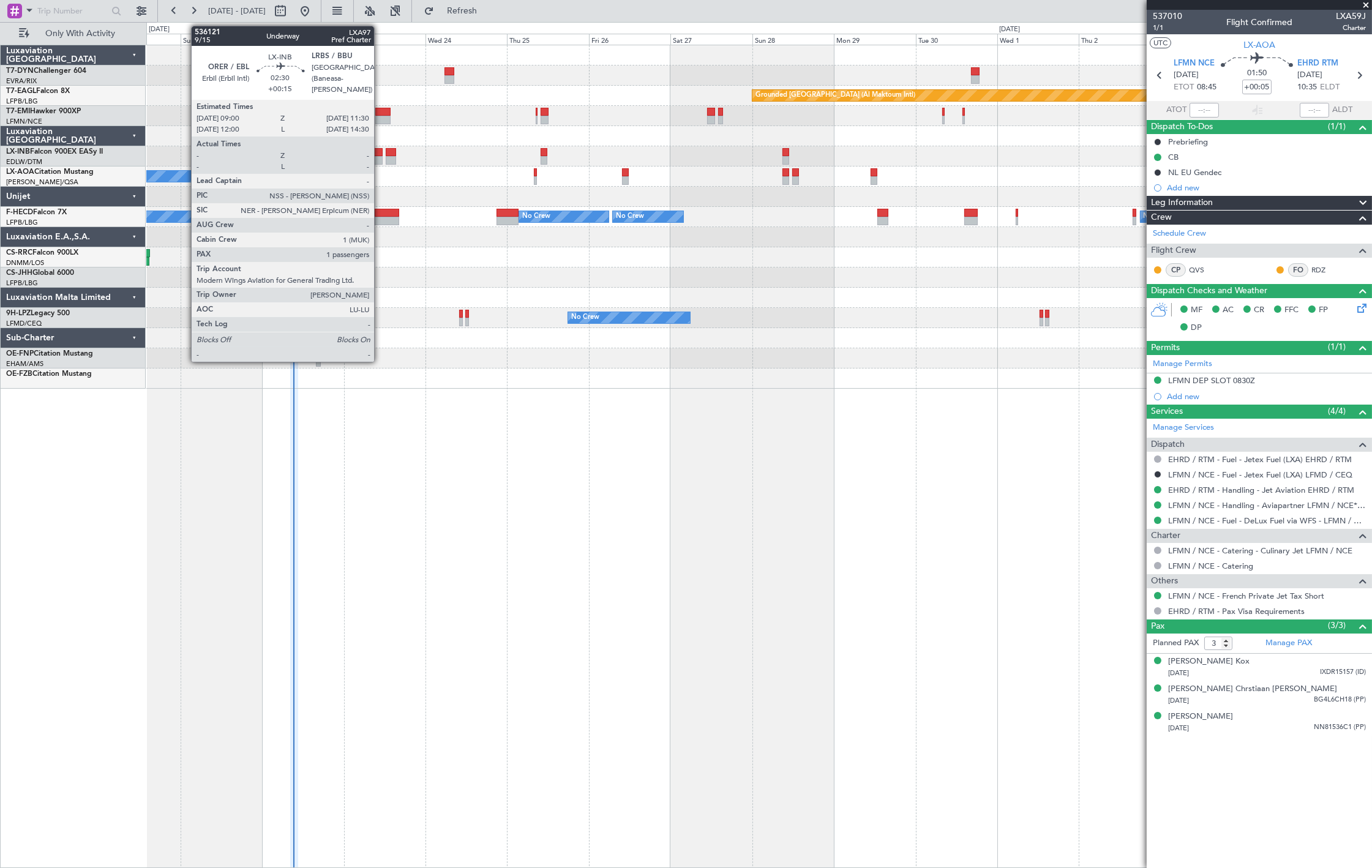
click at [380, 162] on div at bounding box center [378, 160] width 9 height 9
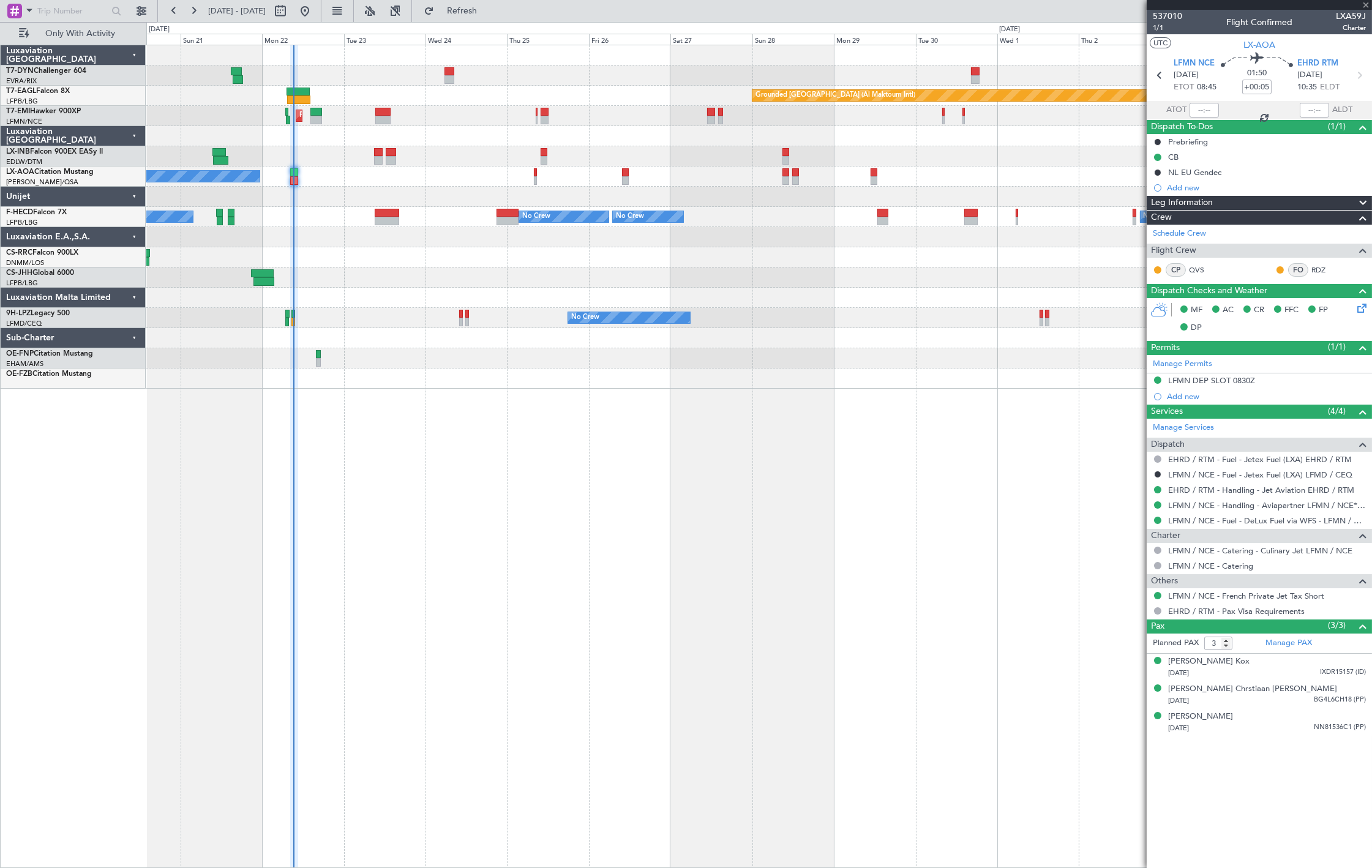
type input "+00:15"
type input "1"
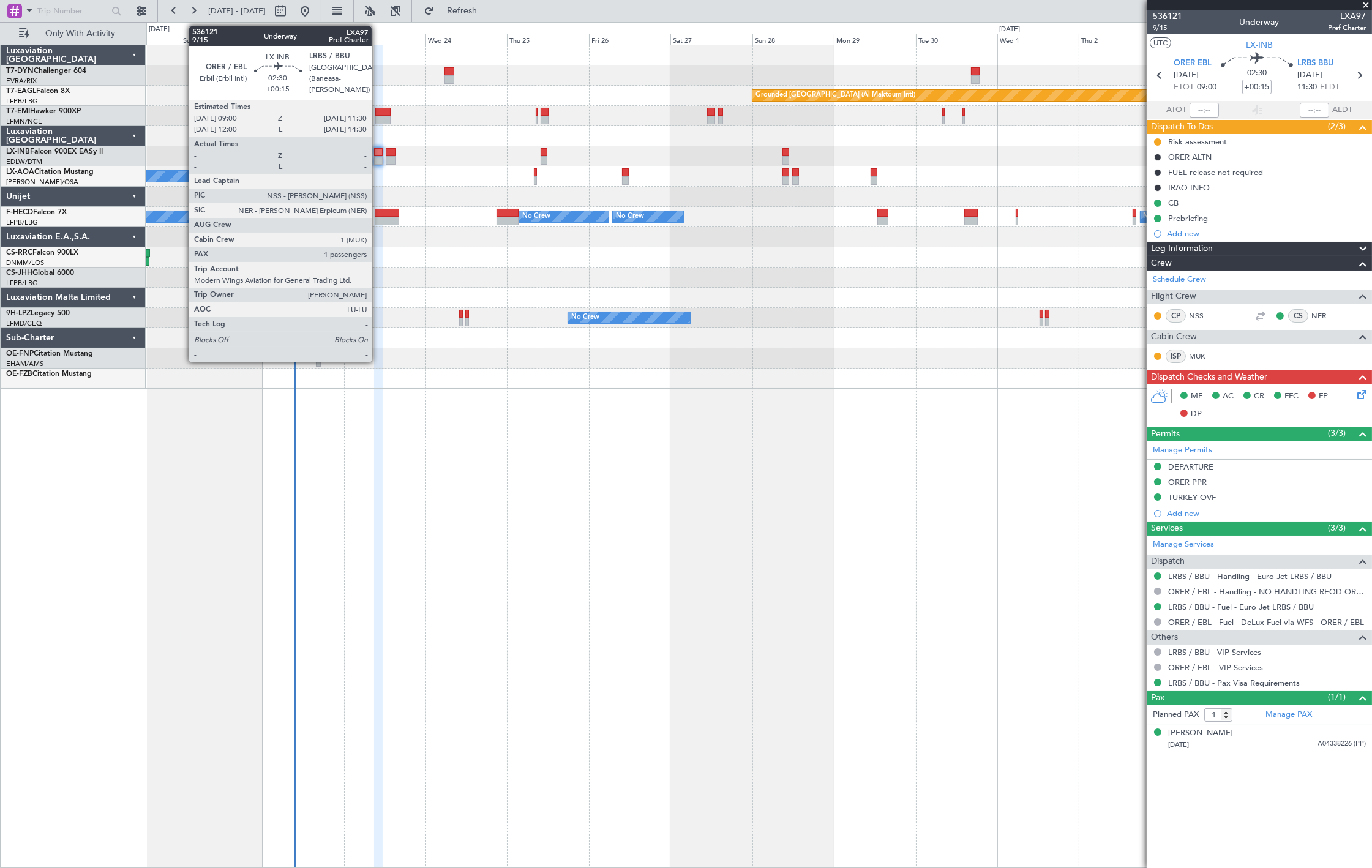
click at [378, 155] on div at bounding box center [378, 152] width 9 height 9
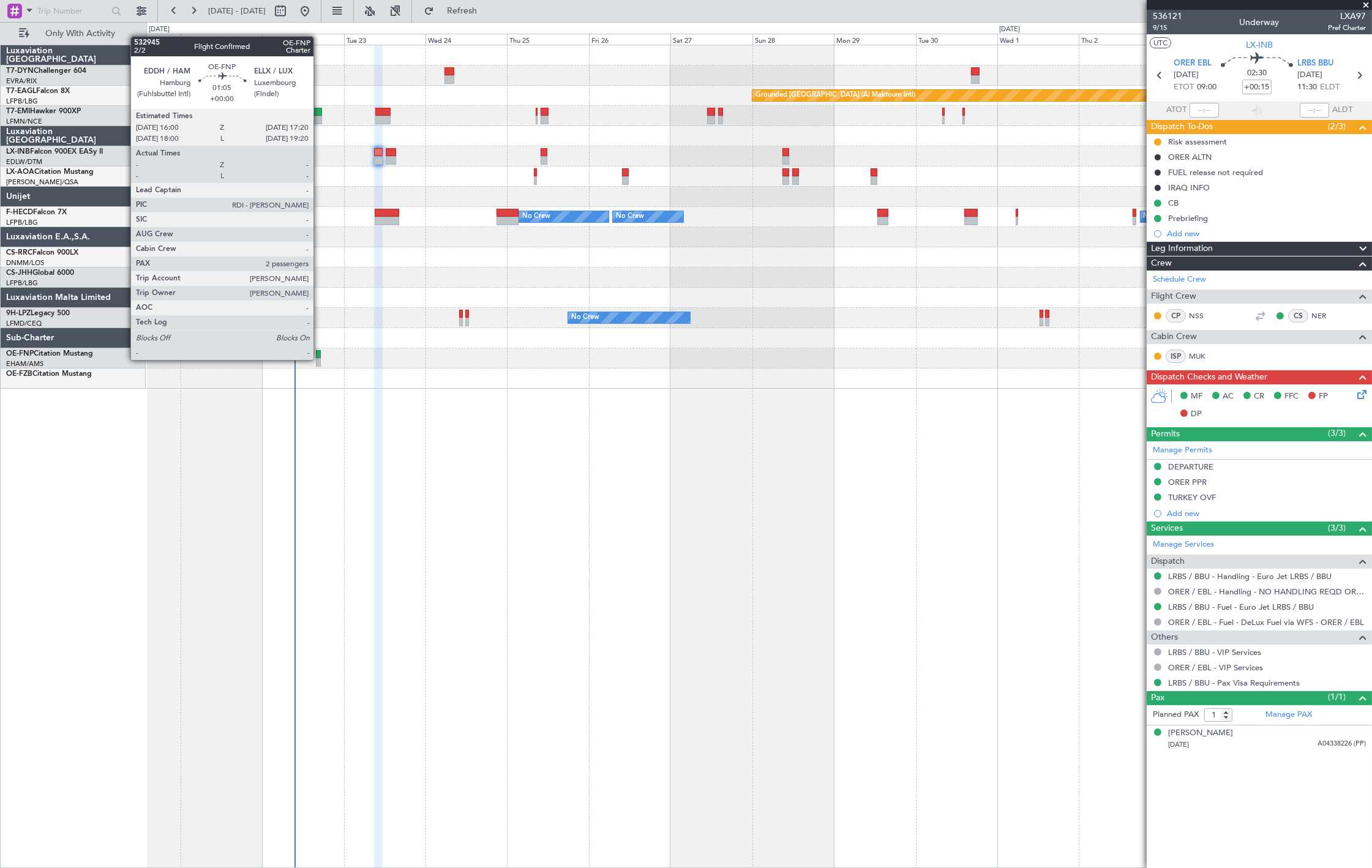
click at [320, 359] on div at bounding box center [318, 362] width 5 height 9
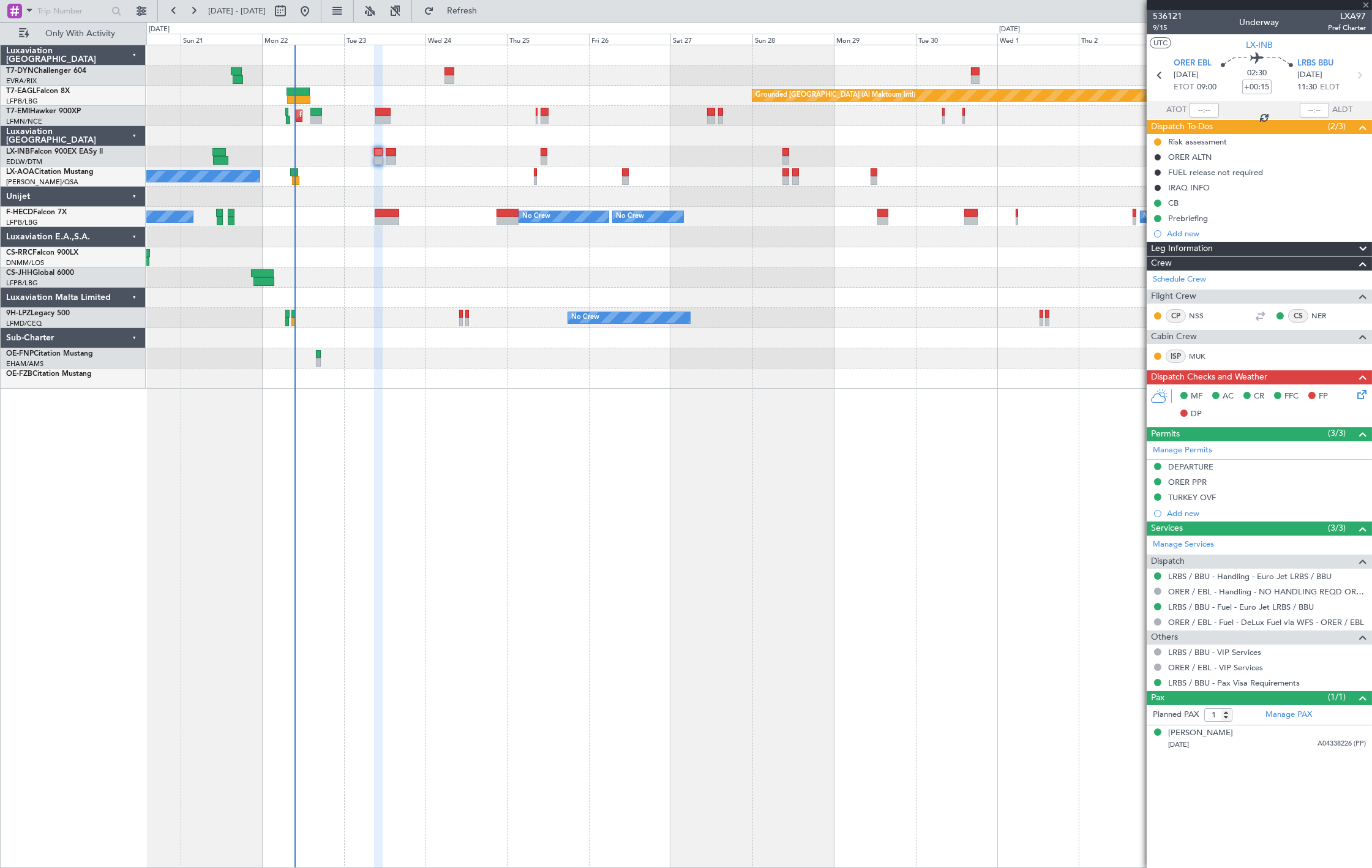
type input "2"
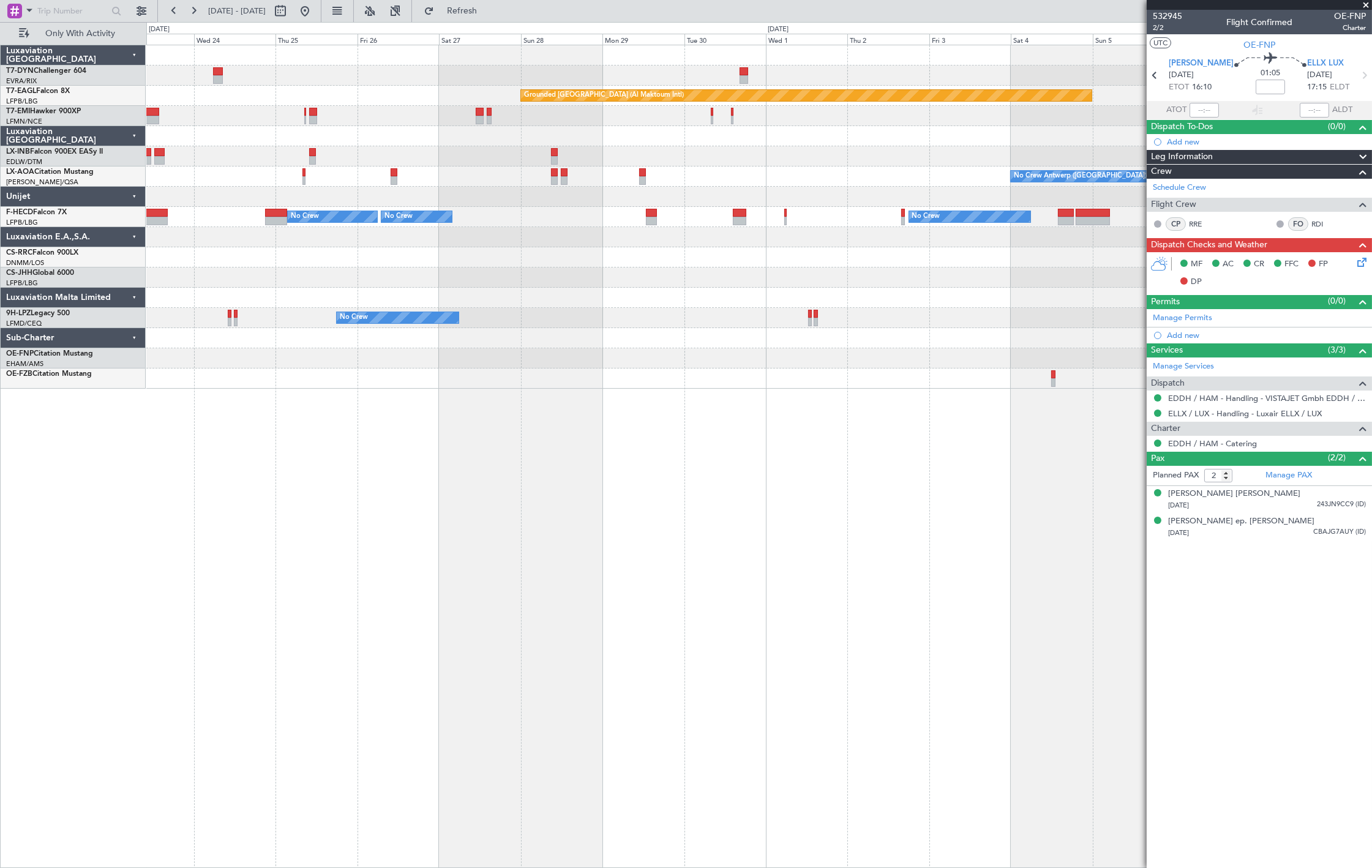
click at [743, 252] on div "Grounded Dubai (Al Maktoum Intl) Unplanned Maint Paris (Le Bourget) Planned Mai…" at bounding box center [759, 217] width 1225 height 344
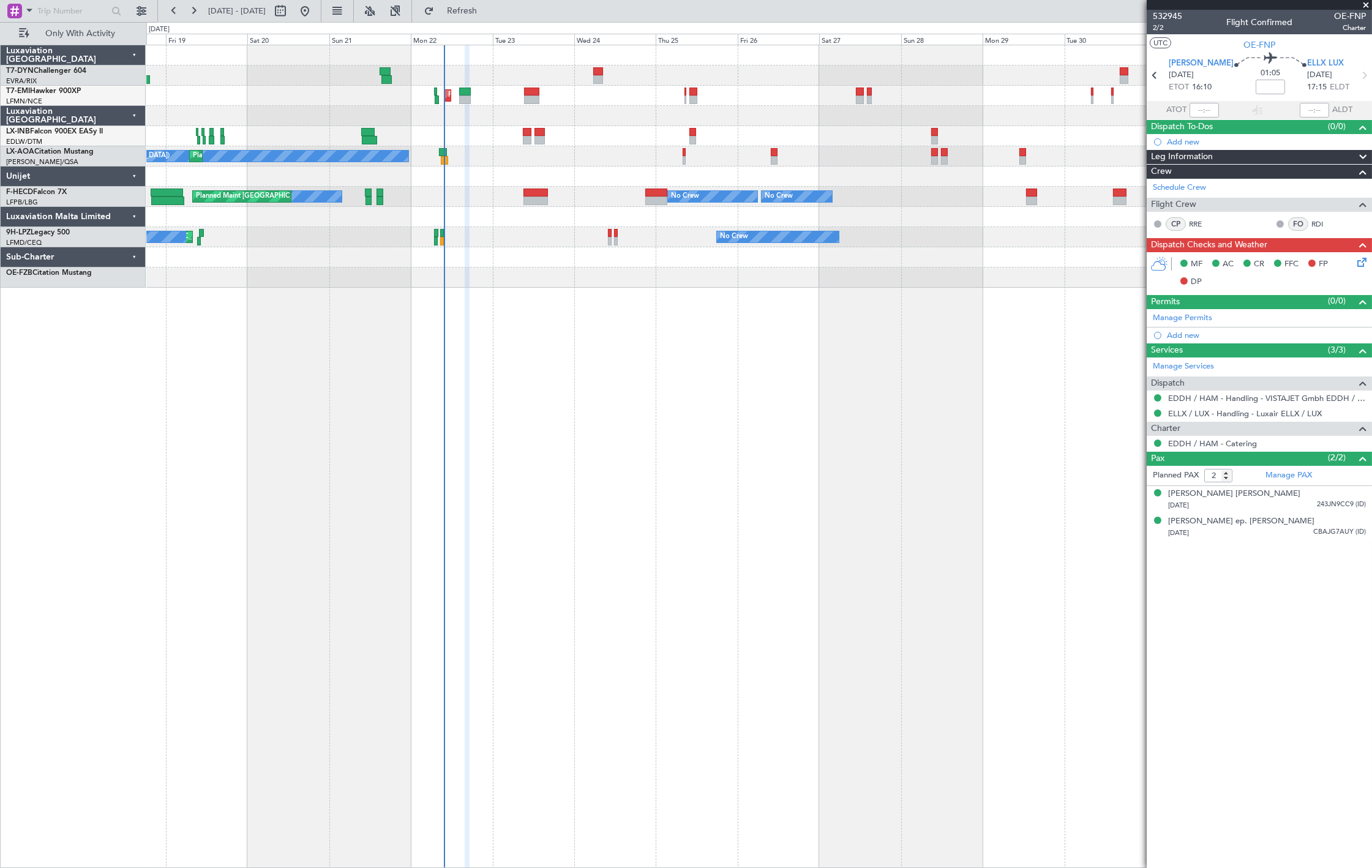
click at [968, 270] on div "Unplanned Maint Riga (Riga Intl) Planned Maint Zurich No Crew Nice (Côte d'Azur…" at bounding box center [759, 166] width 1225 height 242
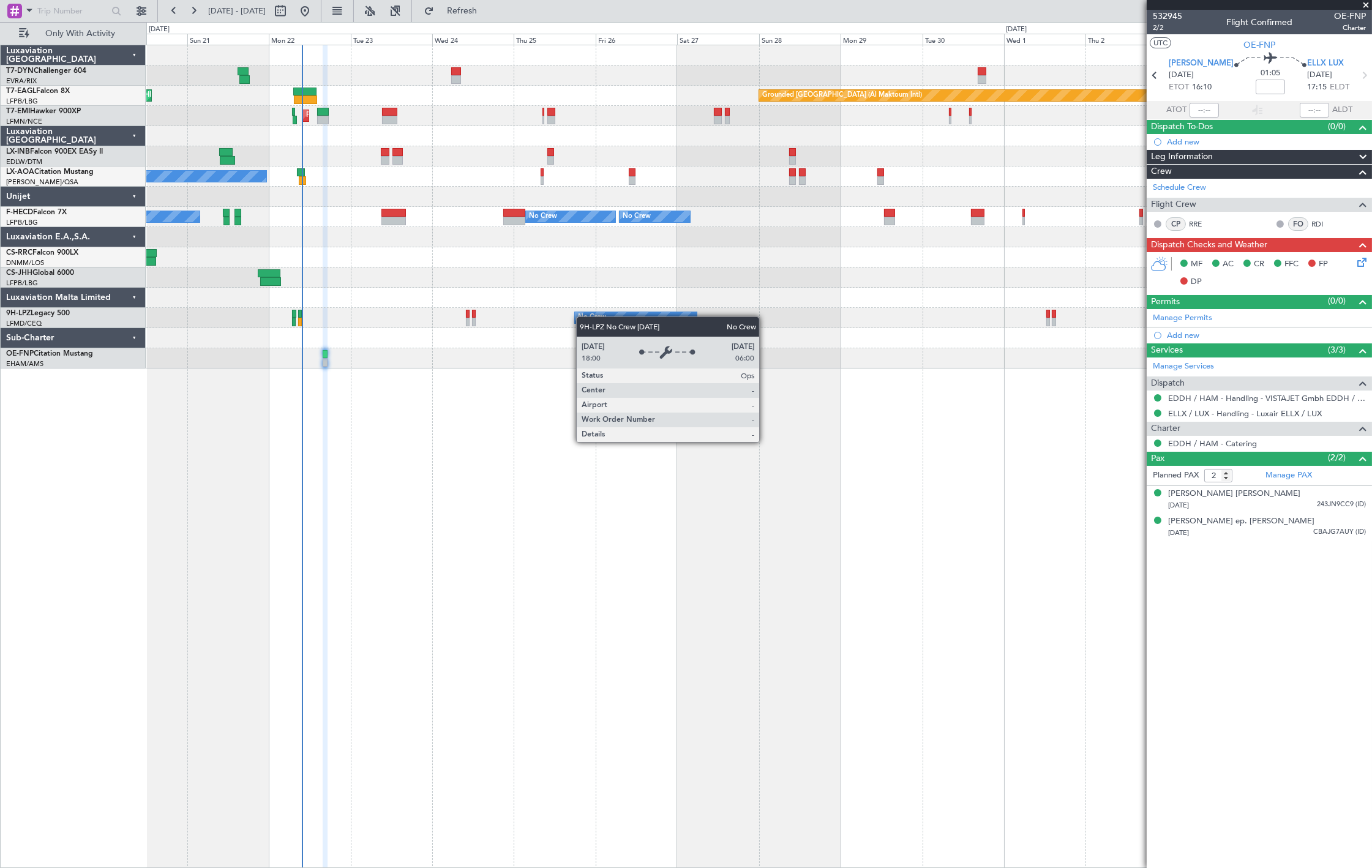
click at [582, 317] on div "Grounded Dubai (Al Maktoum Intl) Unplanned Maint Paris (Le Bourget) Planned Mai…" at bounding box center [759, 207] width 1225 height 323
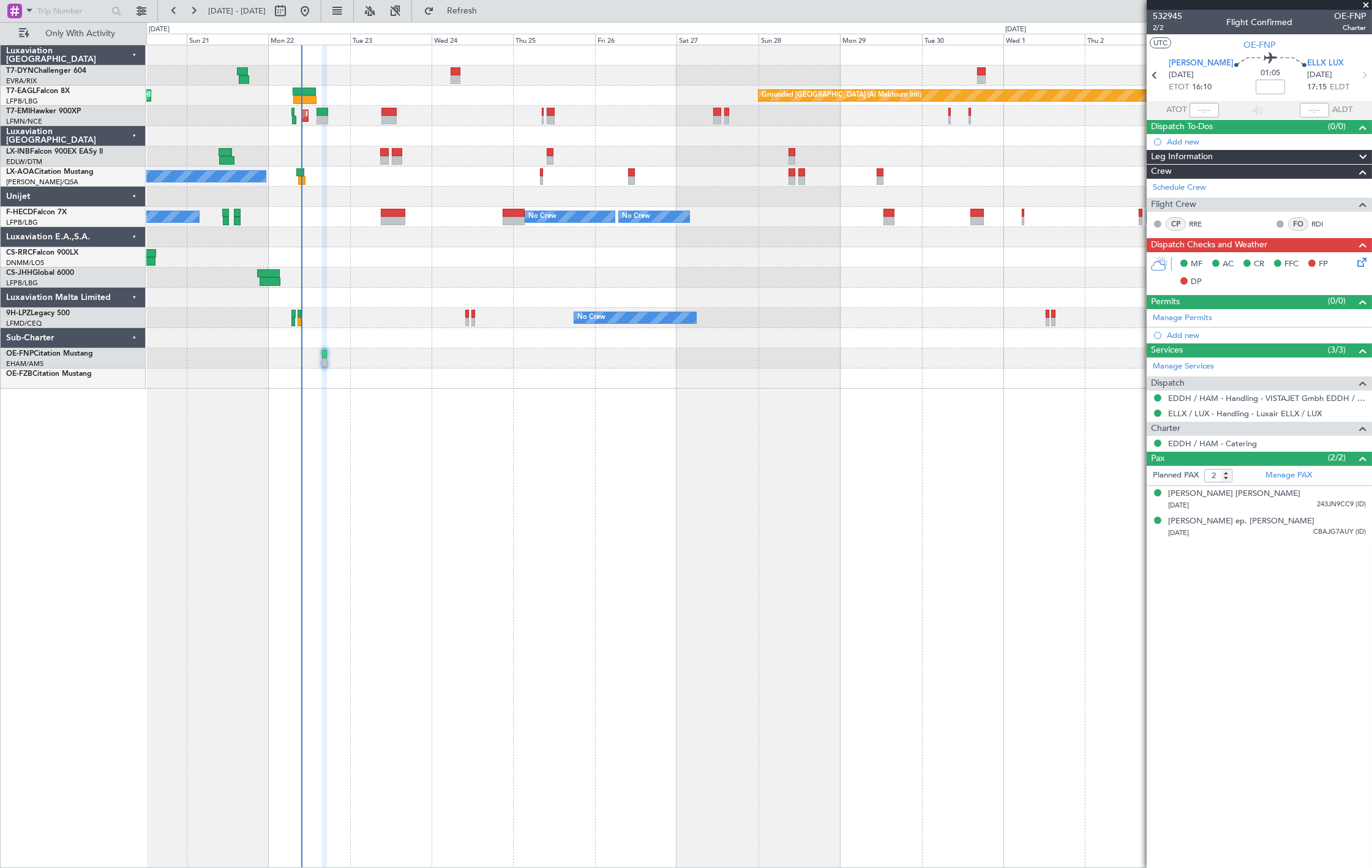
click at [270, 325] on div "Grounded Dubai (Al Maktoum Intl) Unplanned Maint Paris (Le Bourget) Planned Mai…" at bounding box center [759, 217] width 1225 height 344
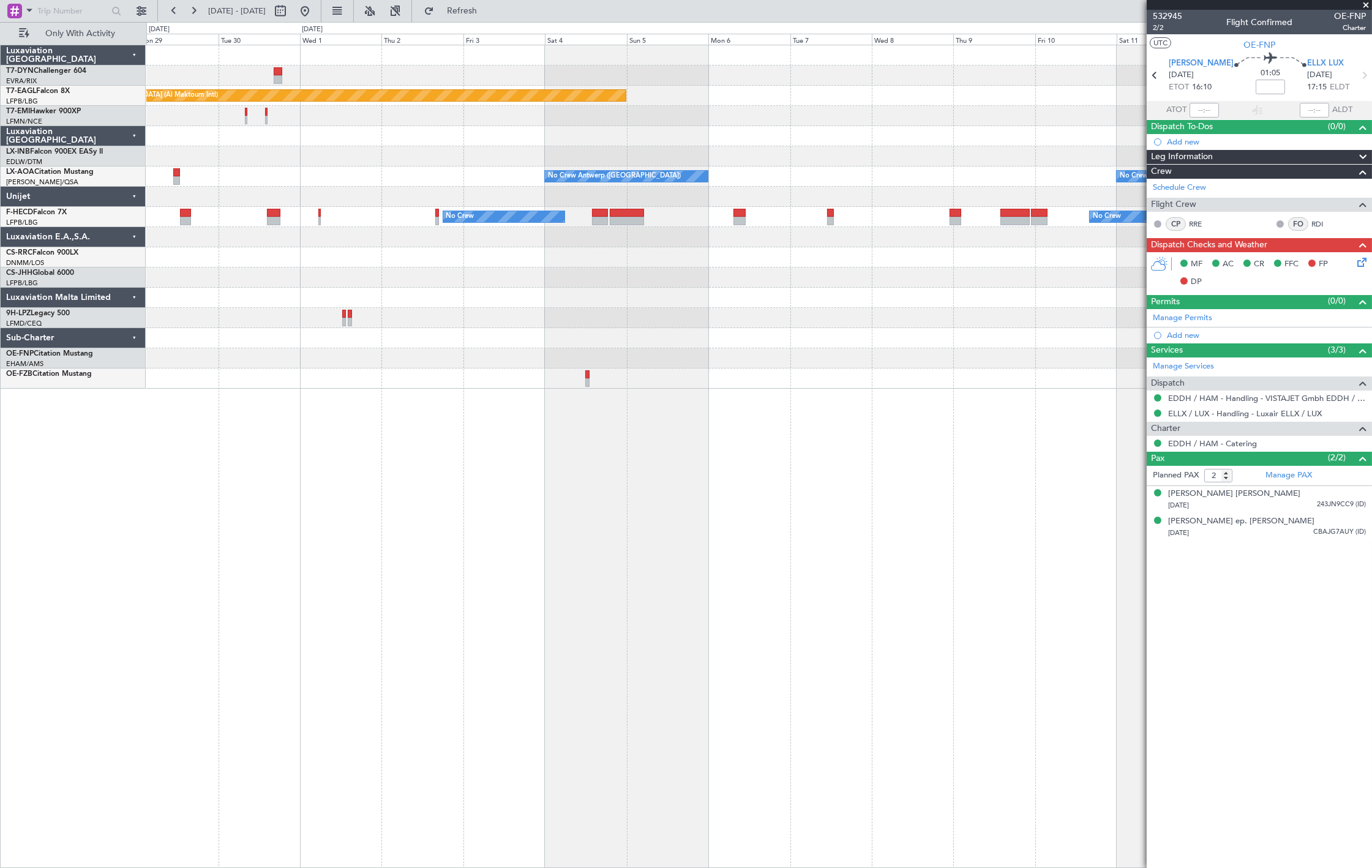
click at [591, 333] on div "Grounded Dubai (Al Maktoum Intl) No Crew Antwerp (Deurne) No Crew Antwerp (Deur…" at bounding box center [759, 217] width 1225 height 344
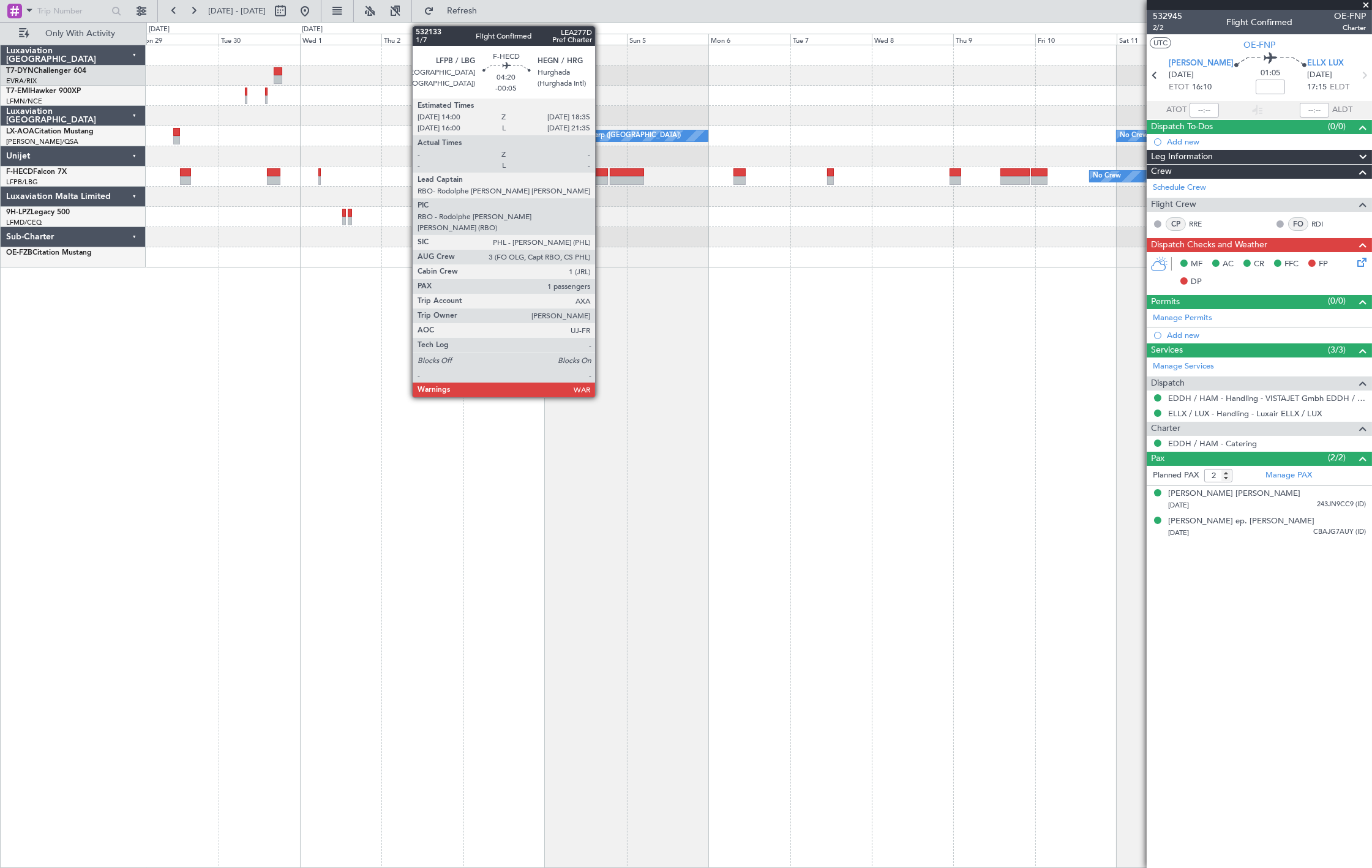
click at [601, 171] on div at bounding box center [600, 172] width 16 height 9
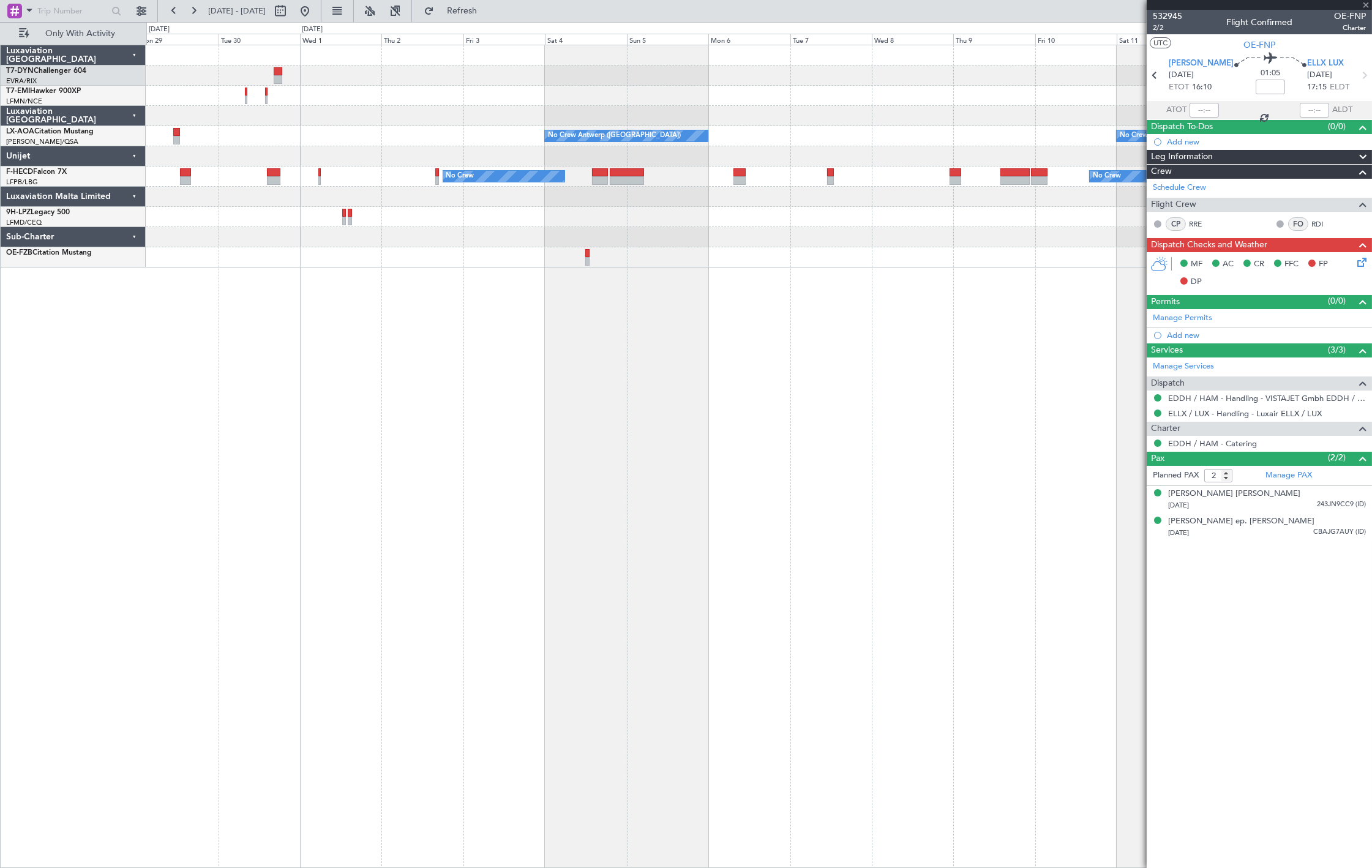
type input "-00:05"
type input "1"
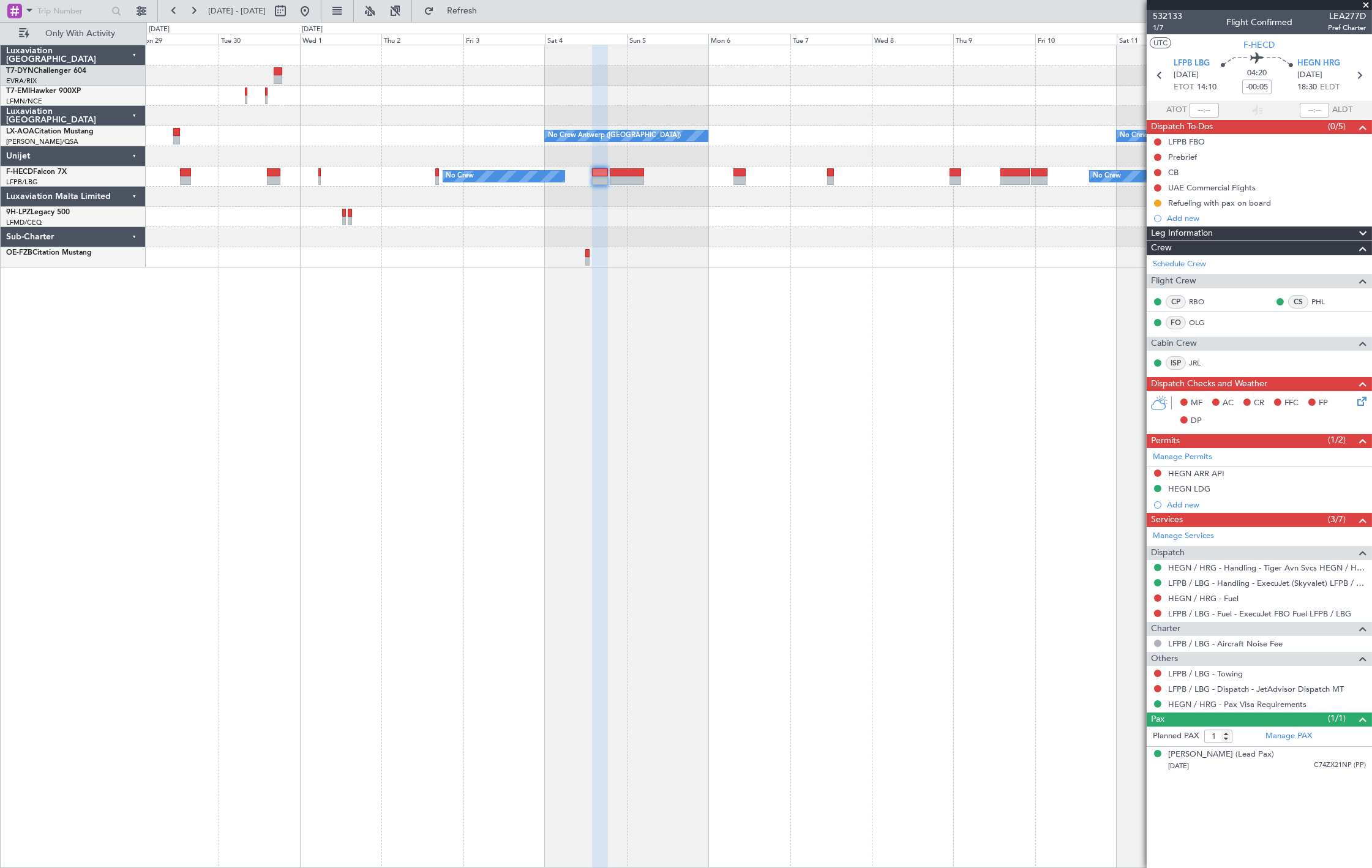
click at [1213, 201] on div "UAE Commercial Flights" at bounding box center [1213, 201] width 0 height 0
click at [1268, 203] on div "Refueling with pax on board" at bounding box center [1220, 203] width 103 height 11
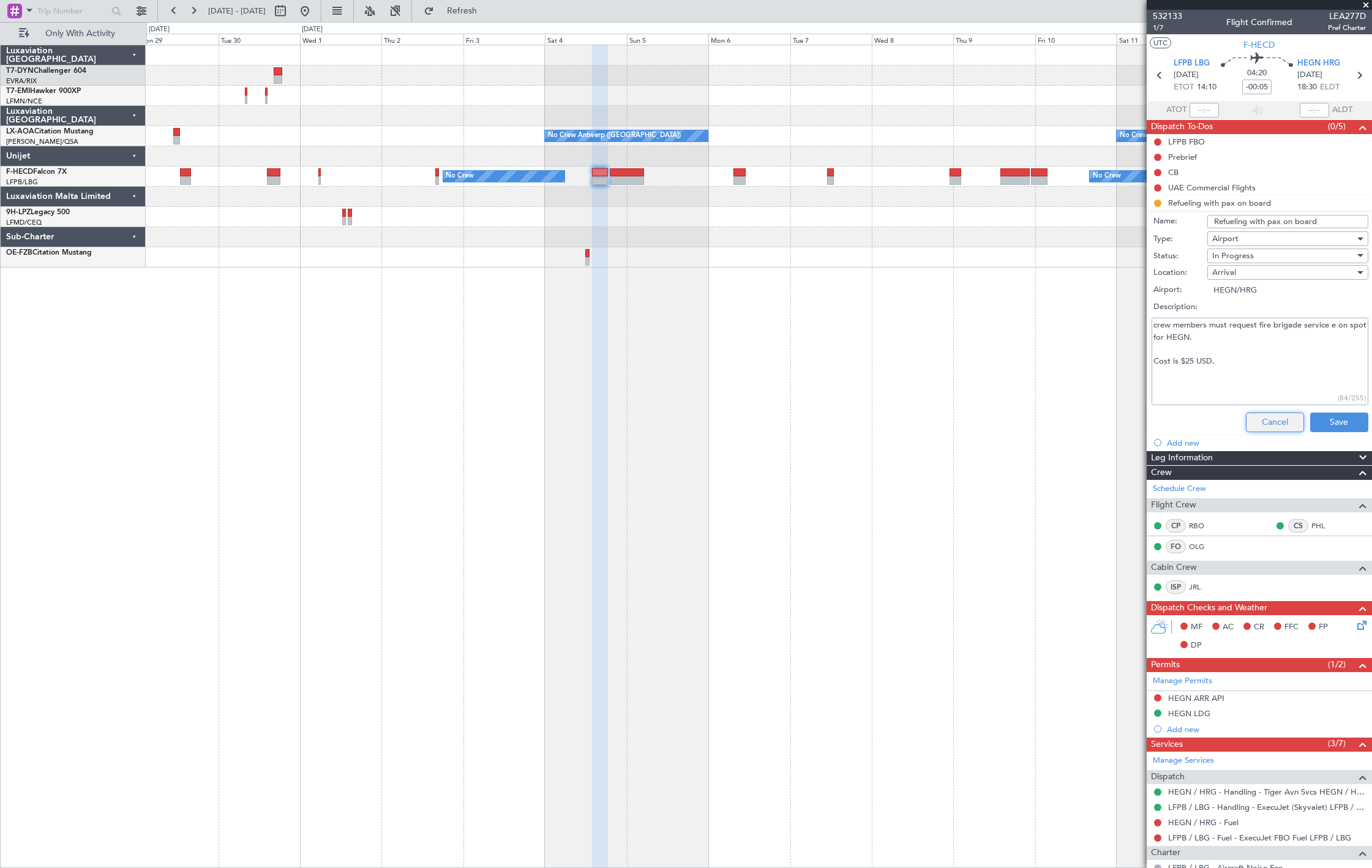
click at [1257, 421] on button "Cancel" at bounding box center [1275, 422] width 58 height 20
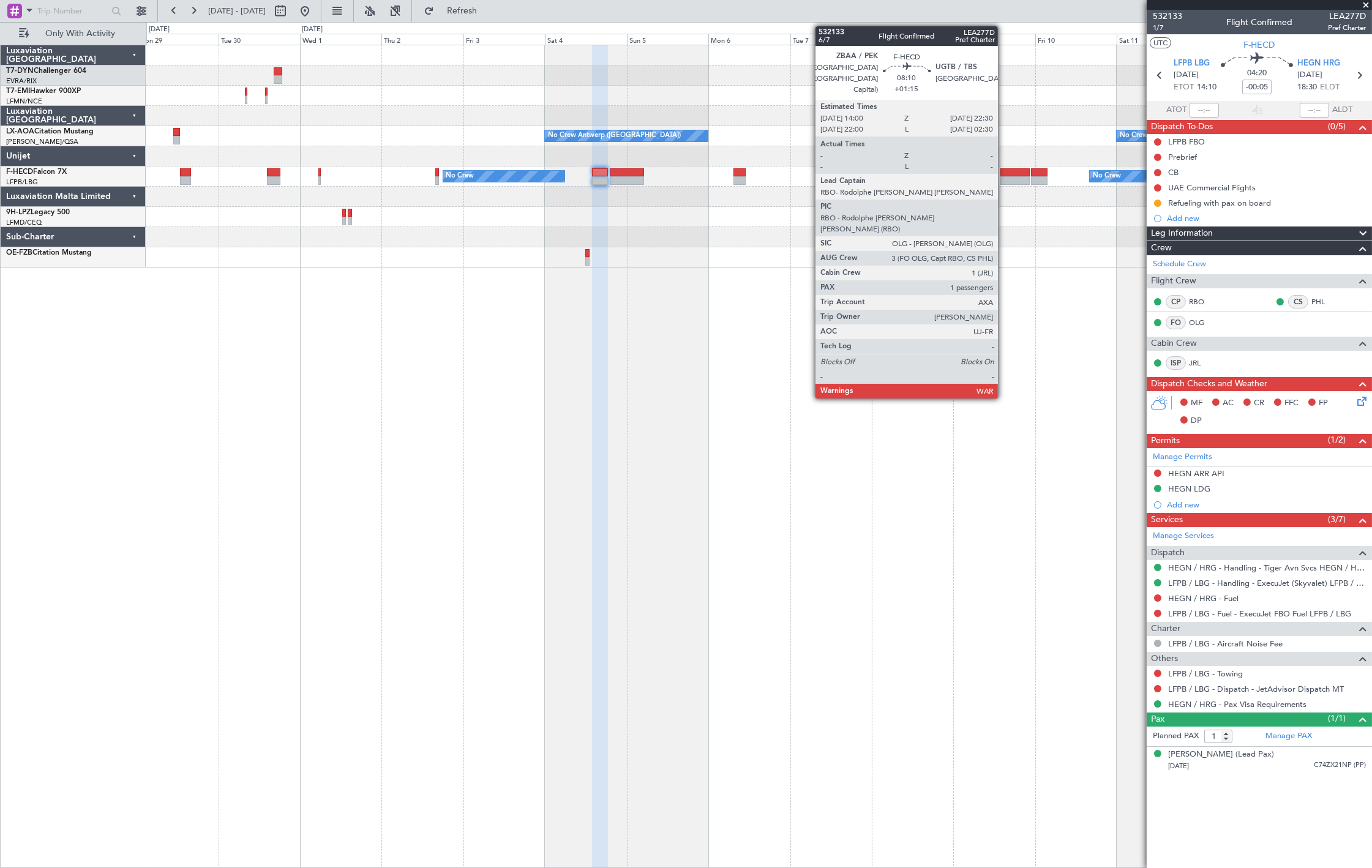
click at [1004, 176] on div at bounding box center [1015, 180] width 29 height 9
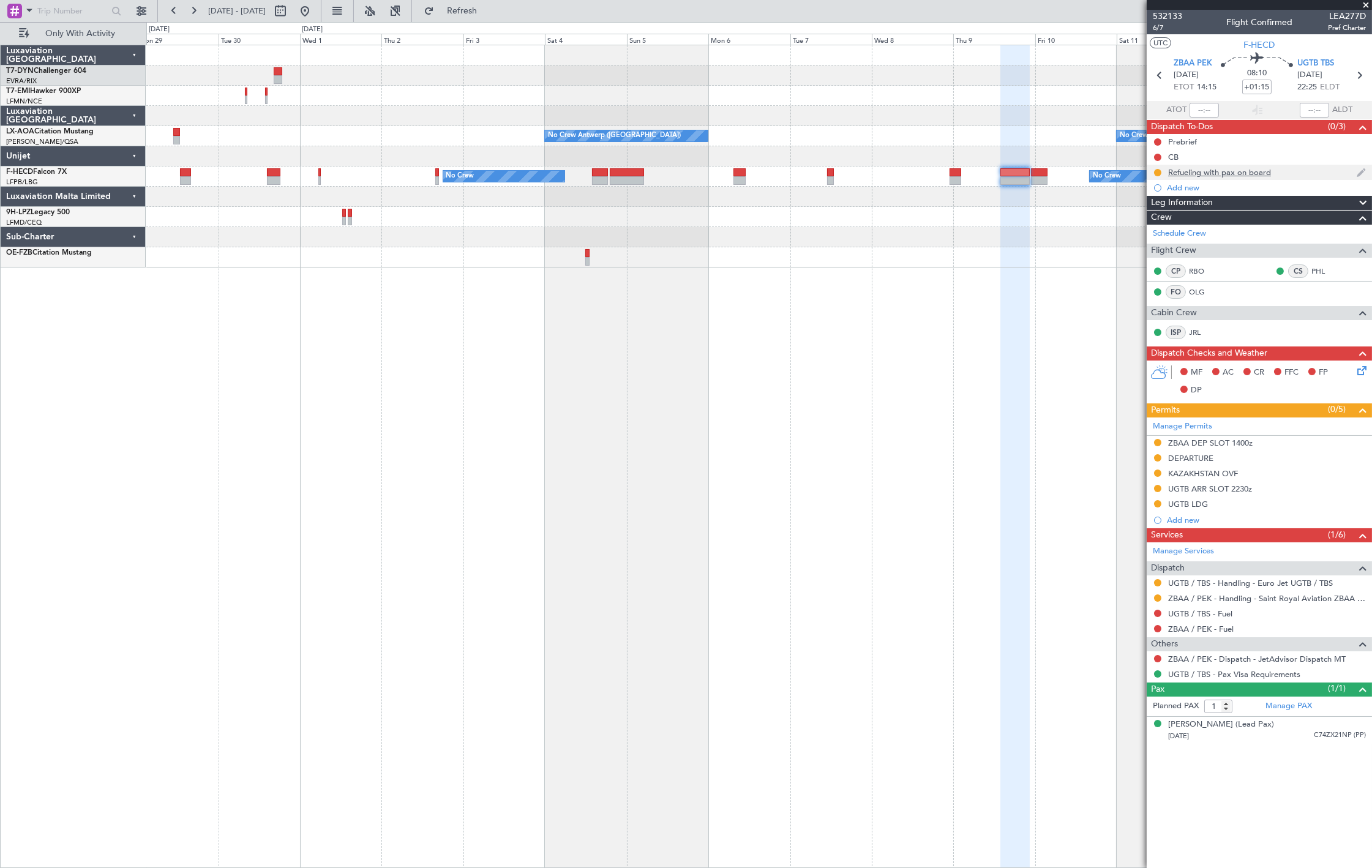
click at [1227, 172] on div "Refueling with pax on board" at bounding box center [1220, 172] width 103 height 11
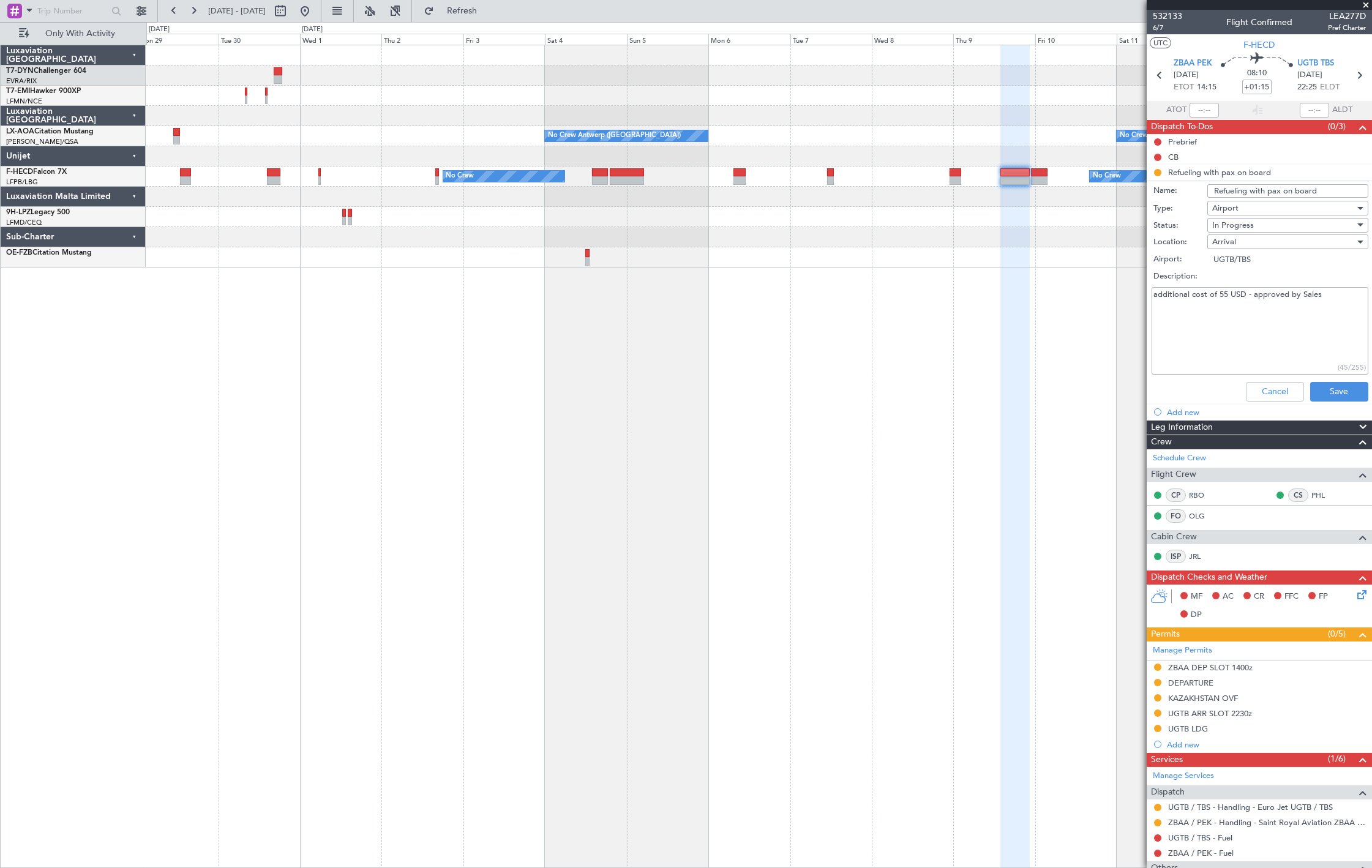
scroll to position [100, 0]
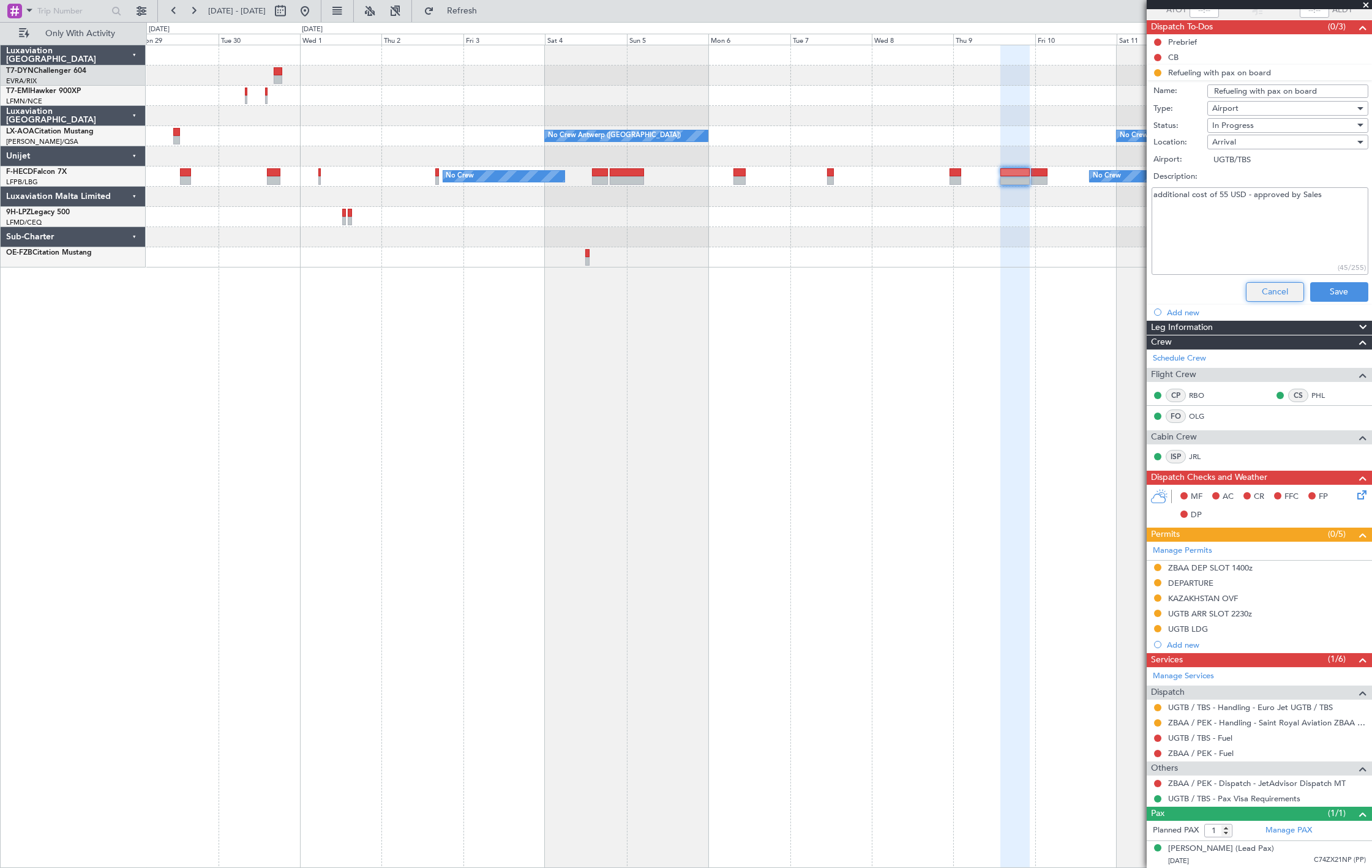
click at [1256, 287] on button "Cancel" at bounding box center [1275, 292] width 58 height 20
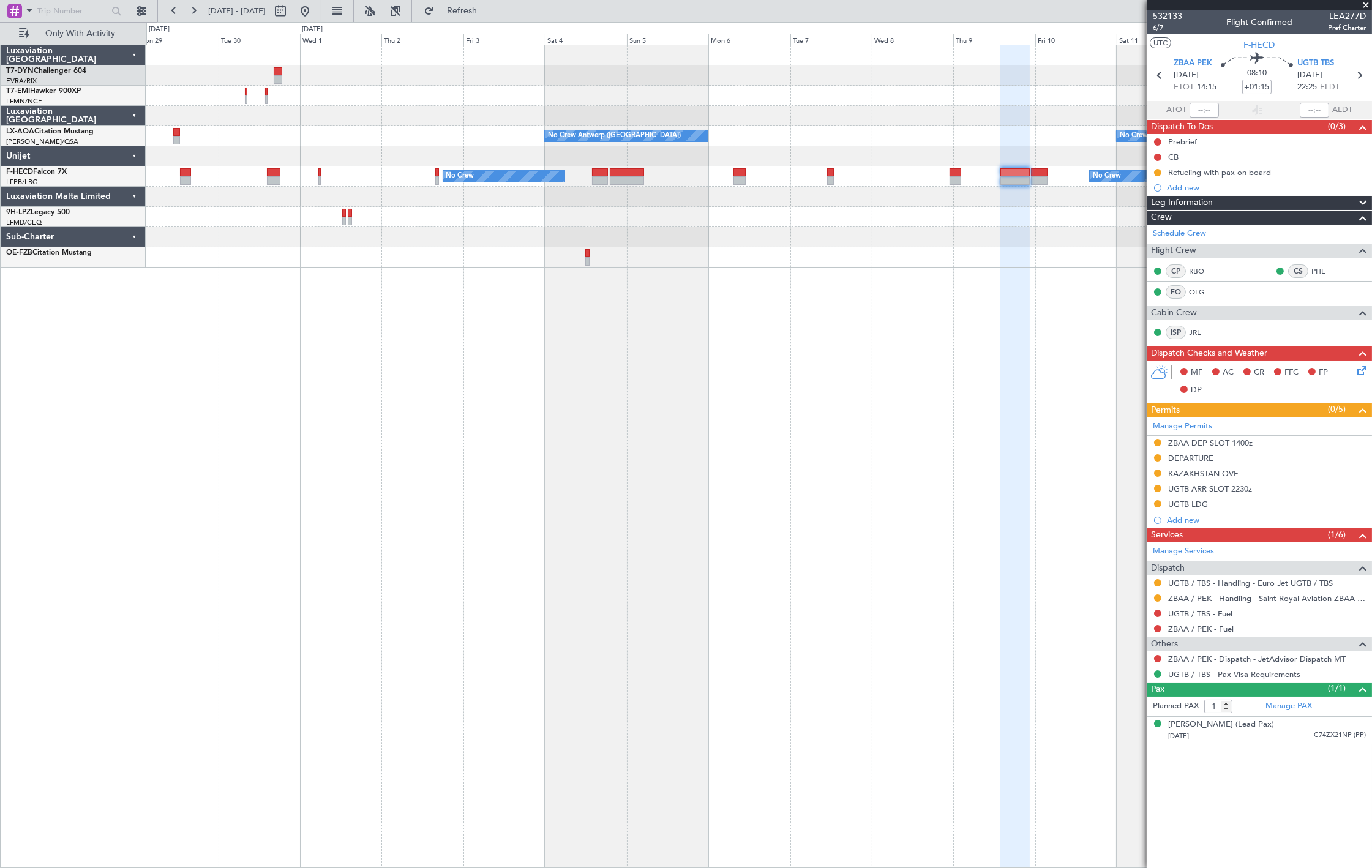
click at [1255, 172] on div "Refueling with pax on board" at bounding box center [1220, 172] width 103 height 11
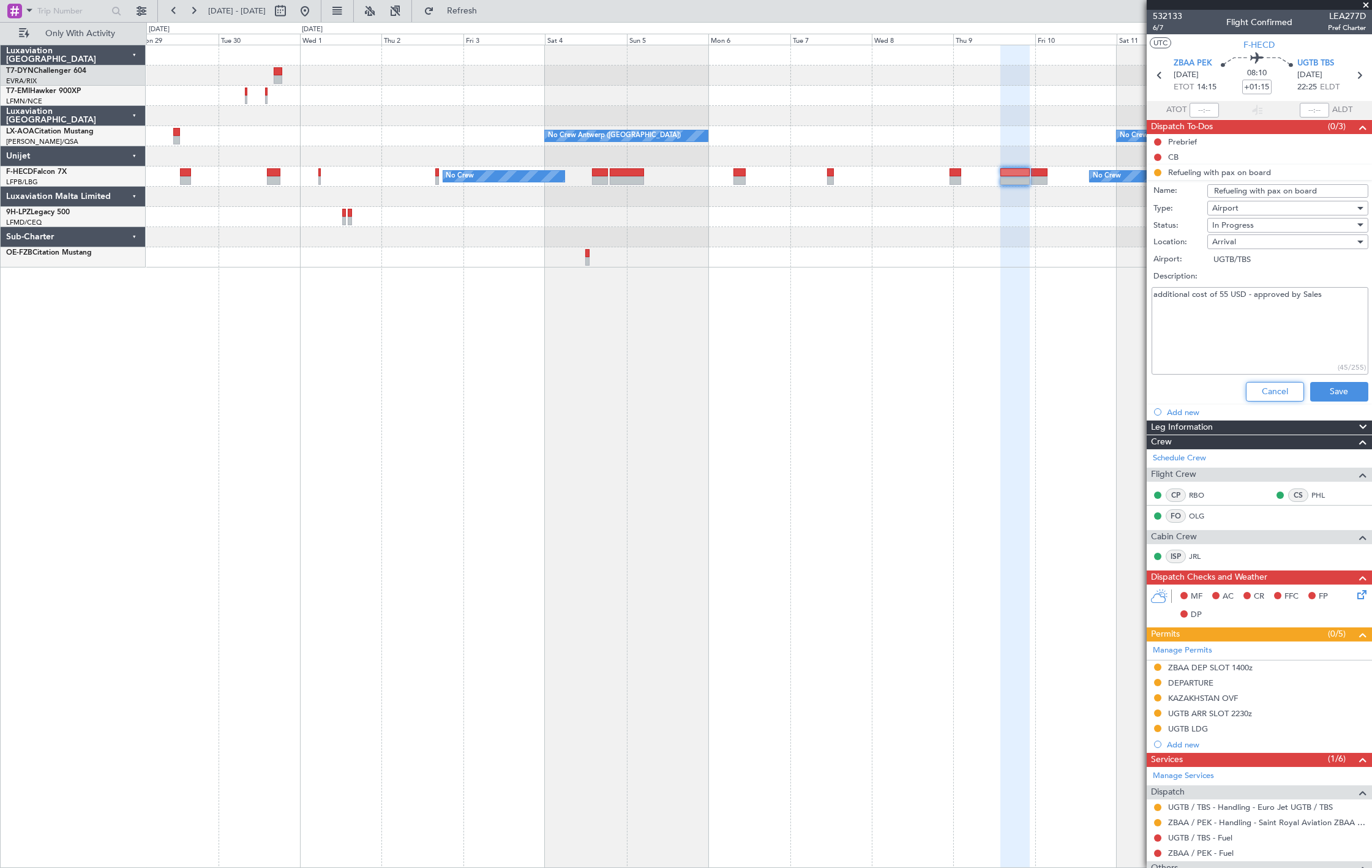
click at [1277, 400] on button "Cancel" at bounding box center [1275, 392] width 58 height 20
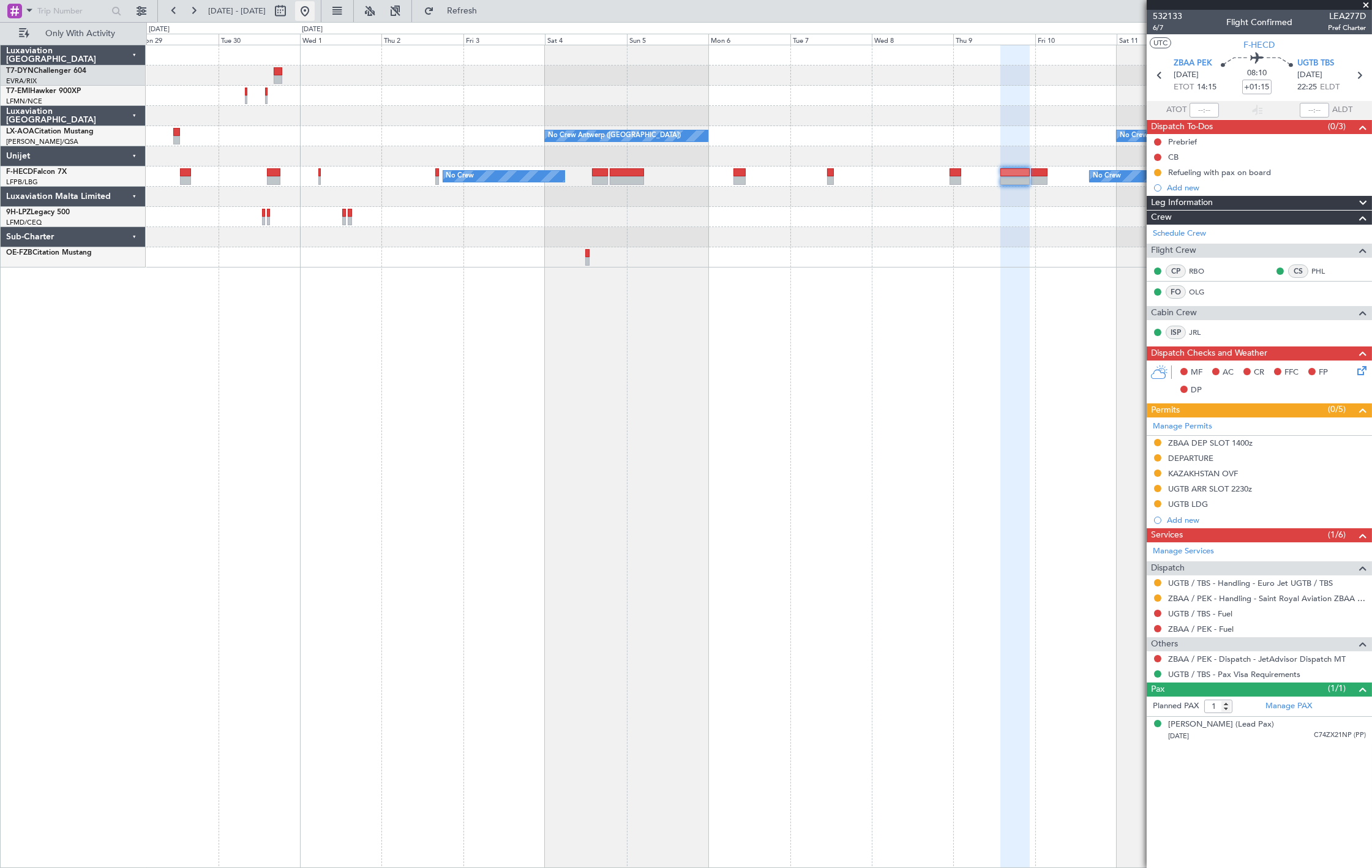
click at [315, 13] on button at bounding box center [305, 11] width 20 height 20
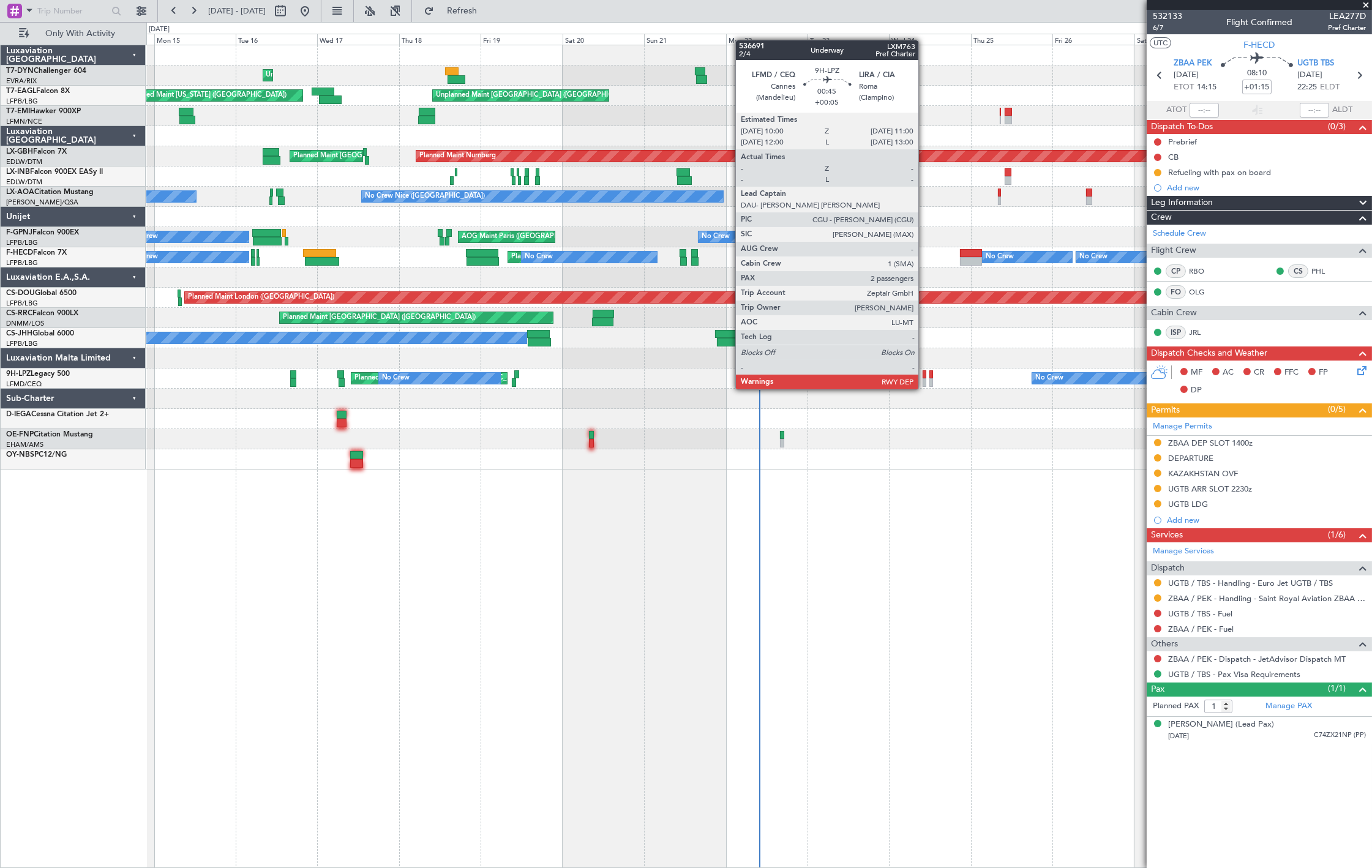
click at [925, 377] on div at bounding box center [925, 375] width 4 height 9
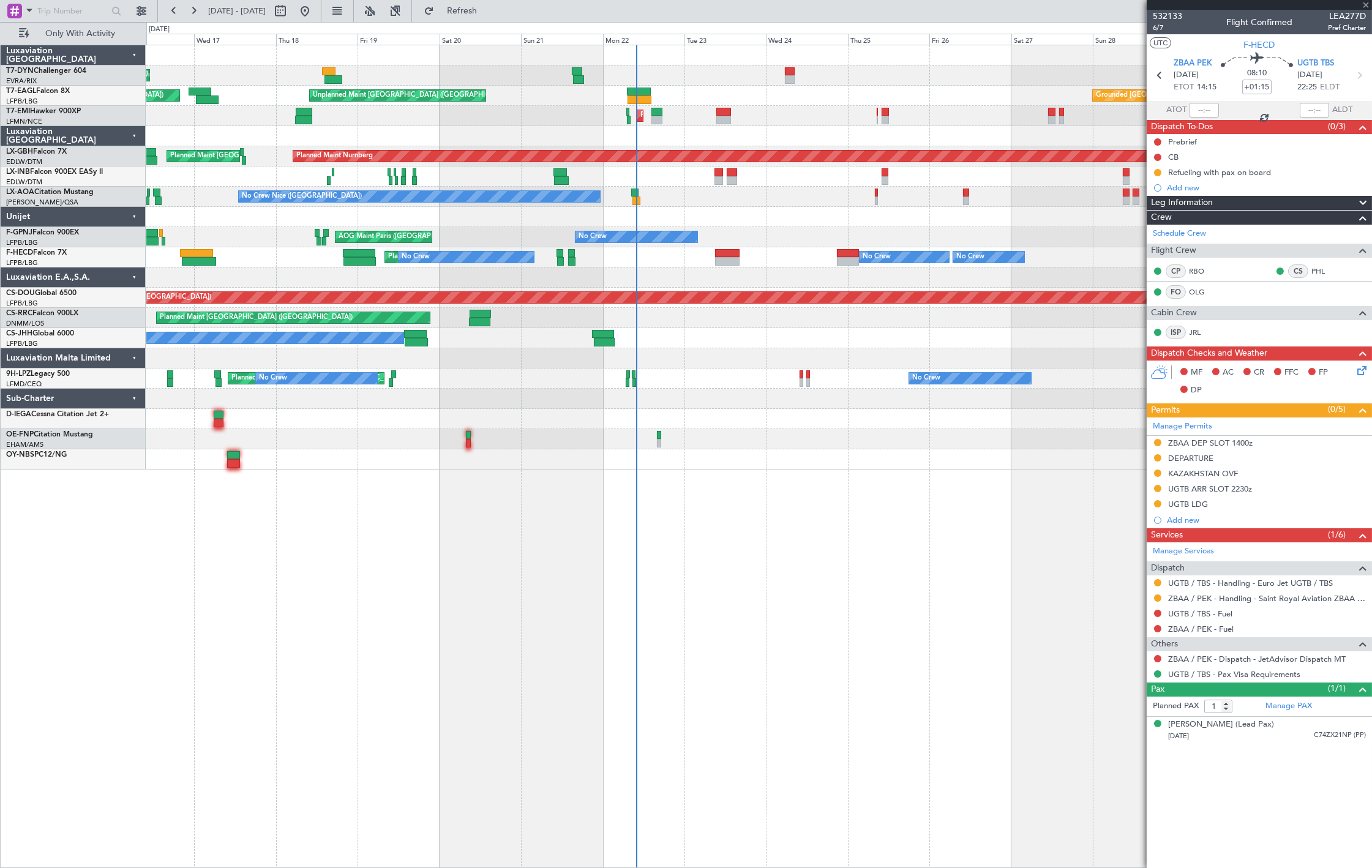
click at [784, 402] on div at bounding box center [759, 398] width 1225 height 20
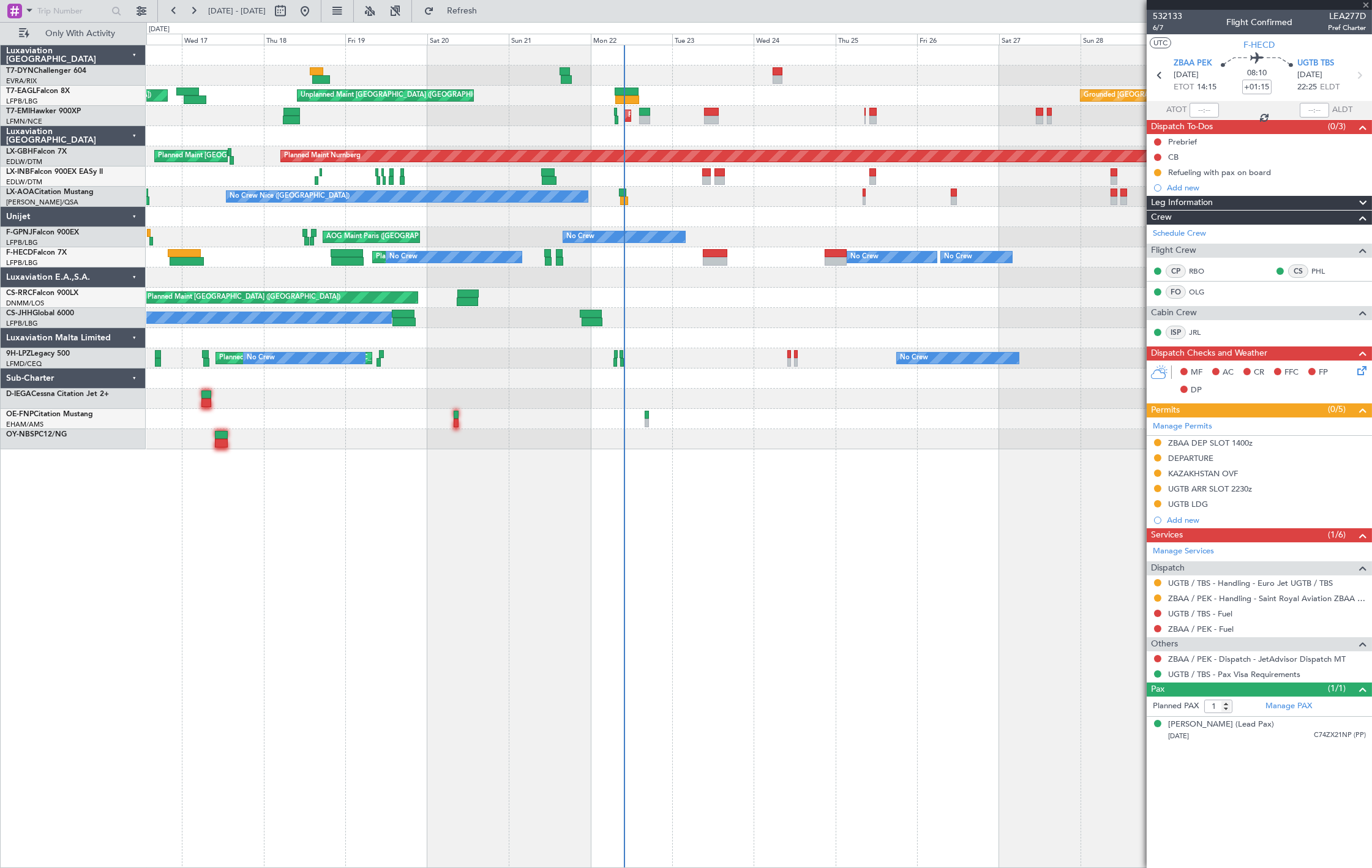
type input "+00:05"
type input "2"
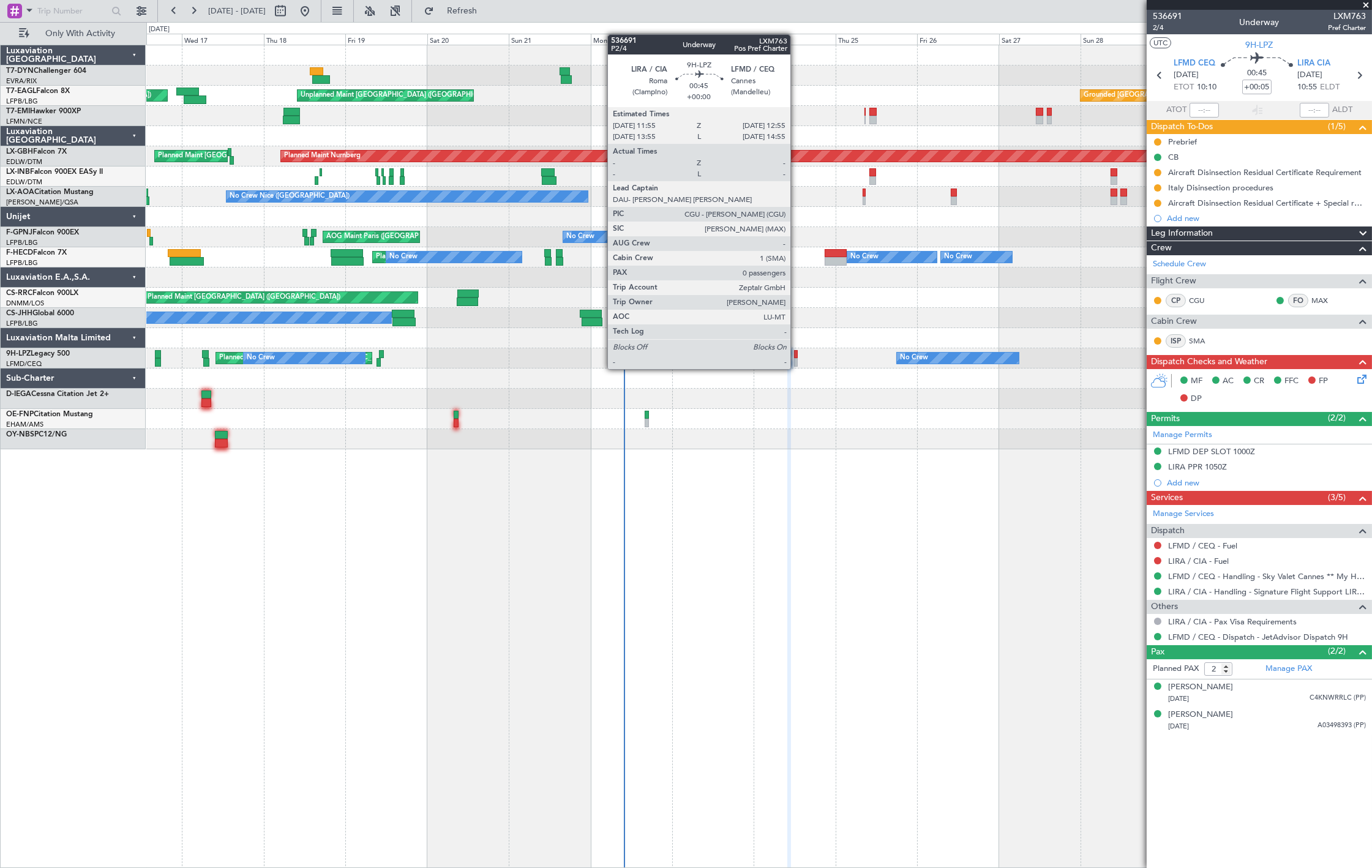
click at [796, 357] on div at bounding box center [796, 354] width 4 height 9
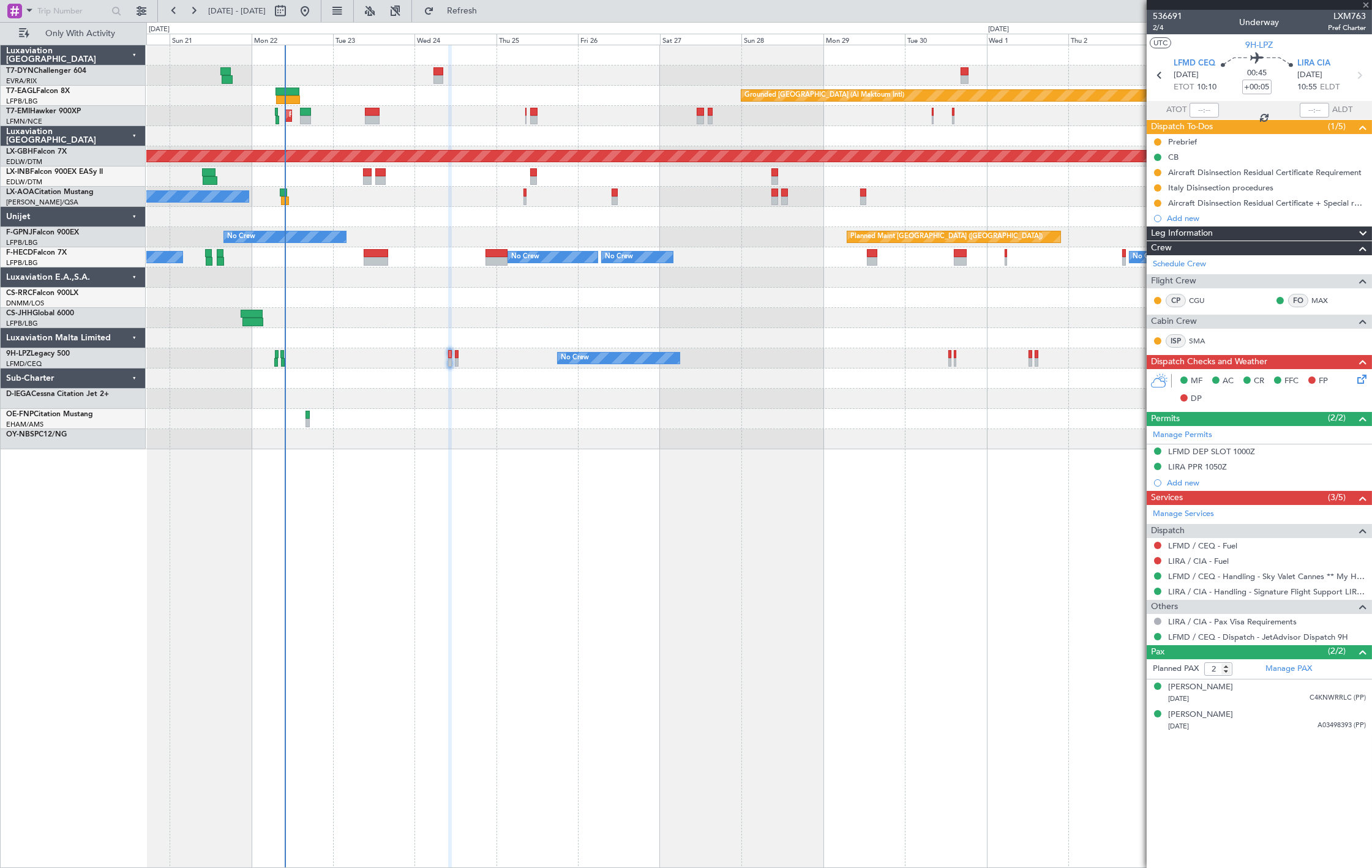
click at [497, 410] on div "Grounded Dubai (Al Maktoum Intl) Unplanned Maint Paris (Le Bourget) Planned Mai…" at bounding box center [759, 247] width 1225 height 404
type input "0"
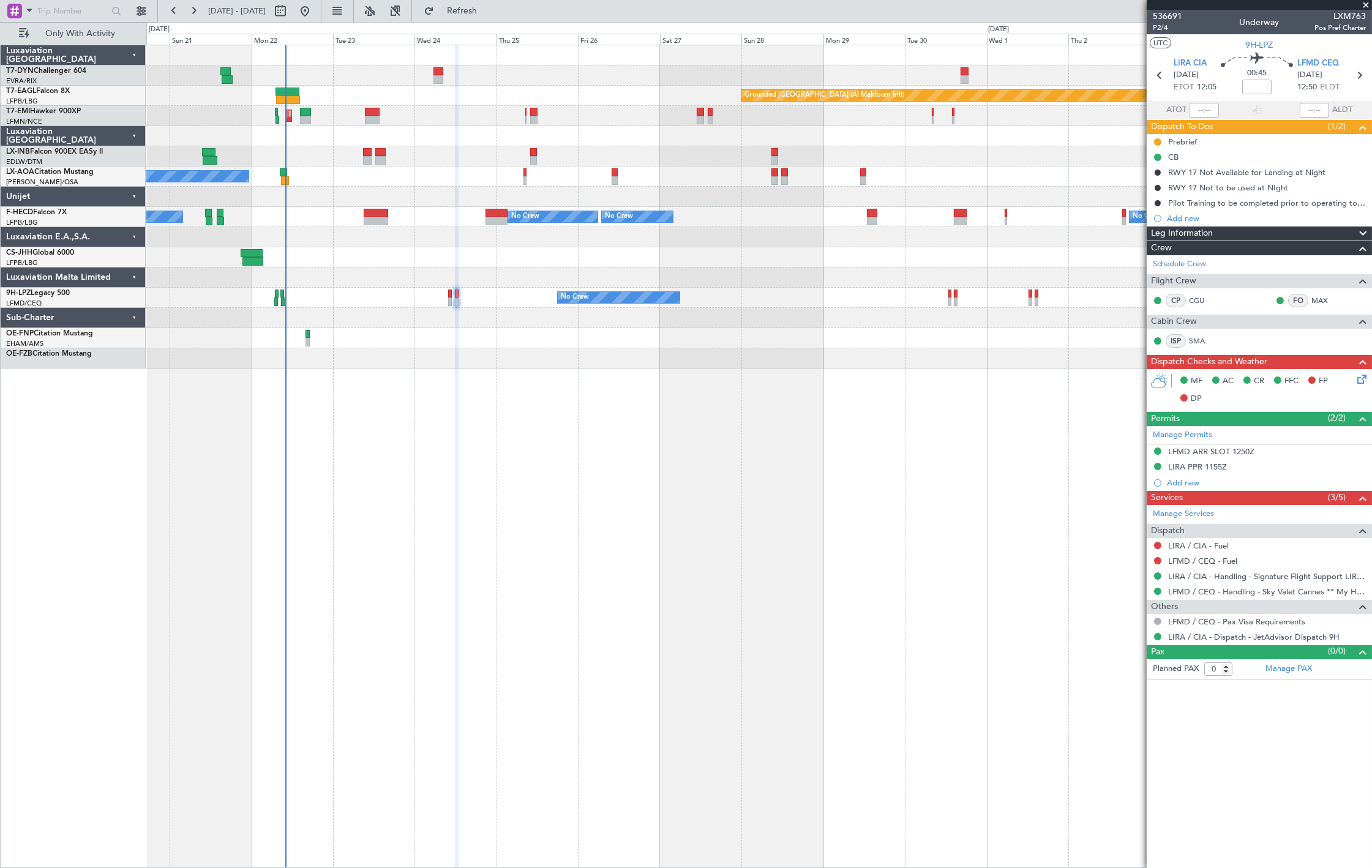
click at [373, 213] on div at bounding box center [375, 213] width 24 height 9
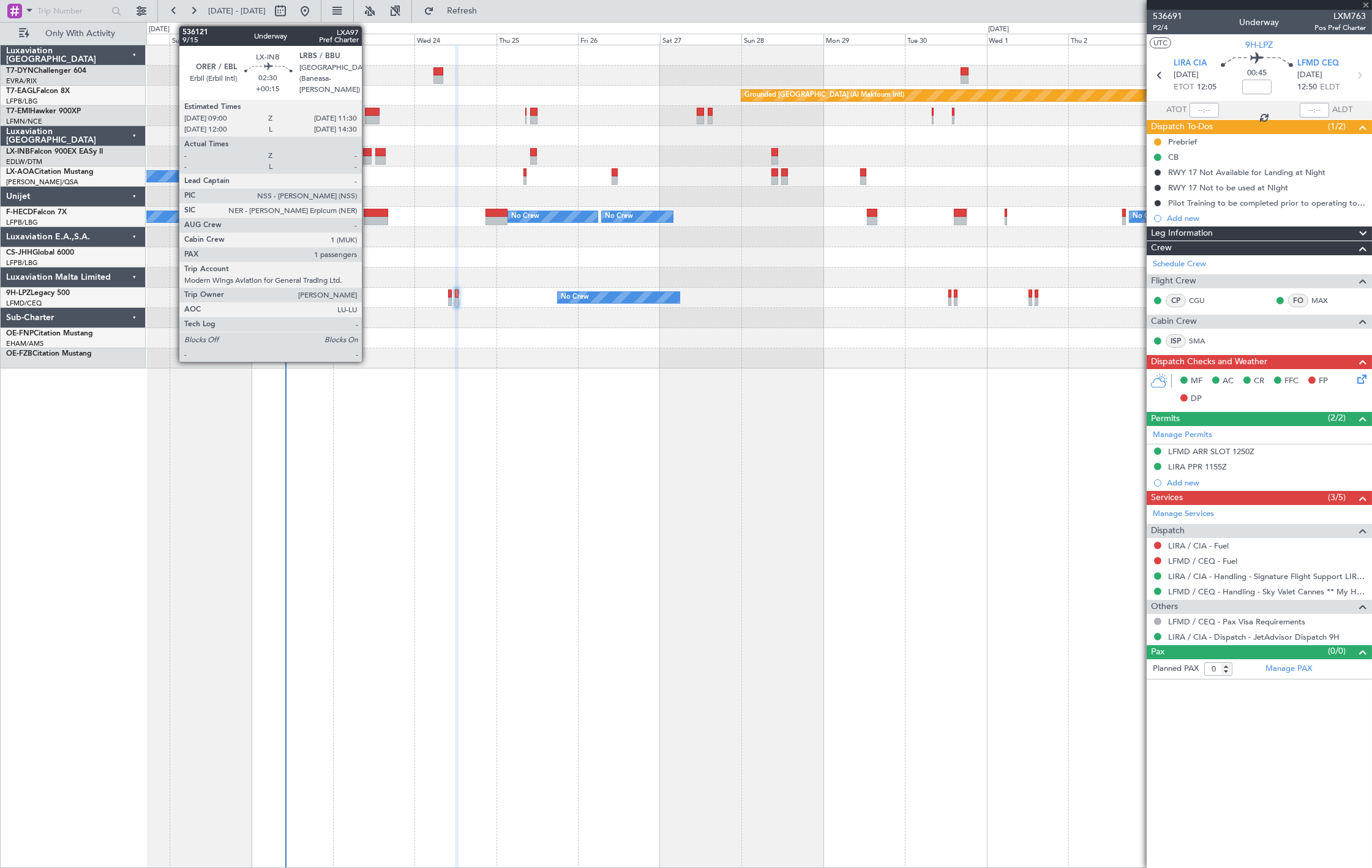
click at [368, 156] on div at bounding box center [367, 160] width 9 height 9
type input "+00:15"
type input "1"
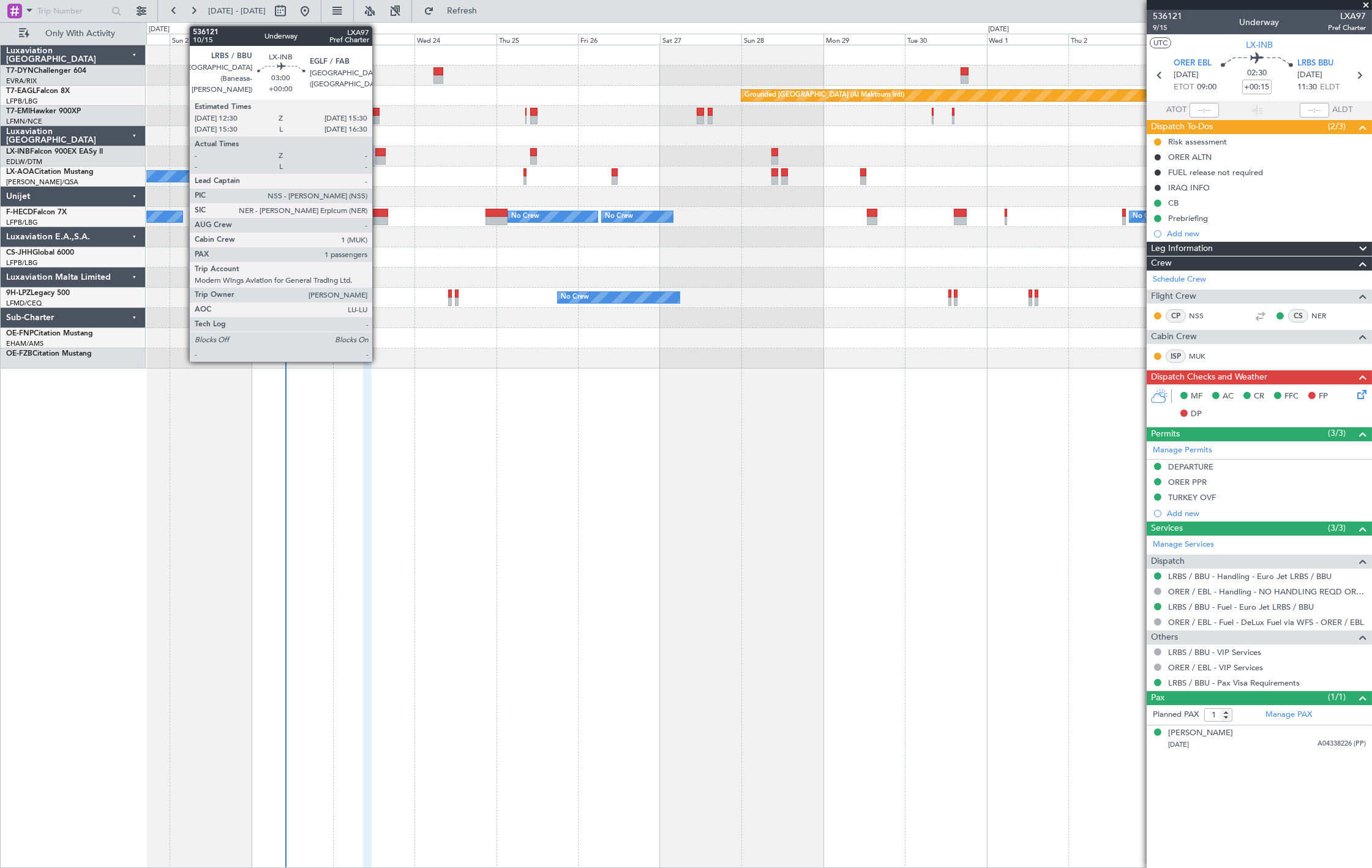
click at [379, 159] on div at bounding box center [381, 160] width 11 height 9
